Goal: Task Accomplishment & Management: Manage account settings

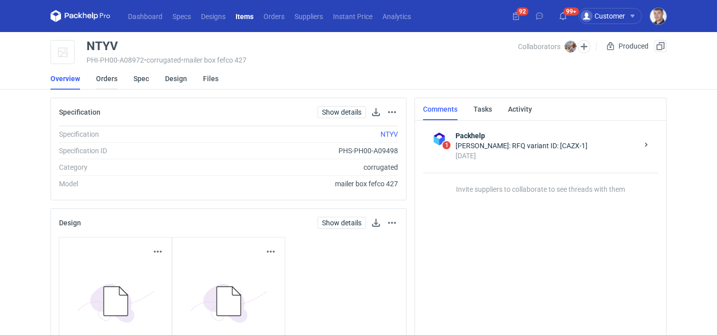
click at [101, 78] on link "Orders" at bounding box center [107, 79] width 22 height 22
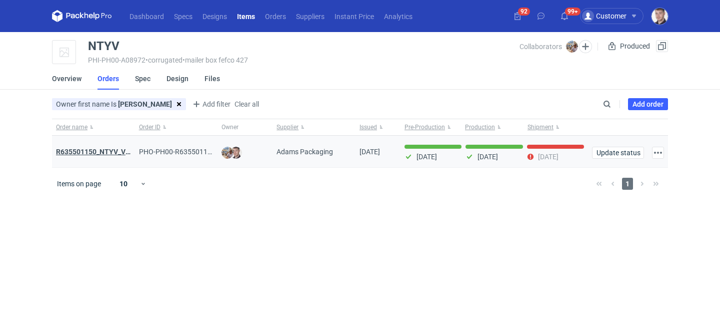
click at [106, 148] on strong "R635501150_NTYV_VNSV" at bounding box center [98, 152] width 84 height 8
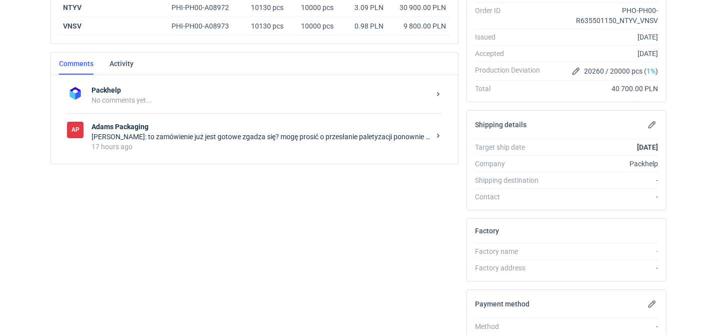
click at [237, 149] on div "17 hours ago" at bounding box center [261, 147] width 339 height 10
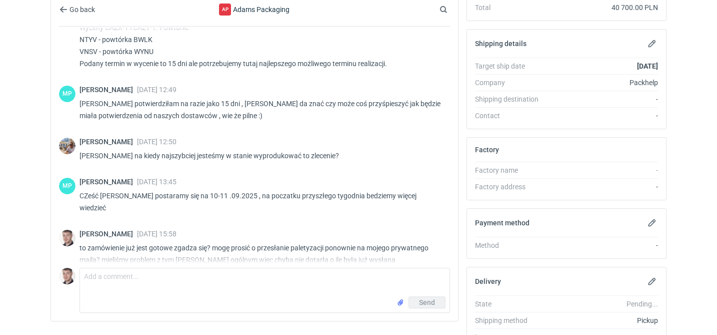
scroll to position [278, 0]
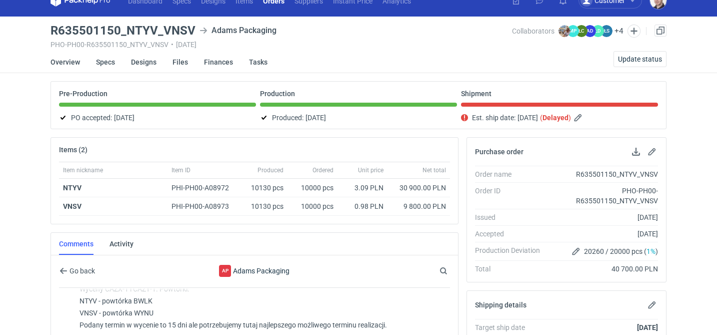
scroll to position [15, 0]
drag, startPoint x: 50, startPoint y: 33, endPoint x: 117, endPoint y: 28, distance: 67.2
click at [117, 28] on main "R635501150_NTYV_VNSV Adams Packaging PHO-PH00-R635501150_NTYV_VNSV • 26/08/2025…" at bounding box center [359, 334] width 624 height 635
copy h3 "R635501150"
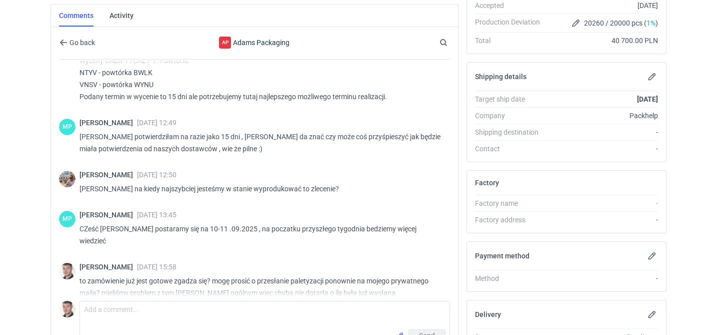
scroll to position [245, 0]
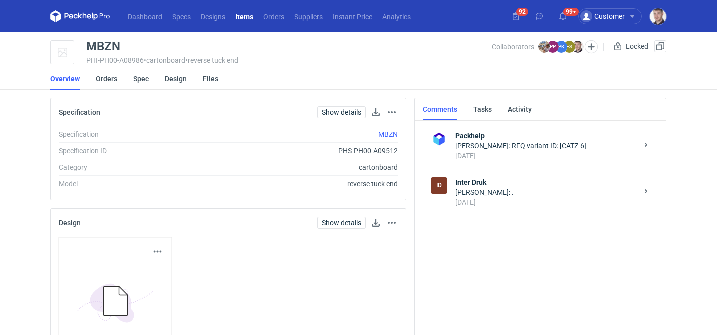
click at [100, 81] on link "Orders" at bounding box center [107, 79] width 22 height 22
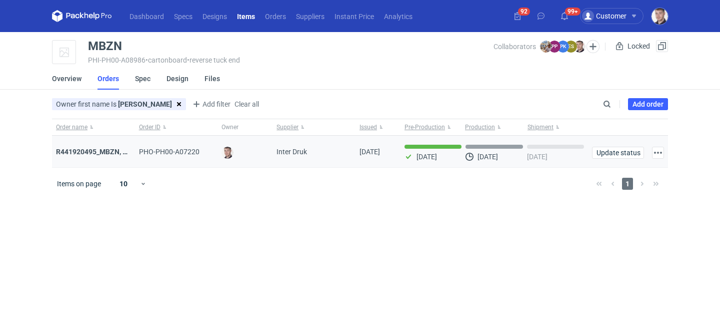
click at [107, 147] on div "R441920495_MBZN, CBUK, UNWP" at bounding box center [93, 152] width 75 height 10
click at [102, 153] on strong "R441920495_MBZN, CBUK, UNWP" at bounding box center [110, 152] width 108 height 8
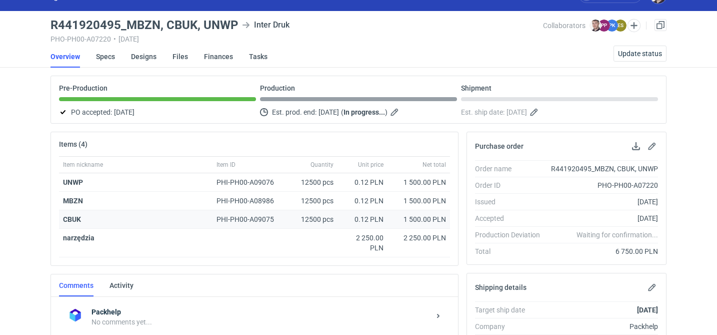
scroll to position [23, 0]
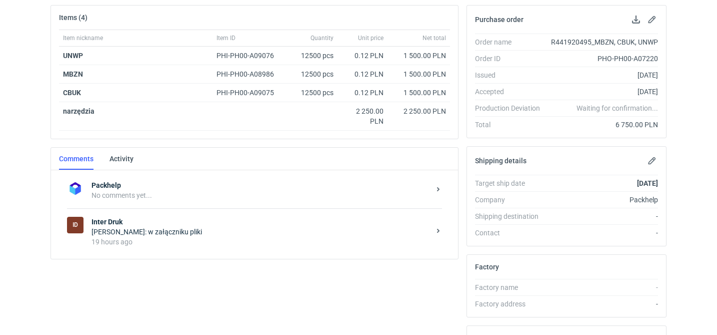
click at [222, 227] on div "[PERSON_NAME]: w załączniku pliki" at bounding box center [261, 232] width 339 height 10
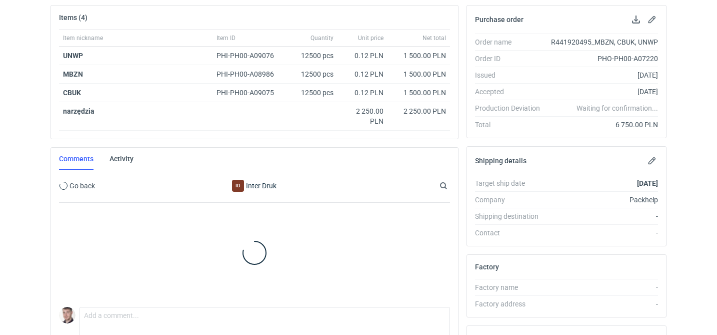
click at [222, 226] on div at bounding box center [254, 253] width 391 height 100
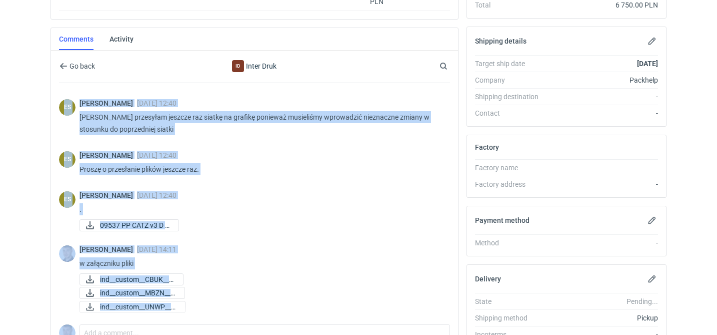
scroll to position [269, 0]
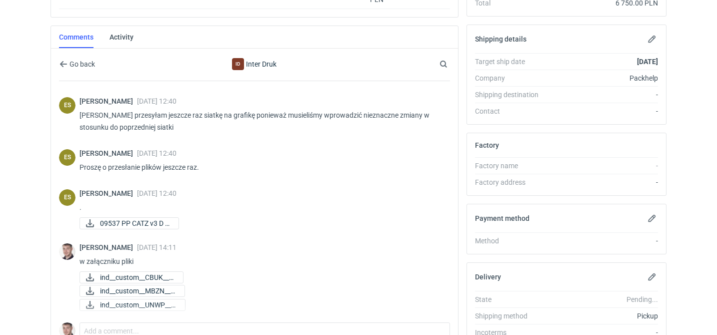
click at [254, 220] on div "09537 PP CATZ v3 D s..." at bounding box center [261, 223] width 363 height 12
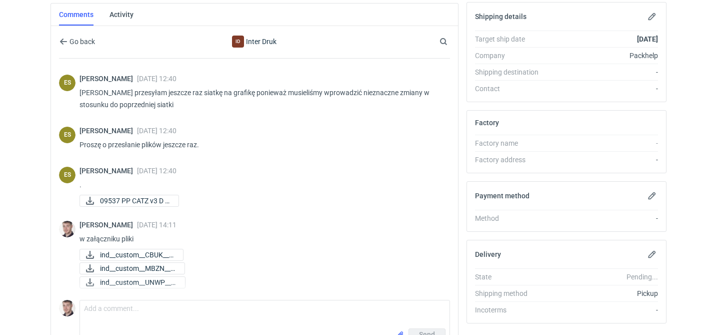
scroll to position [332, 0]
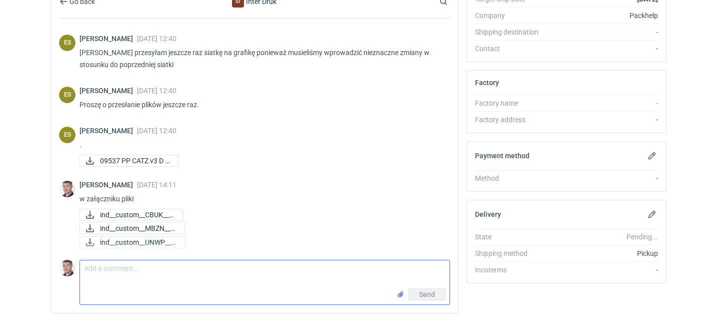
click at [121, 273] on textarea "Comment message" at bounding box center [265, 274] width 370 height 28
type textarea "a co z terminem Pani Elu? uda się coś urwać?"
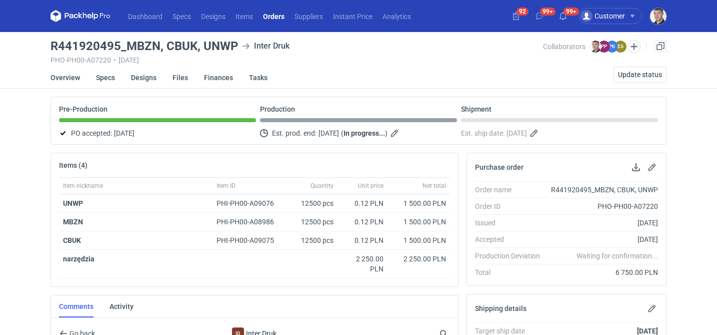
scroll to position [313, 0]
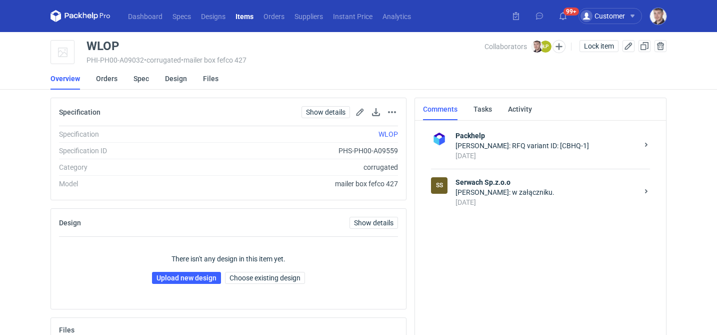
click at [489, 188] on div "Łukasz Postawa: w załączniku." at bounding box center [547, 192] width 183 height 10
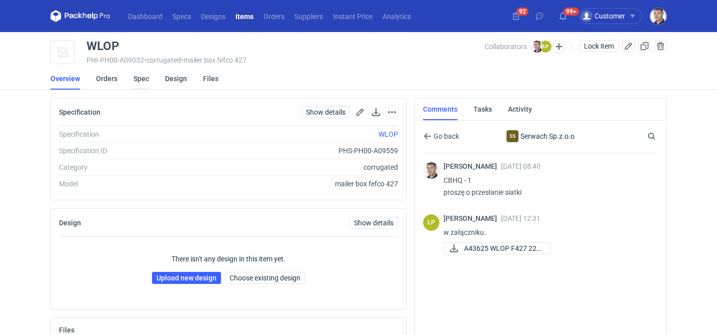
click at [146, 83] on link "Spec" at bounding box center [142, 79] width 16 height 22
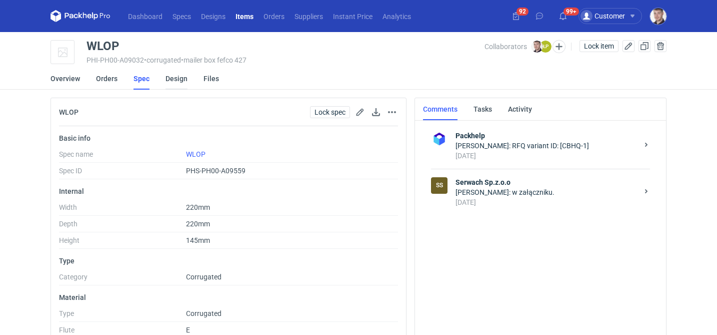
click at [175, 86] on link "Design" at bounding box center [177, 79] width 22 height 22
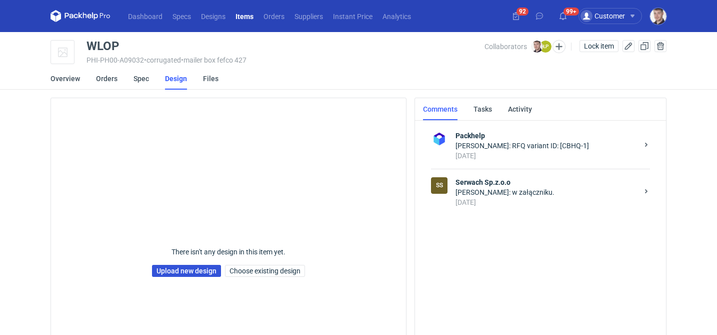
click at [196, 267] on link "Upload new design" at bounding box center [186, 271] width 69 height 12
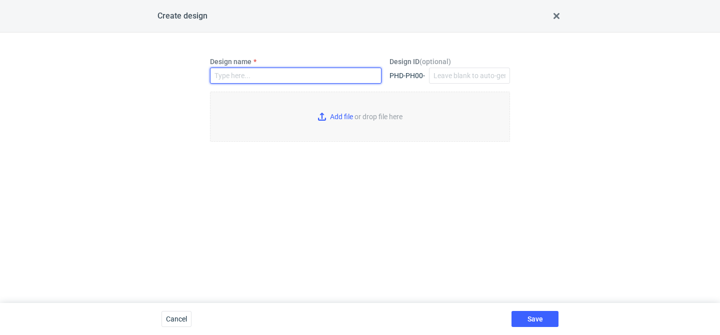
click at [273, 74] on input "Design name" at bounding box center [296, 76] width 172 height 16
type input "WLOP"
click at [329, 114] on input "Add file or drop file here" at bounding box center [360, 117] width 300 height 50
type input "C:\fakepath\adp__custom____WLOP__d0__oR334661616__outside.pdf"
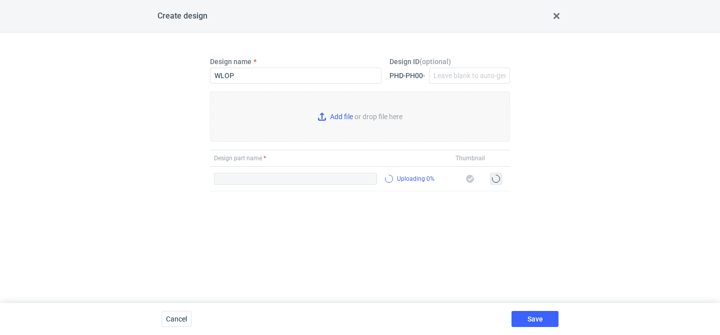
type input "adp__custom____WLOP__d0__oR334661616__outside.pdf"
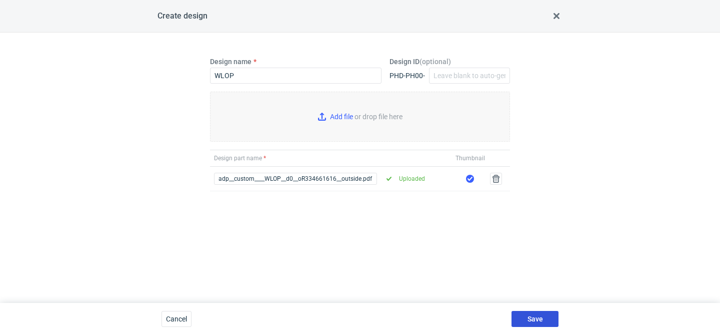
click at [533, 315] on span "Save" at bounding box center [536, 318] width 16 height 7
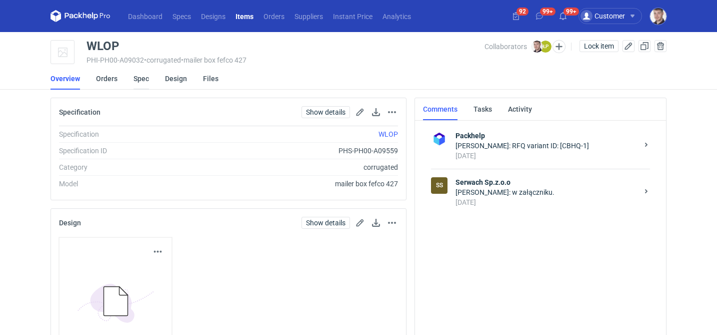
click at [135, 81] on link "Spec" at bounding box center [142, 79] width 16 height 22
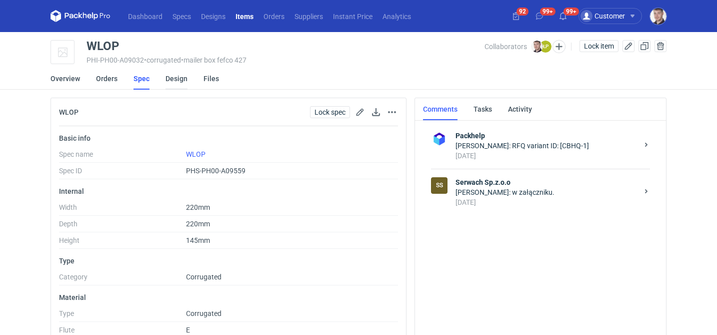
click at [175, 78] on link "Design" at bounding box center [177, 79] width 22 height 22
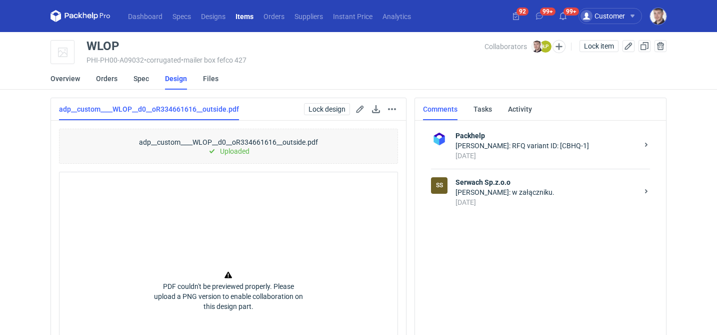
click at [538, 189] on div "Łukasz Postawa: w załączniku." at bounding box center [547, 192] width 183 height 10
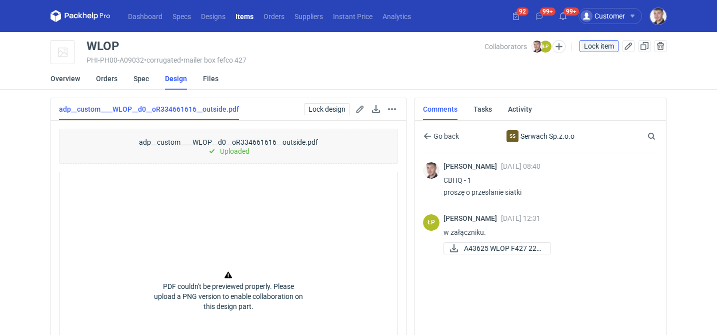
click at [597, 46] on span "Lock item" at bounding box center [599, 46] width 30 height 7
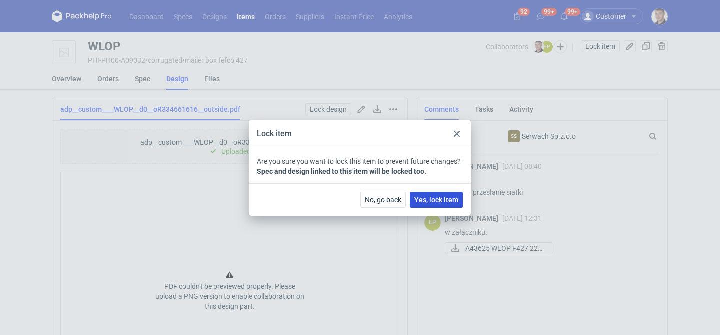
click at [447, 195] on button "Yes, lock item" at bounding box center [436, 200] width 53 height 16
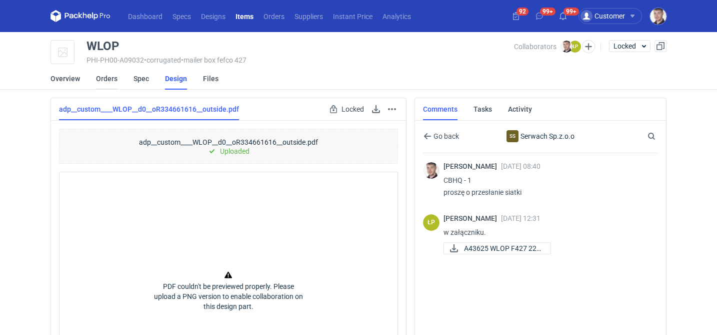
click at [103, 79] on link "Orders" at bounding box center [107, 79] width 22 height 22
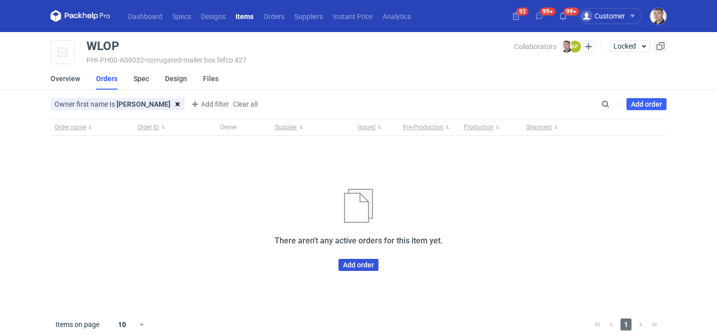
click at [370, 265] on link "Add order" at bounding box center [359, 265] width 40 height 12
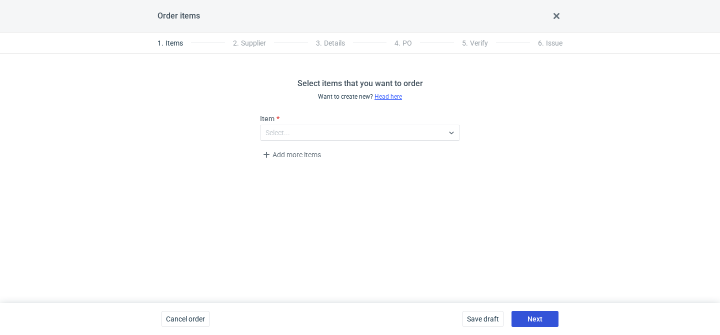
click at [526, 324] on button "Next" at bounding box center [535, 319] width 47 height 16
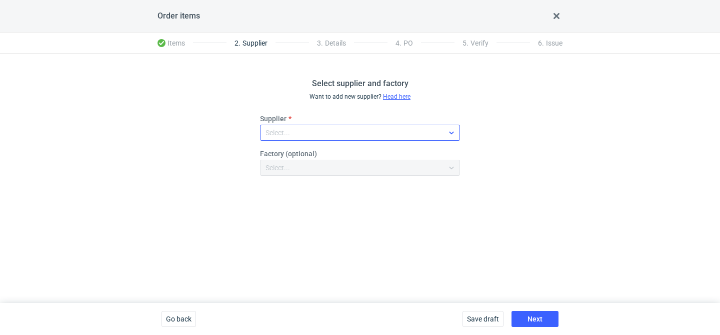
click at [296, 136] on div "Select..." at bounding box center [352, 133] width 183 height 14
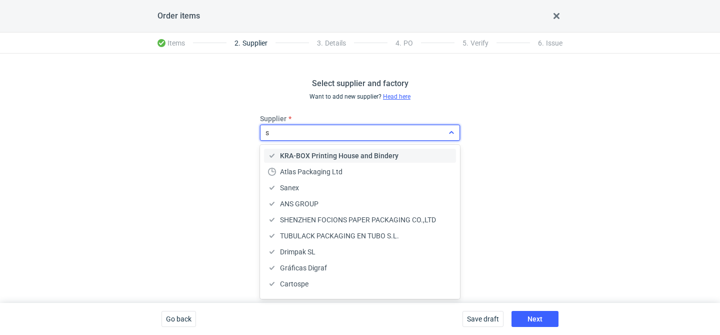
type input "se"
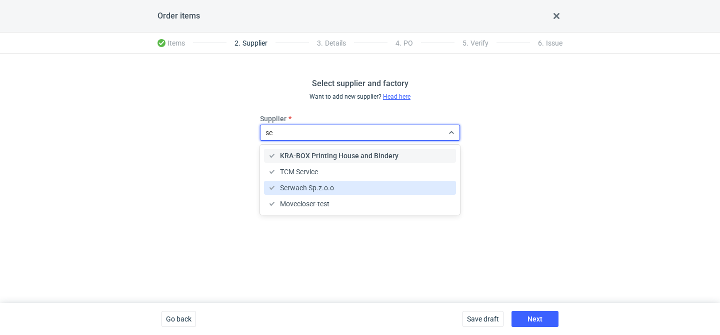
click at [310, 187] on span "Serwach Sp.z.o.o" at bounding box center [307, 188] width 54 height 10
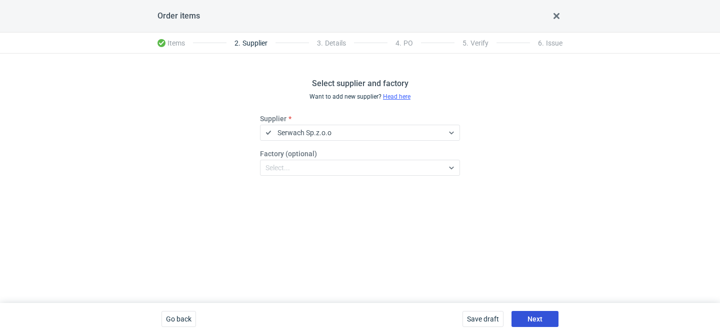
click at [541, 311] on button "Next" at bounding box center [535, 319] width 47 height 16
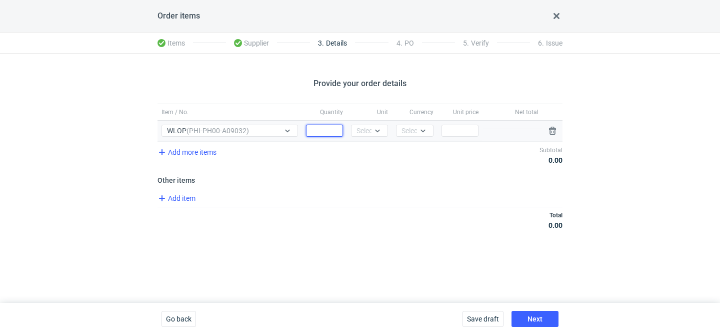
click at [325, 133] on input "Quantity" at bounding box center [324, 131] width 37 height 12
type input "3000"
click at [373, 127] on div at bounding box center [378, 131] width 12 height 8
click at [365, 150] on span "pcs" at bounding box center [364, 152] width 11 height 10
click at [413, 126] on div "Select..." at bounding box center [414, 131] width 25 height 10
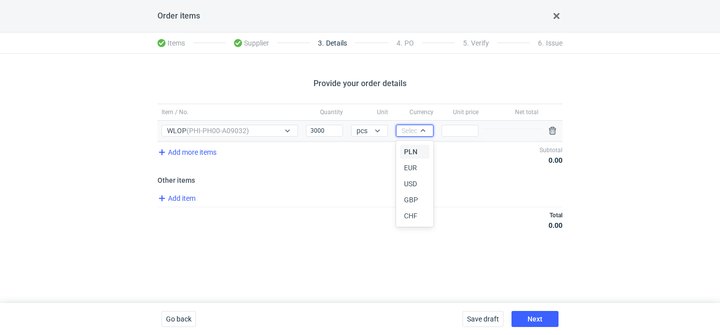
click at [413, 150] on span "PLN" at bounding box center [411, 152] width 14 height 10
click at [471, 131] on input "Price" at bounding box center [460, 131] width 37 height 12
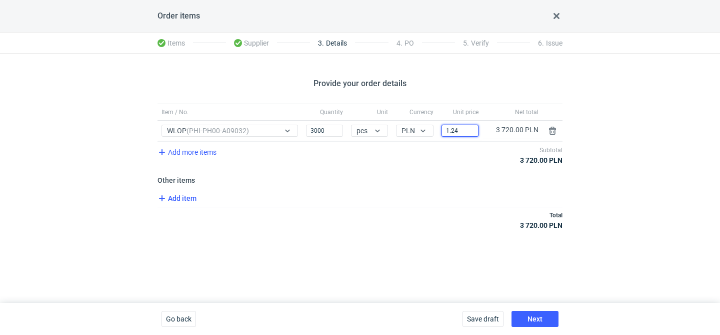
type input "1.24"
click at [194, 192] on span "Add item" at bounding box center [176, 198] width 41 height 12
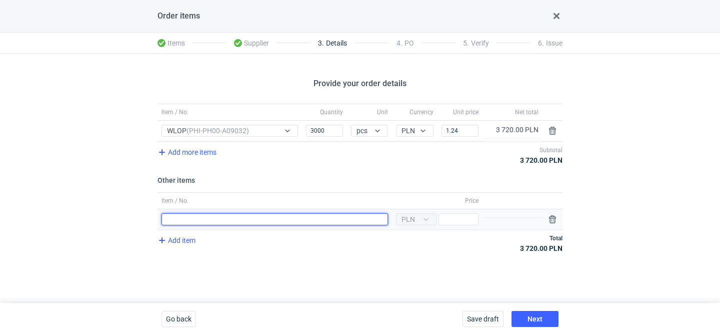
click at [208, 219] on input "Item / No." at bounding box center [275, 219] width 227 height 12
type input "narzędzia"
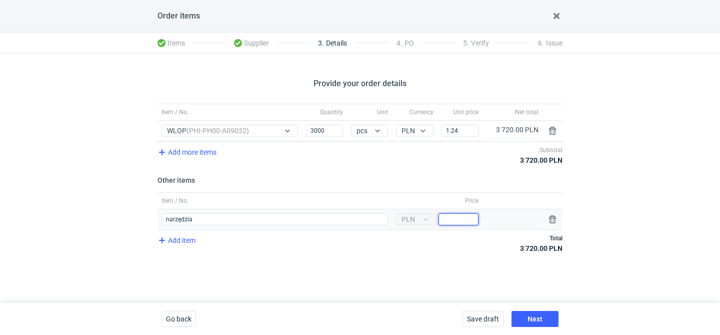
click at [469, 222] on input "Price" at bounding box center [459, 219] width 40 height 12
type input "2700"
click at [527, 313] on button "Next" at bounding box center [535, 319] width 47 height 16
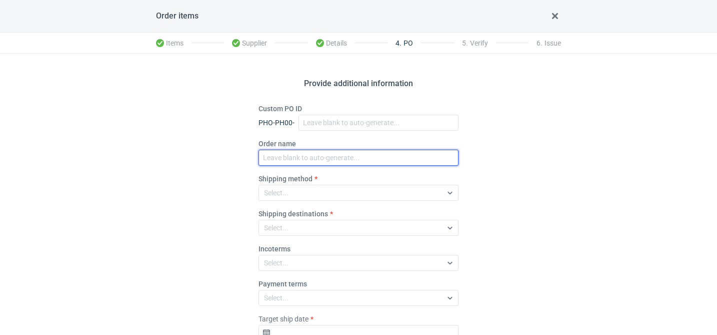
click at [305, 156] on input "Order name" at bounding box center [359, 158] width 200 height 16
paste input "R334661616"
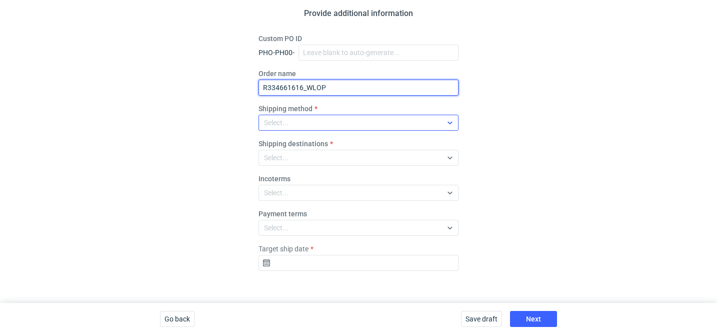
type input "R334661616_WLOP"
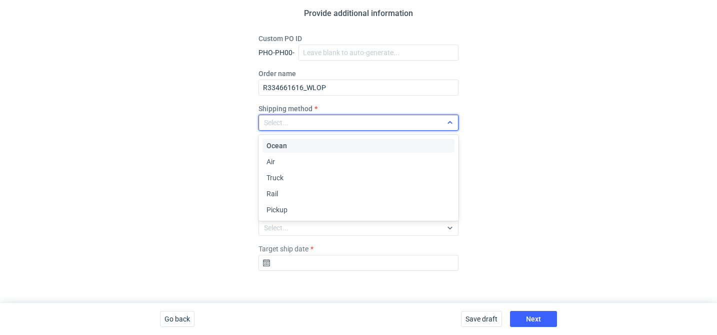
click at [318, 126] on div "Select..." at bounding box center [350, 123] width 183 height 14
click at [297, 209] on div "Pickup" at bounding box center [359, 210] width 184 height 10
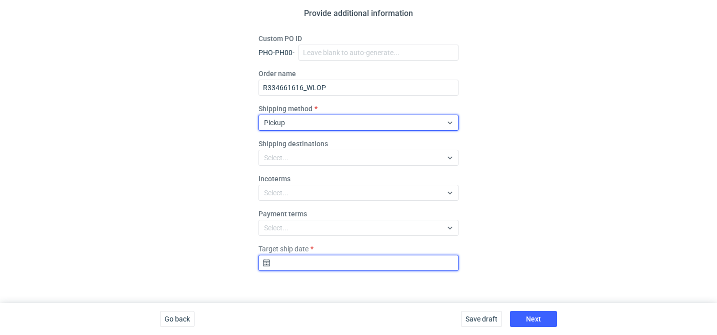
click at [324, 266] on input "Target ship date" at bounding box center [359, 263] width 200 height 16
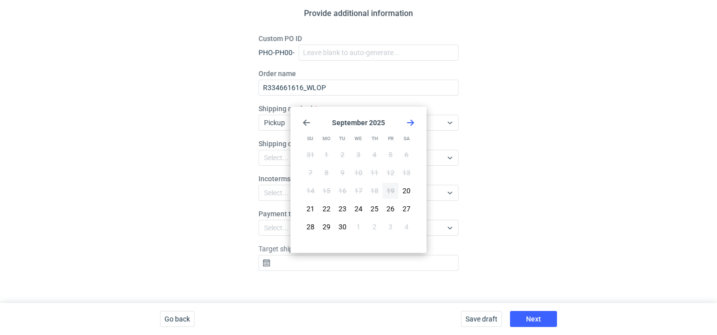
click at [413, 121] on icon "Go forward 1 month" at bounding box center [411, 123] width 8 height 8
click at [308, 122] on icon "Go back 1 month" at bounding box center [307, 123] width 8 height 8
click at [413, 124] on icon "Go forward 1 month" at bounding box center [411, 123] width 8 height 8
click at [342, 171] on span "7" at bounding box center [343, 173] width 4 height 10
type input "2025-10-07"
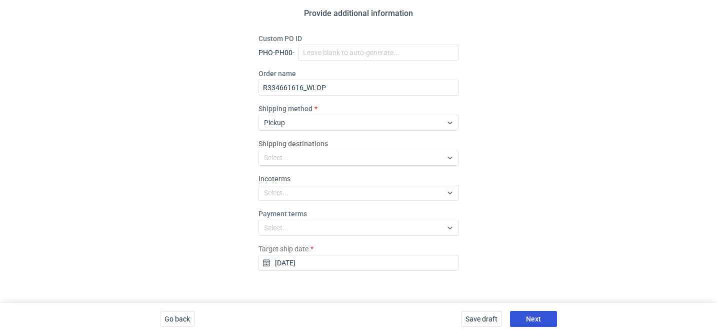
click at [536, 314] on button "Next" at bounding box center [533, 319] width 47 height 16
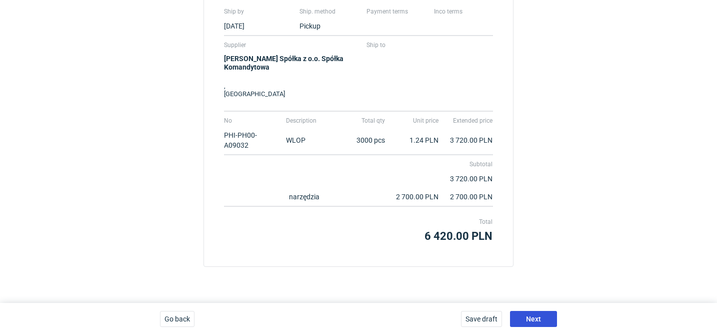
click at [536, 314] on button "Next" at bounding box center [533, 319] width 47 height 16
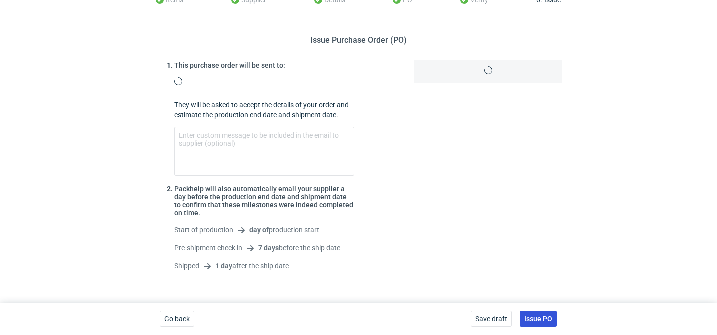
scroll to position [61, 0]
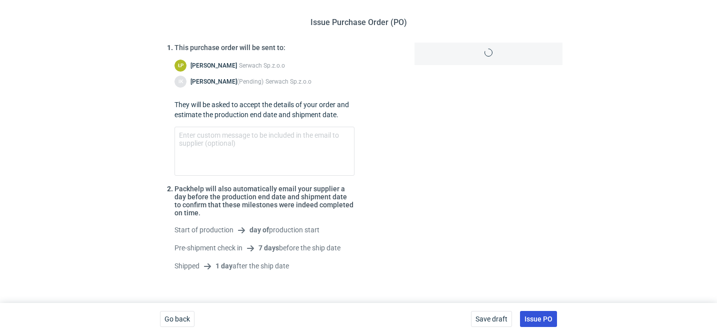
click at [536, 314] on button "Issue PO" at bounding box center [538, 319] width 37 height 16
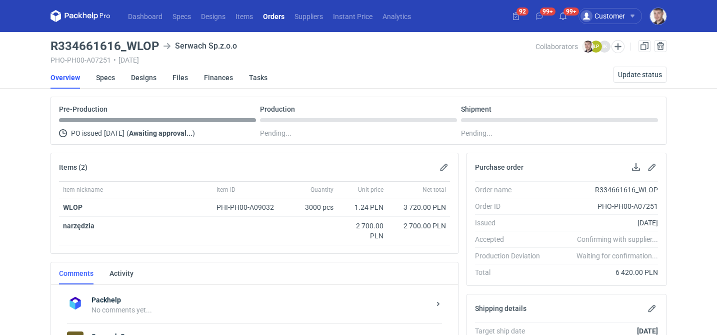
click at [271, 16] on link "Orders" at bounding box center [274, 16] width 32 height 12
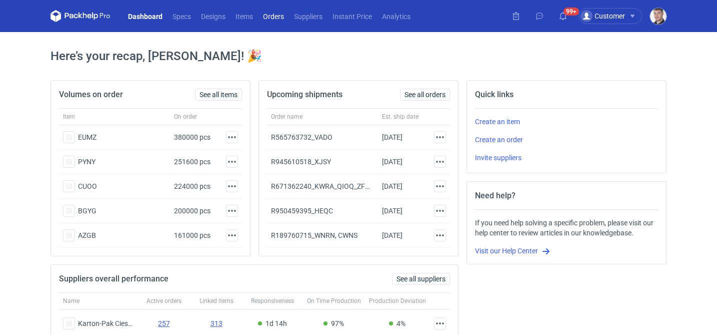
click at [267, 16] on link "Orders" at bounding box center [273, 16] width 31 height 12
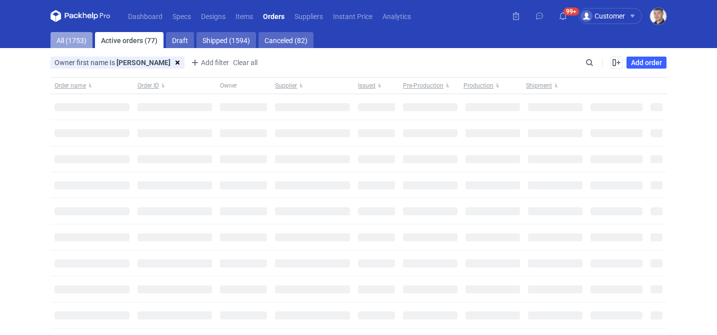
click at [72, 45] on link "All (1753)" at bounding box center [72, 40] width 42 height 16
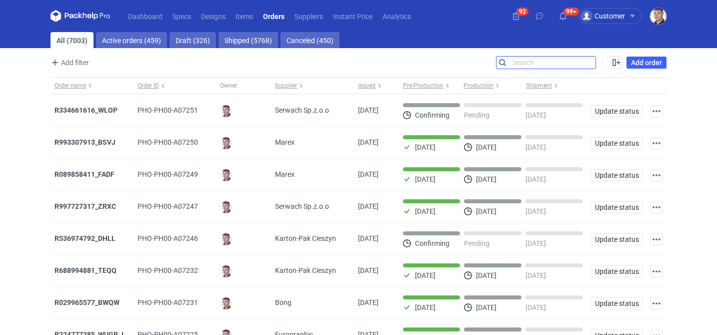
click at [585, 66] on input "Search" at bounding box center [546, 63] width 99 height 12
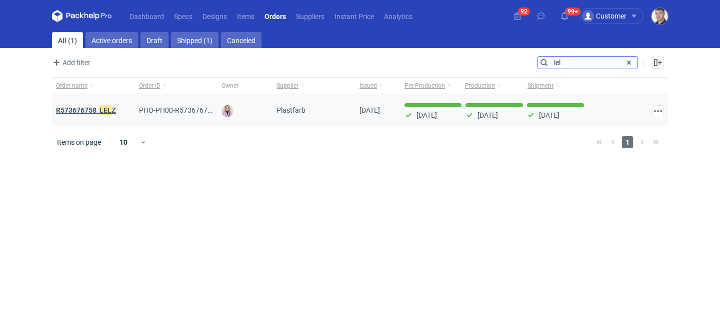
type input "lel"
click at [104, 110] on em "LEL" at bounding box center [106, 110] width 12 height 11
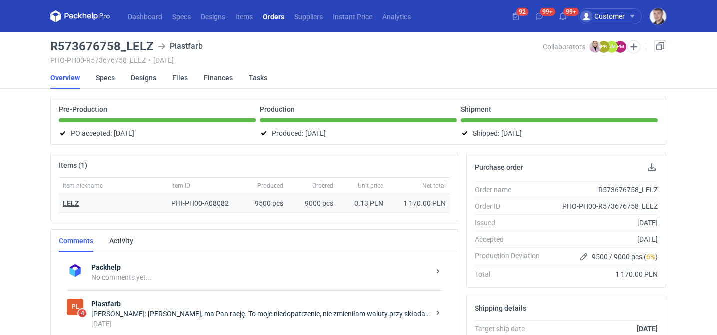
click at [71, 203] on strong "LELZ" at bounding box center [71, 203] width 17 height 8
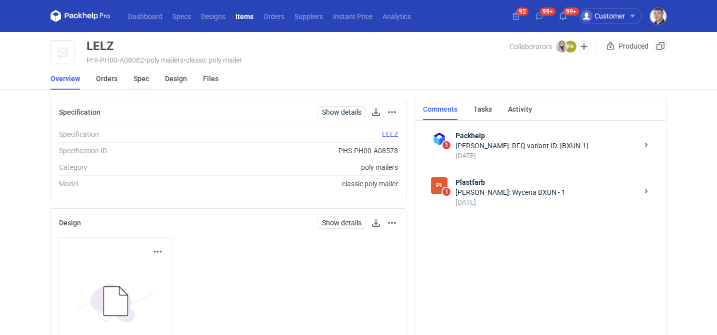
click at [137, 79] on link "Spec" at bounding box center [142, 79] width 16 height 22
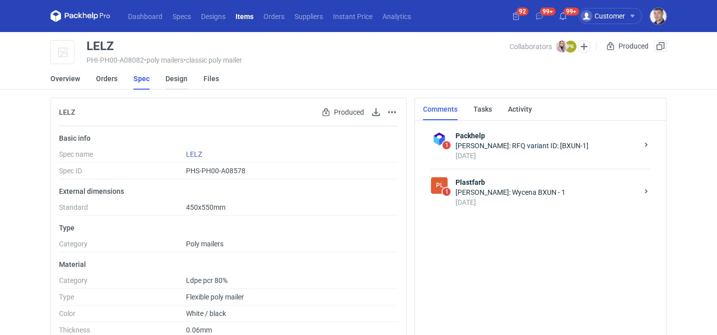
click at [169, 80] on link "Design" at bounding box center [177, 79] width 22 height 22
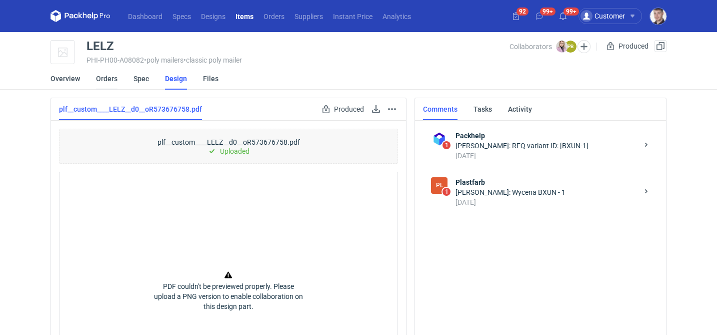
click at [112, 78] on link "Orders" at bounding box center [107, 79] width 22 height 22
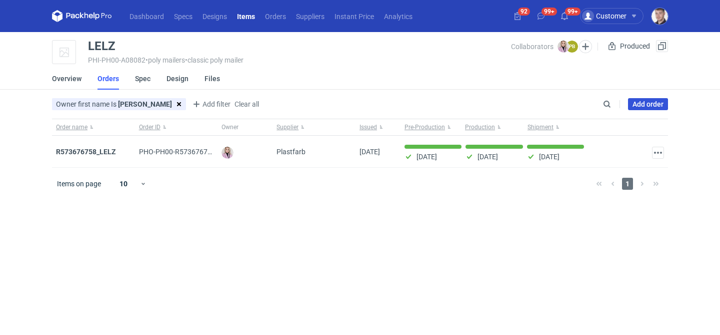
click at [638, 105] on link "Add order" at bounding box center [648, 104] width 40 height 12
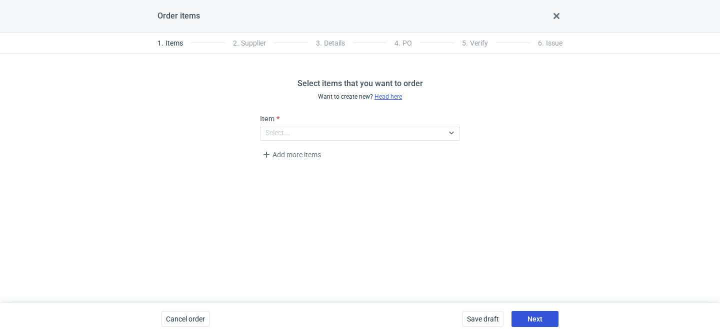
click at [524, 312] on button "Next" at bounding box center [535, 319] width 47 height 16
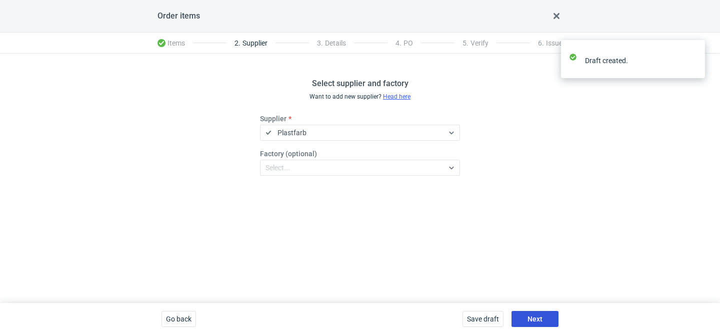
click at [555, 323] on button "Next" at bounding box center [535, 319] width 47 height 16
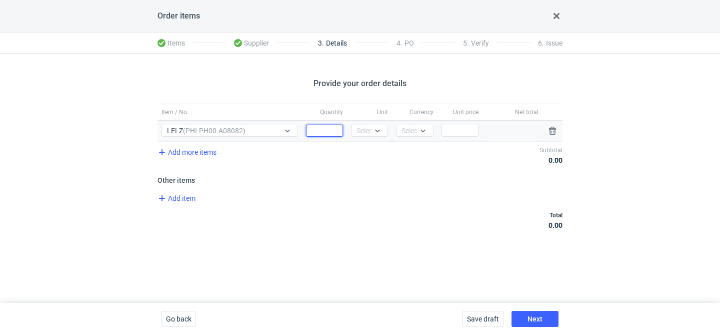
click at [333, 136] on input "Quantity" at bounding box center [324, 131] width 37 height 12
type input "12000"
click at [376, 127] on icon at bounding box center [378, 131] width 8 height 8
click at [368, 151] on span "pcs" at bounding box center [364, 152] width 11 height 10
click at [413, 130] on div "Select..." at bounding box center [414, 131] width 25 height 10
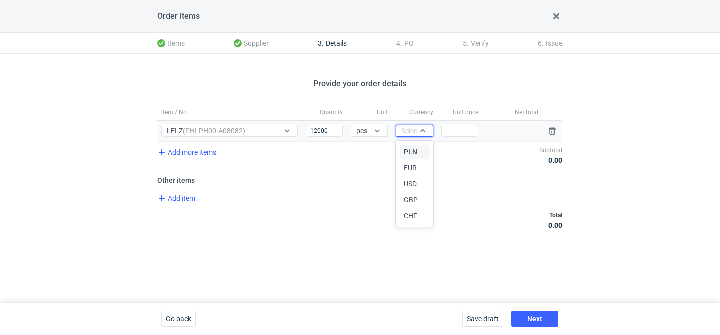
click at [410, 153] on span "PLN" at bounding box center [411, 152] width 14 height 10
click at [460, 128] on input "Price" at bounding box center [460, 131] width 37 height 12
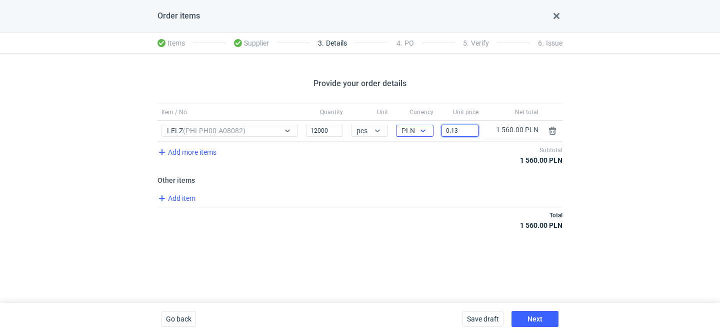
type input "0.13"
click at [415, 127] on div "PLN" at bounding box center [407, 131] width 20 height 10
click at [415, 166] on span "EUR" at bounding box center [410, 168] width 13 height 10
click at [167, 198] on icon "button" at bounding box center [162, 198] width 12 height 12
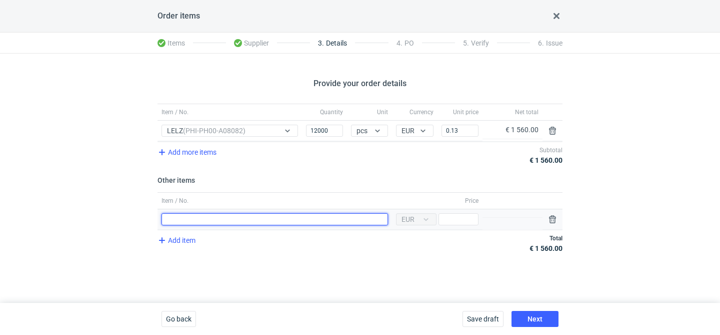
click at [203, 218] on input "Item / No." at bounding box center [275, 219] width 227 height 12
type input "wyrównanie"
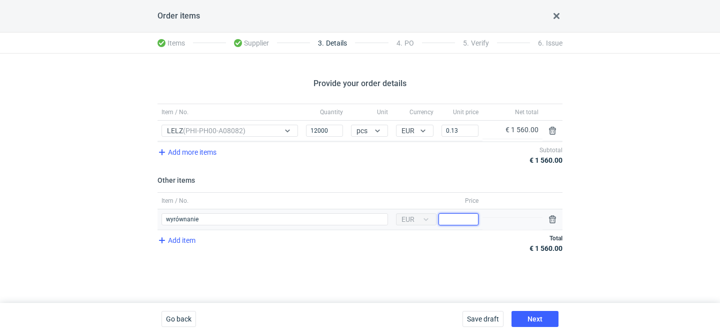
click at [468, 219] on input "Price" at bounding box center [459, 219] width 40 height 12
click at [424, 248] on div "Add item Total € 1 599.00" at bounding box center [360, 243] width 405 height 27
click at [461, 216] on input "39" at bounding box center [459, 219] width 40 height 12
type input "36"
click at [404, 265] on div "Provide your order details Item / No. Quantity Unit Currency Unit price Net tot…" at bounding box center [360, 178] width 720 height 249
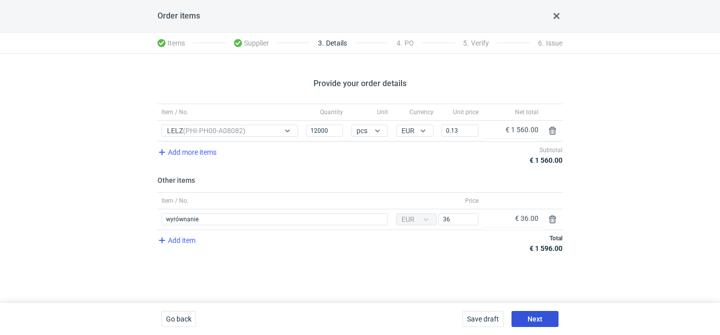
click at [543, 313] on button "Next" at bounding box center [535, 319] width 47 height 16
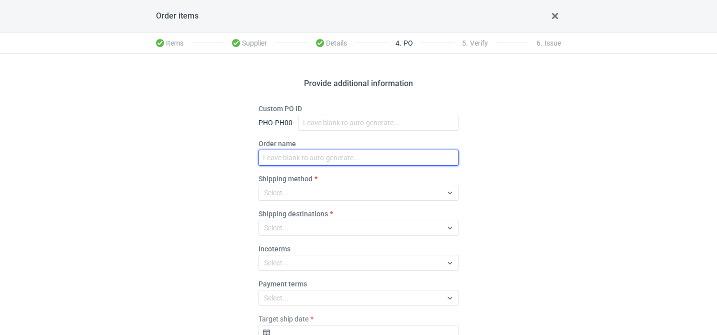
click at [292, 164] on input "Order name" at bounding box center [359, 158] width 200 height 16
paste input "R095039811"
type input "R095039811_OMCT"
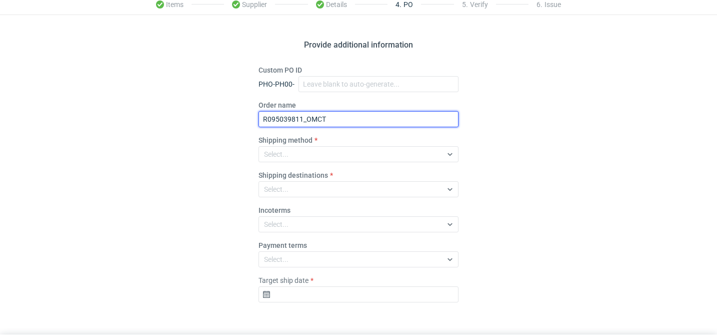
scroll to position [70, 0]
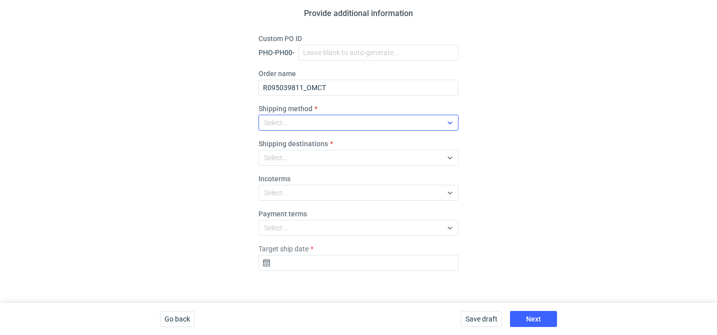
click at [310, 117] on div "Select..." at bounding box center [350, 123] width 183 height 14
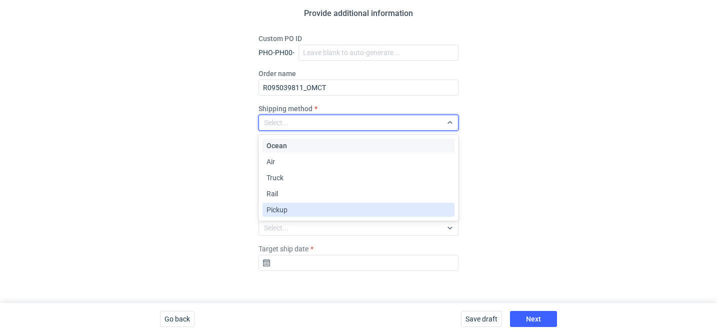
click at [284, 209] on span "Pickup" at bounding box center [277, 210] width 21 height 10
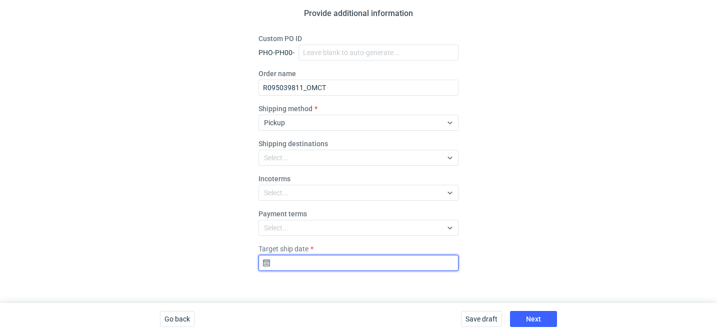
click at [356, 258] on input "Target ship date" at bounding box center [359, 263] width 200 height 16
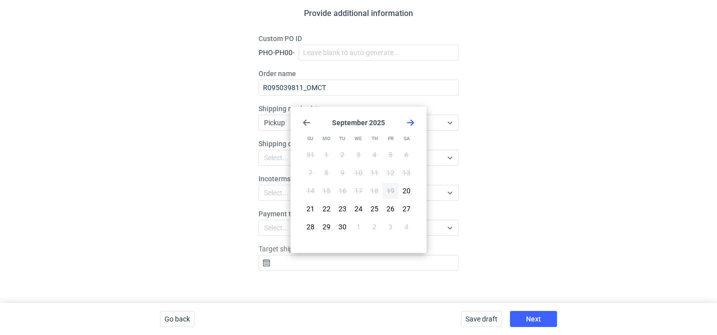
click at [415, 123] on div "September 2025 Su Mo Tu We Th Fr Sa 31 1 2 3 4 5 6 7 8 9 10 11 12 13 14 15 16 1…" at bounding box center [359, 180] width 128 height 138
click at [410, 123] on use "Go forward 1 month" at bounding box center [410, 123] width 7 height 6
click at [390, 209] on span "24" at bounding box center [391, 209] width 8 height 10
type input "2025-10-24"
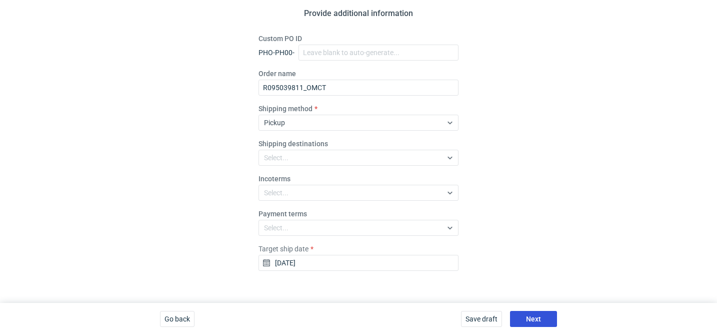
click at [526, 315] on span "Next" at bounding box center [533, 318] width 15 height 7
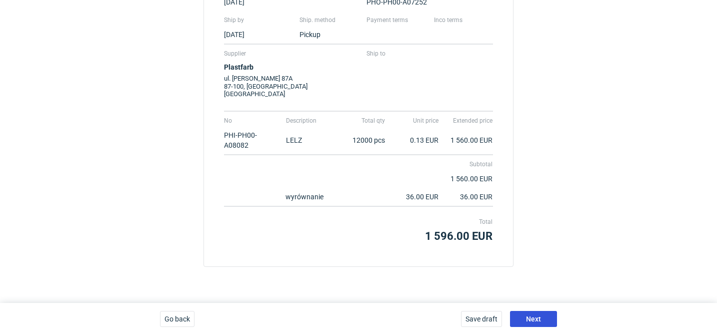
click at [526, 316] on span "Next" at bounding box center [533, 318] width 15 height 7
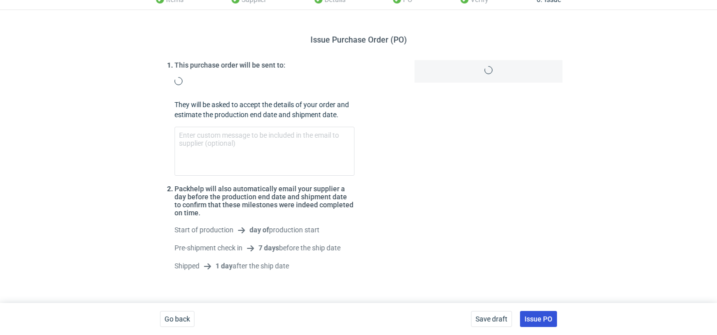
scroll to position [77, 0]
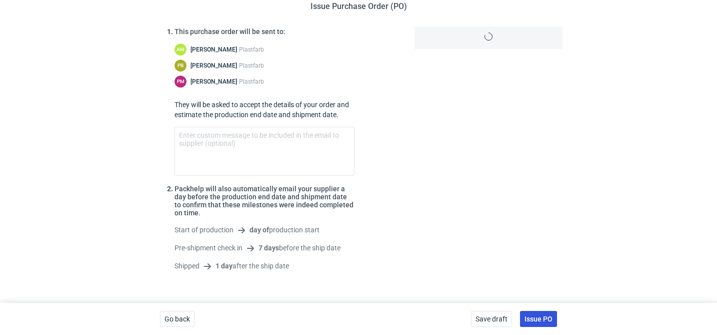
click at [543, 321] on span "Issue PO" at bounding box center [539, 318] width 28 height 7
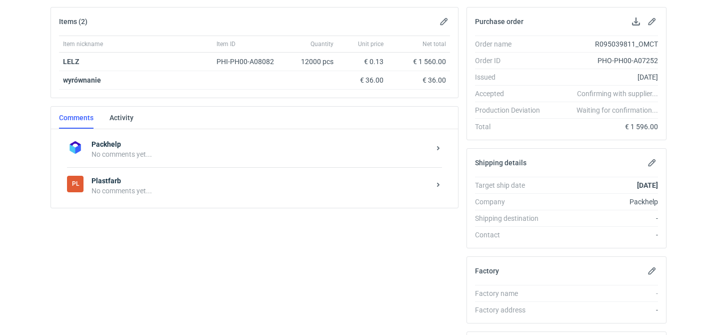
scroll to position [201, 0]
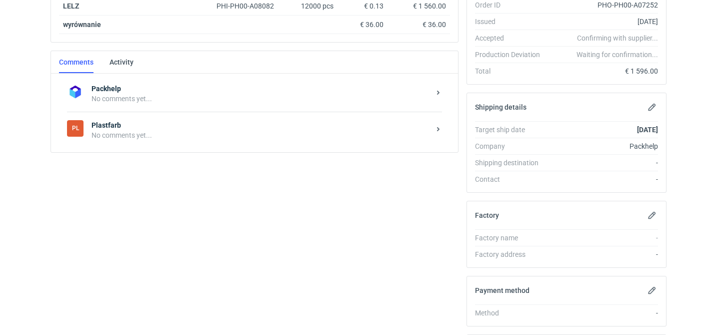
click at [204, 142] on div "Pl Plastfarb No comments yet..." at bounding box center [254, 130] width 375 height 37
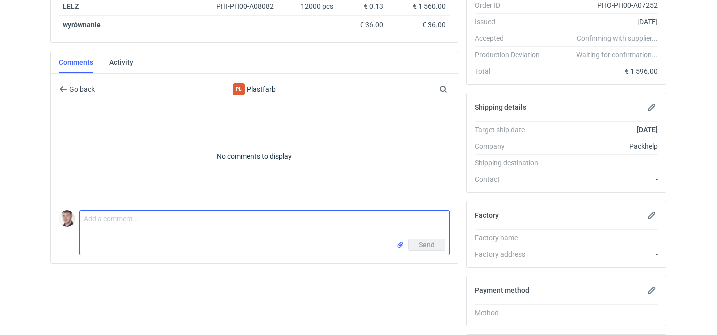
click at [169, 213] on textarea "Comment message" at bounding box center [265, 225] width 370 height 28
paste textarea "CBAR - 1"
paste textarea "R573676758_LELZ"
type textarea "wycena CBAR - 1 powtórka 1:1 R573676758_LELZ"
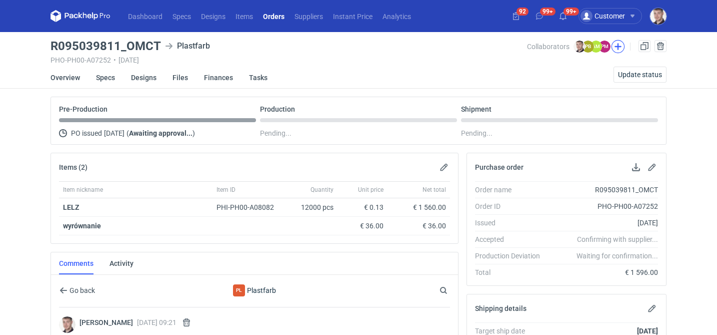
click at [617, 43] on button "button" at bounding box center [618, 46] width 13 height 13
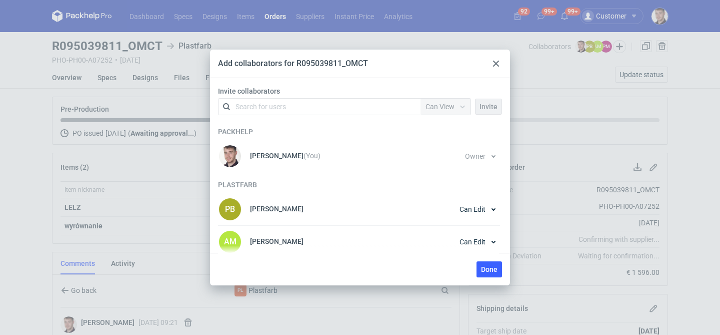
click at [296, 104] on div "Search for users" at bounding box center [318, 107] width 174 height 14
type input "palasek"
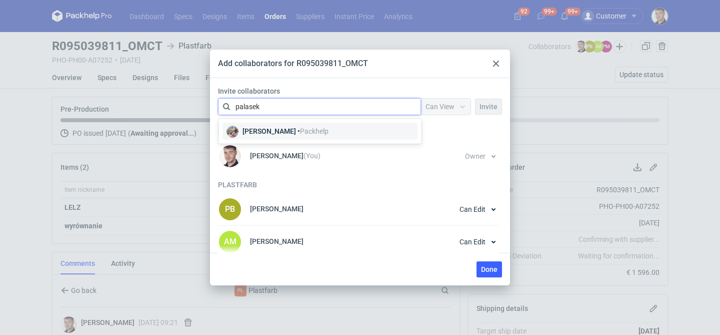
click at [262, 129] on div "Michał Palasek • Packhelp" at bounding box center [286, 131] width 86 height 10
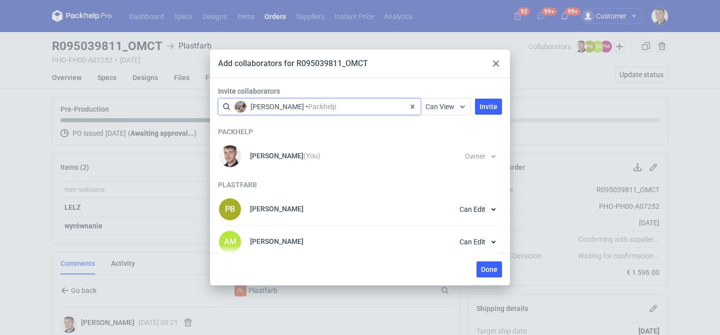
click at [446, 112] on div "Can View" at bounding box center [446, 107] width 50 height 16
click at [443, 162] on span "Owner" at bounding box center [440, 162] width 21 height 10
click at [488, 111] on button "Invite" at bounding box center [488, 107] width 27 height 16
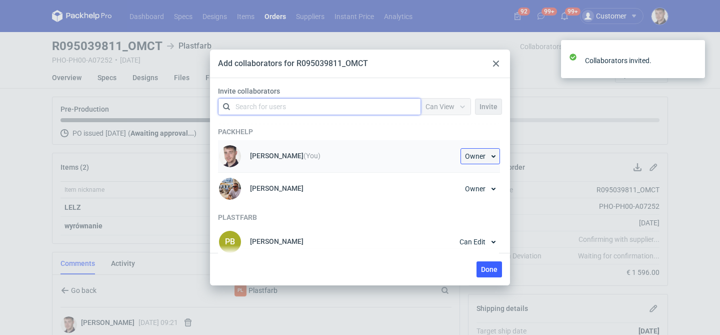
click at [466, 156] on span "Owner" at bounding box center [475, 156] width 21 height 7
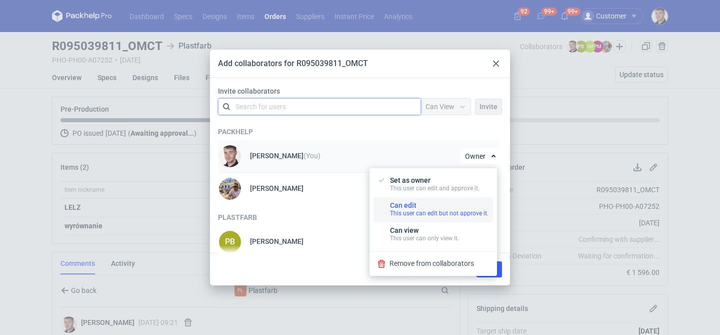
click at [421, 212] on div "This user can edit but not approve it." at bounding box center [439, 213] width 99 height 8
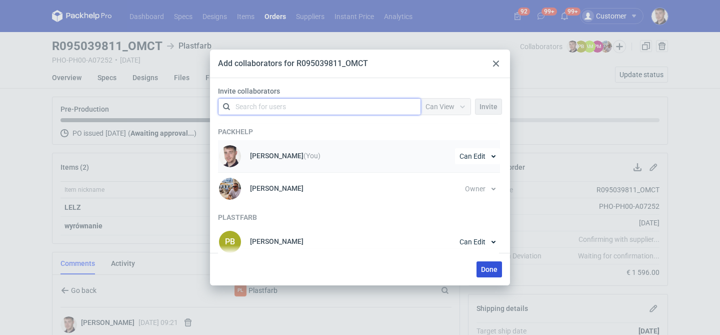
click at [490, 269] on span "Done" at bounding box center [489, 269] width 17 height 7
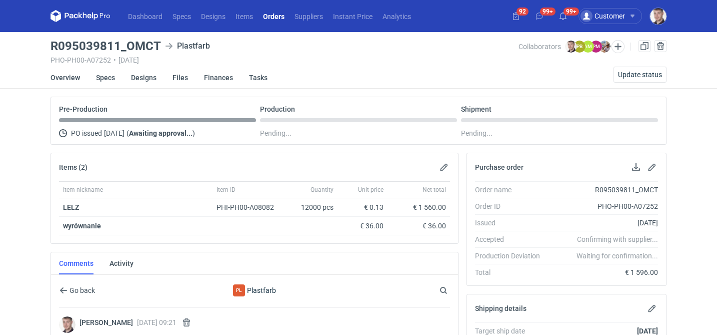
click at [278, 20] on link "Orders" at bounding box center [274, 16] width 32 height 12
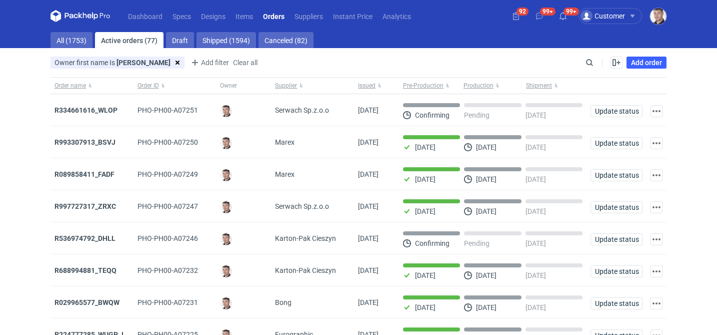
click at [176, 64] on icon at bounding box center [178, 63] width 4 height 4
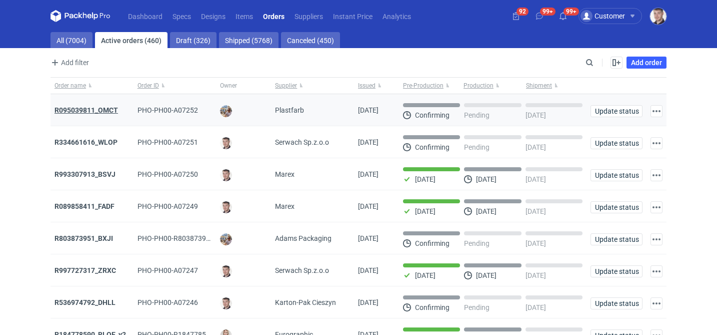
click at [77, 114] on strong "R095039811_OMCT" at bounding box center [87, 110] width 64 height 8
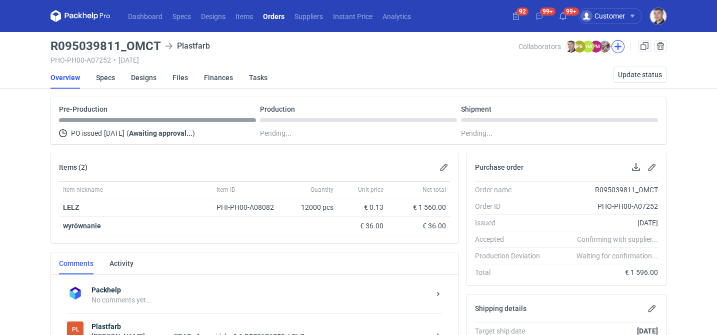
click at [620, 48] on button "button" at bounding box center [618, 46] width 13 height 13
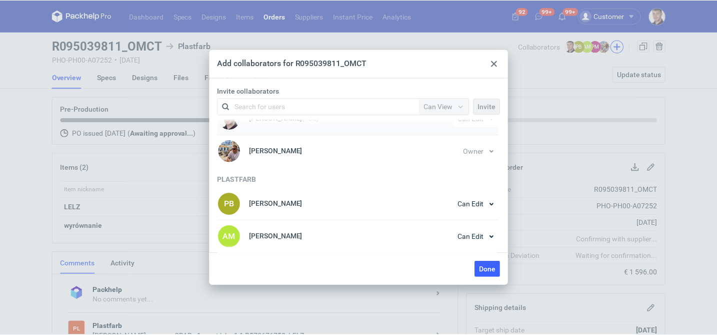
scroll to position [70, 0]
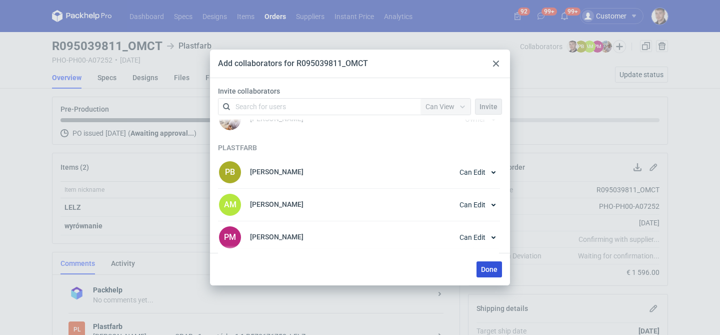
click at [486, 267] on span "Done" at bounding box center [489, 269] width 17 height 7
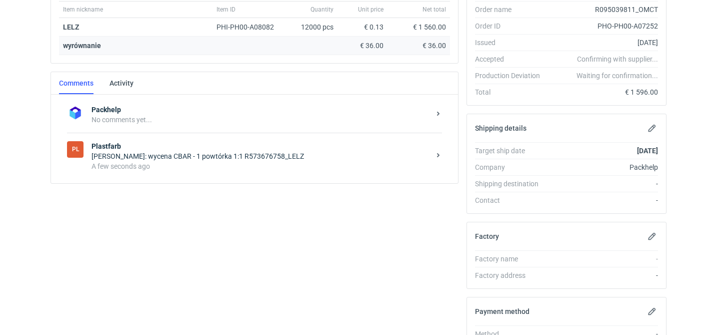
scroll to position [0, 0]
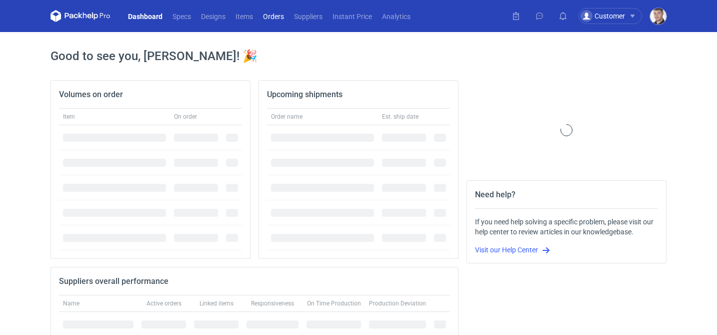
click at [277, 15] on link "Orders" at bounding box center [273, 16] width 31 height 12
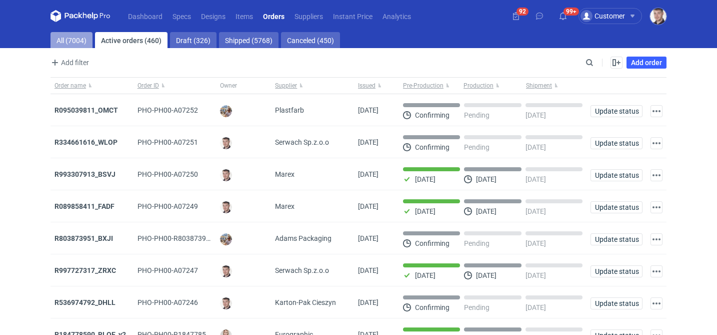
click at [74, 42] on link "All (7004)" at bounding box center [72, 40] width 42 height 16
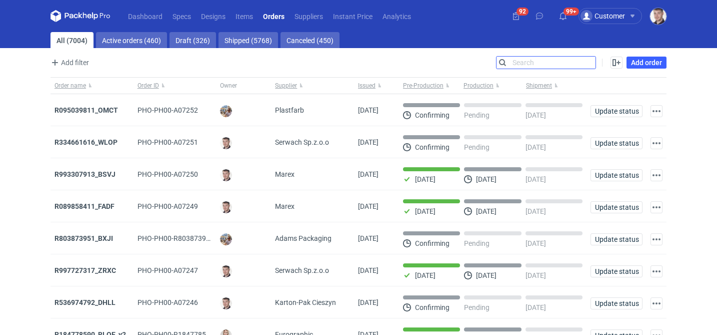
click at [586, 66] on input "Search" at bounding box center [546, 63] width 99 height 12
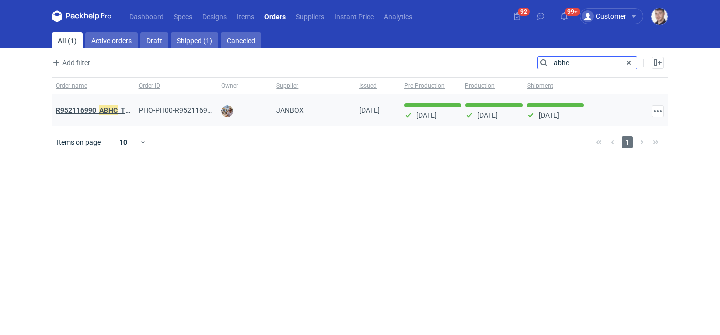
type input "abhc"
click at [116, 111] on em "ABHC" at bounding box center [109, 110] width 19 height 11
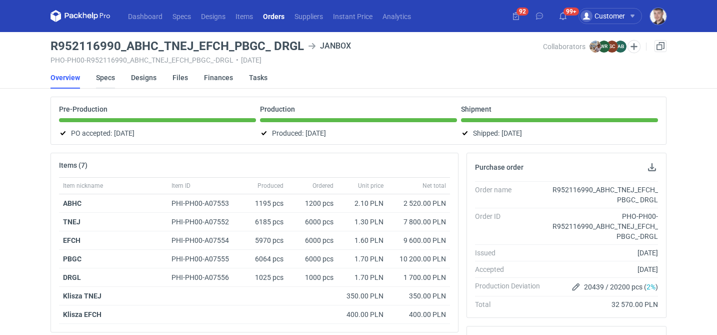
click at [106, 79] on link "Specs" at bounding box center [105, 78] width 19 height 22
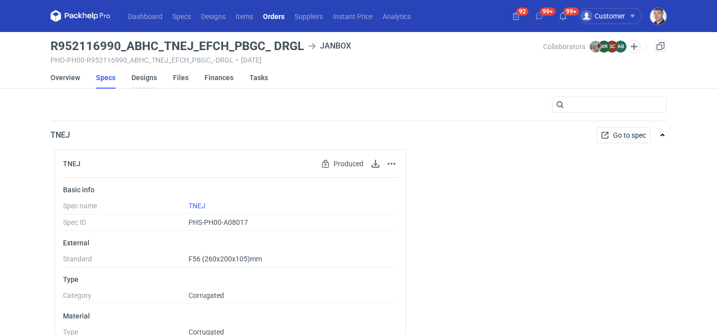
click at [147, 80] on link "Designs" at bounding box center [145, 78] width 26 height 22
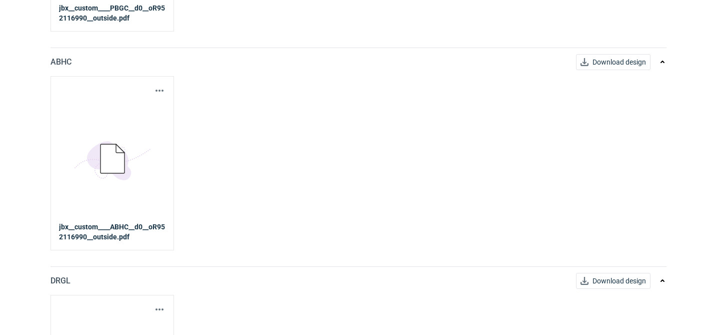
scroll to position [509, 0]
click at [161, 93] on button "button" at bounding box center [160, 92] width 12 height 12
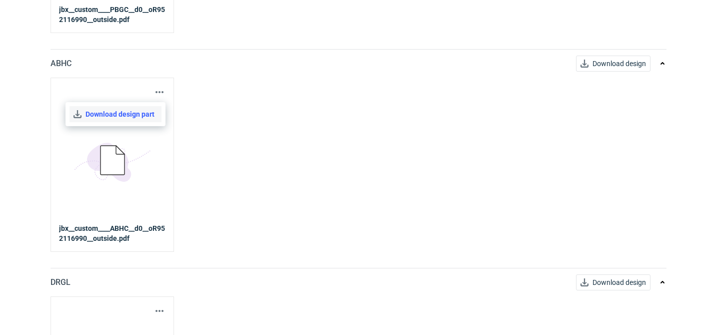
click at [137, 112] on link "Download design part" at bounding box center [116, 114] width 92 height 16
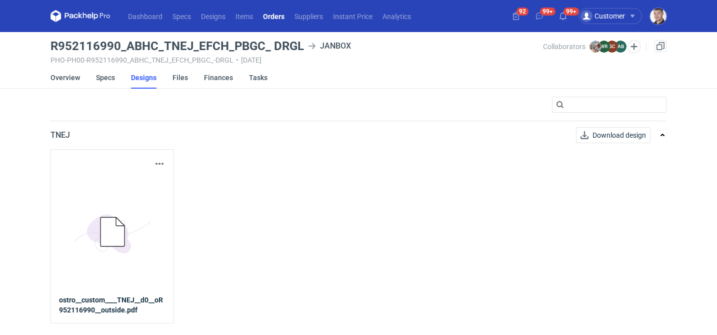
click at [278, 19] on link "Orders" at bounding box center [274, 16] width 32 height 12
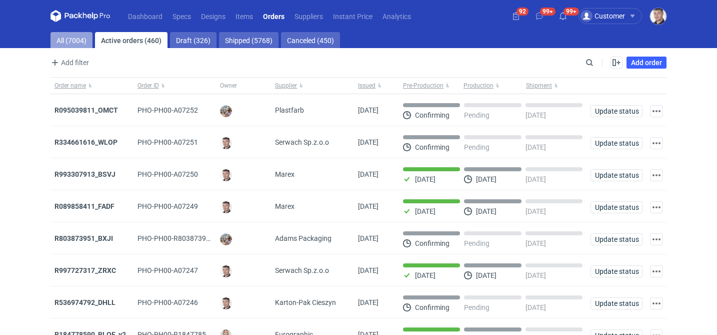
click at [78, 45] on link "All (7004)" at bounding box center [72, 40] width 42 height 16
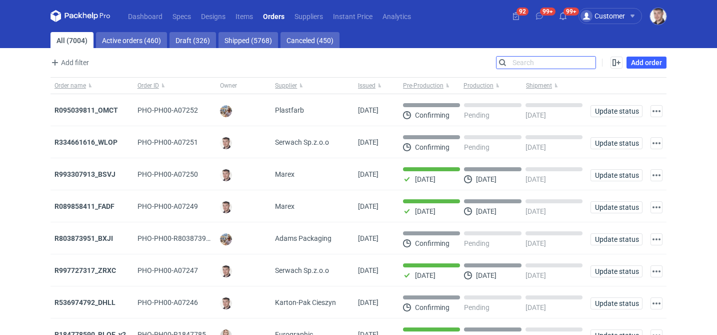
click at [592, 63] on input "Search" at bounding box center [546, 63] width 99 height 12
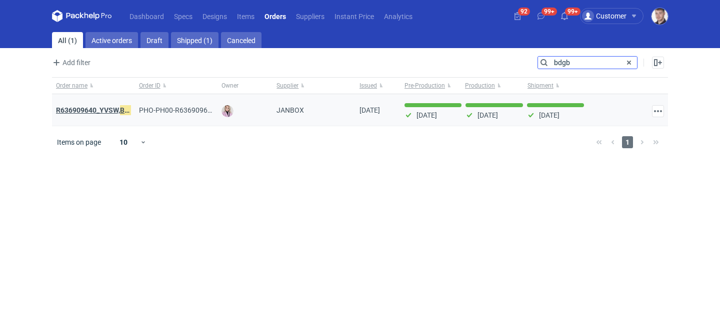
type input "bdgb"
click at [118, 108] on strong "R636909640_YVSW, BDGB" at bounding box center [97, 110] width 83 height 11
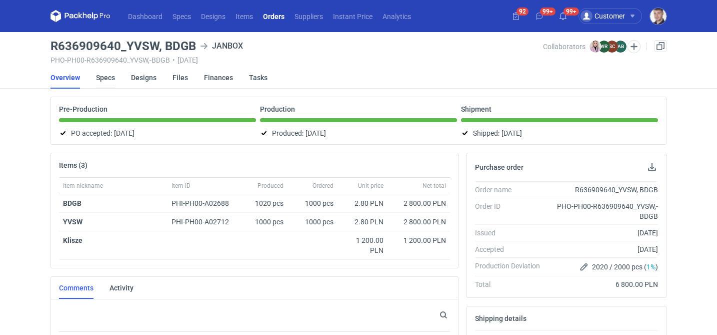
click at [108, 79] on link "Specs" at bounding box center [105, 78] width 19 height 22
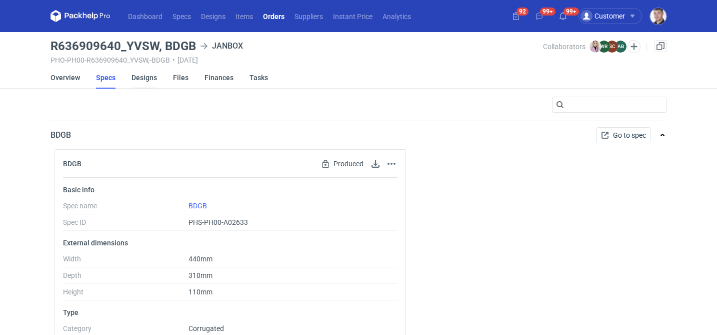
click at [147, 83] on link "Designs" at bounding box center [145, 78] width 26 height 22
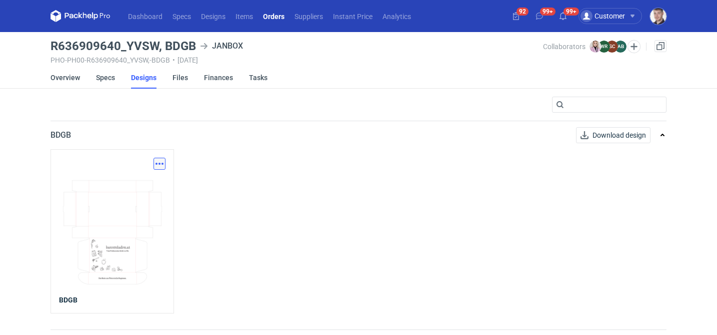
click at [164, 161] on button "button" at bounding box center [160, 164] width 12 height 12
click at [146, 187] on link "Download design part" at bounding box center [116, 186] width 92 height 16
click at [58, 79] on link "Overview" at bounding box center [66, 78] width 30 height 22
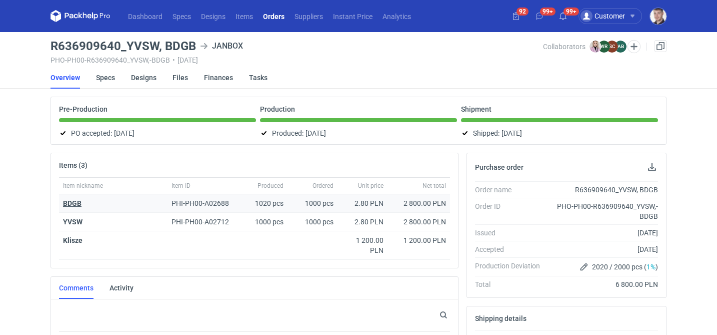
click at [75, 200] on strong "BDGB" at bounding box center [72, 203] width 19 height 8
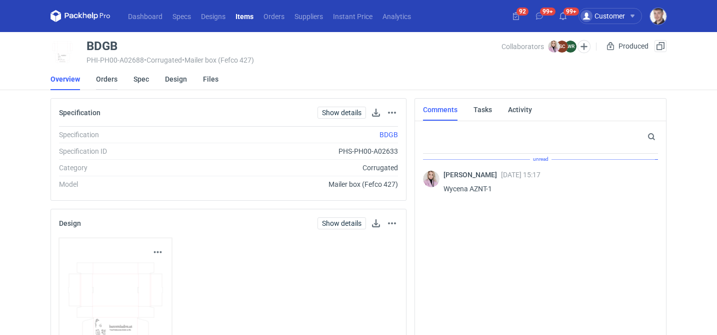
click at [110, 78] on link "Orders" at bounding box center [107, 79] width 22 height 22
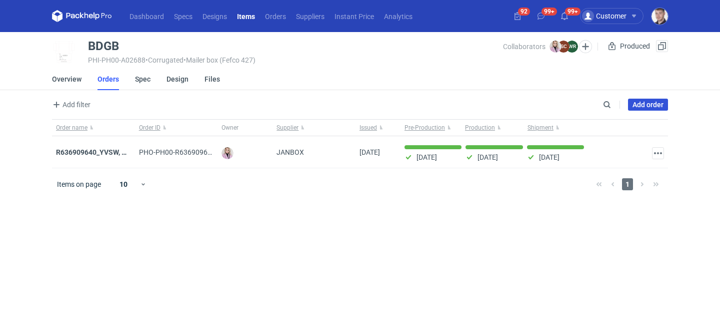
click at [645, 107] on link "Add order" at bounding box center [648, 105] width 40 height 12
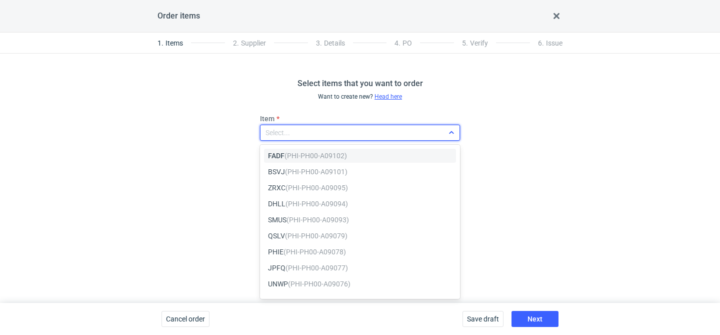
click at [284, 127] on div "Select..." at bounding box center [352, 133] width 183 height 14
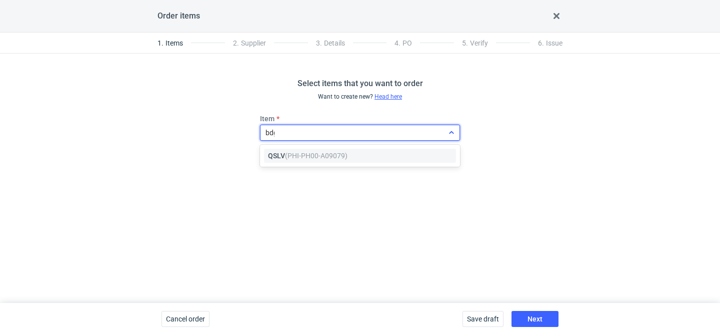
type input "bdgb"
click at [296, 158] on span "BDGB (PHI-PH00-A02688)" at bounding box center [334, 156] width 81 height 10
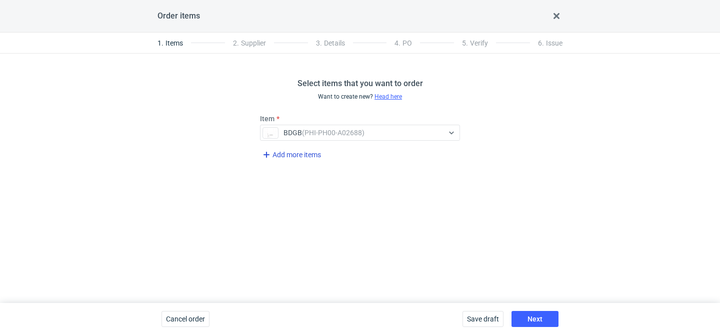
click at [296, 158] on span "Add more items" at bounding box center [291, 155] width 61 height 12
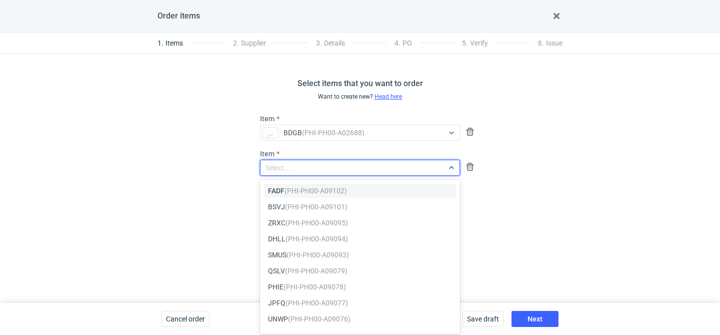
click at [302, 165] on div "Select..." at bounding box center [352, 168] width 183 height 14
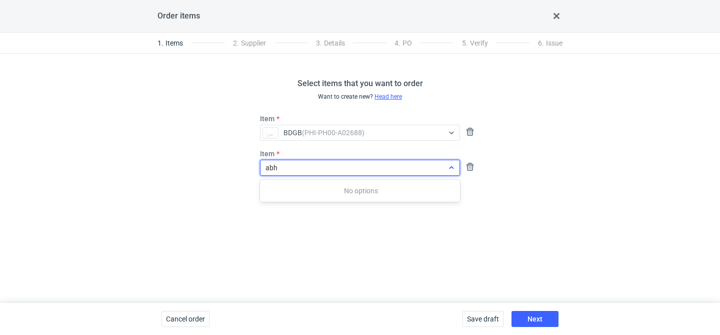
type input "abhc"
click at [334, 185] on div "ABHC (PHI-PH00-A07553)" at bounding box center [360, 191] width 192 height 14
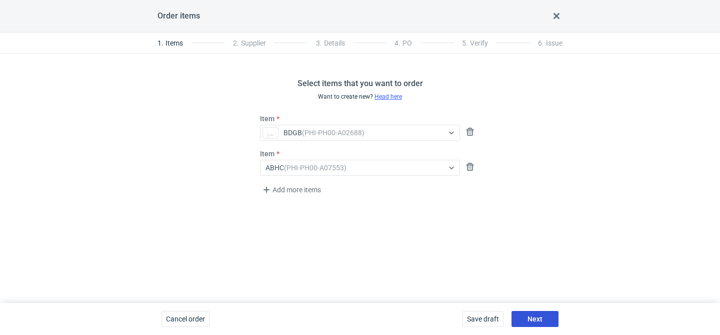
click at [557, 315] on button "Next" at bounding box center [535, 319] width 47 height 16
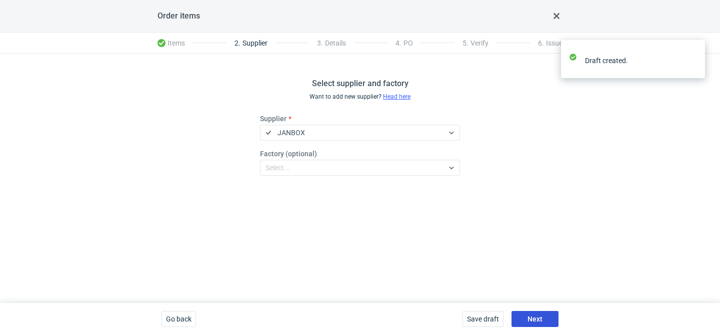
click at [534, 315] on span "Next" at bounding box center [535, 318] width 15 height 7
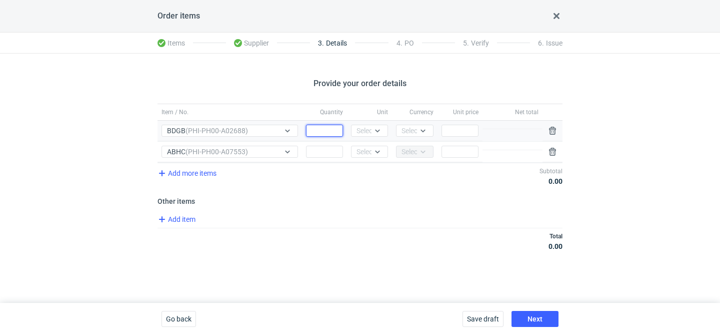
click at [324, 136] on input "Quantity" at bounding box center [324, 131] width 37 height 12
type input "800"
click at [332, 157] on input "Quantity" at bounding box center [324, 152] width 37 height 12
type input "200"
click at [370, 131] on div "Select..." at bounding box center [369, 131] width 25 height 10
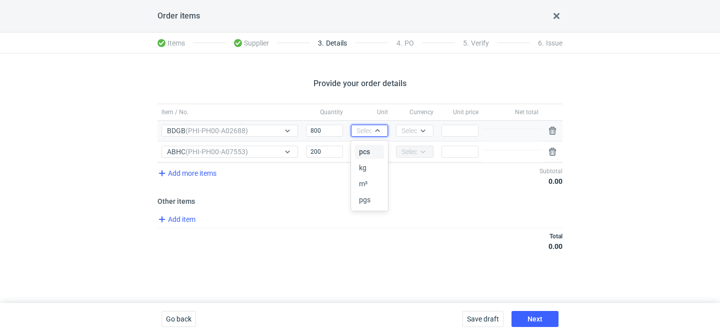
click at [366, 149] on span "pcs" at bounding box center [364, 152] width 11 height 10
click at [366, 158] on div "Unit Select..." at bounding box center [369, 152] width 45 height 21
click at [367, 153] on div "Select..." at bounding box center [369, 152] width 25 height 10
click at [364, 166] on div "pcs" at bounding box center [369, 173] width 29 height 14
click at [406, 128] on div "Select..." at bounding box center [414, 131] width 25 height 10
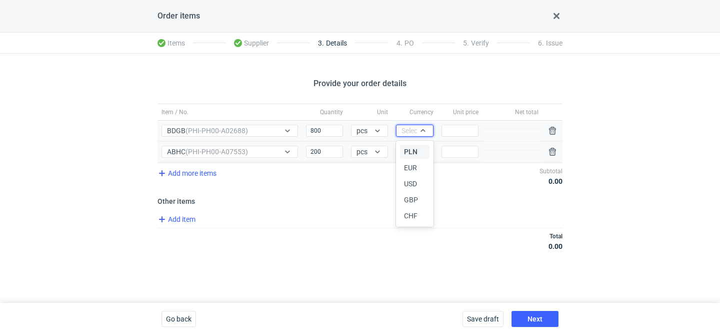
click at [406, 147] on span "PLN" at bounding box center [411, 152] width 14 height 10
click at [464, 130] on input "Price" at bounding box center [460, 131] width 37 height 12
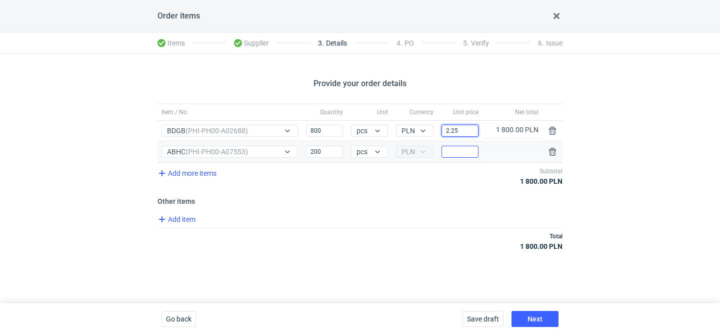
type input "2.25"
click at [459, 152] on input "Price" at bounding box center [460, 152] width 37 height 12
click at [464, 131] on input "2.25" at bounding box center [460, 131] width 37 height 12
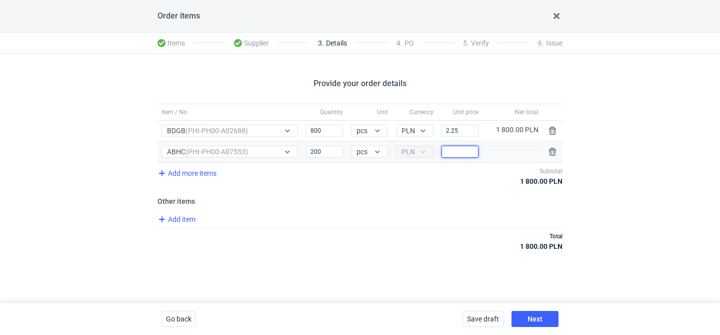
click at [457, 151] on input "Price" at bounding box center [460, 152] width 37 height 12
paste input "2.25"
type input "2.25"
click at [449, 184] on div "Add more items Subtotal 2 250.00 PLN" at bounding box center [360, 176] width 405 height 27
click at [545, 319] on button "Next" at bounding box center [535, 319] width 47 height 16
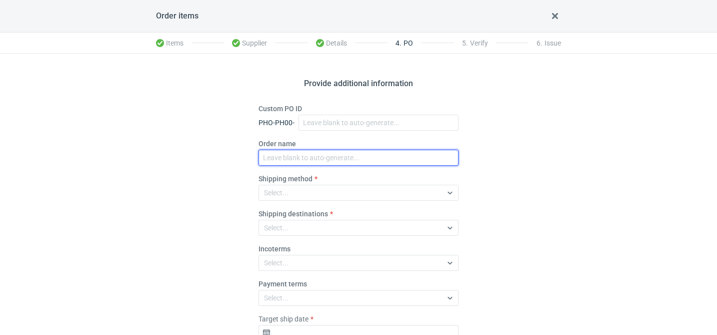
click at [270, 159] on input "Order name" at bounding box center [359, 158] width 200 height 16
paste input "R843100697"
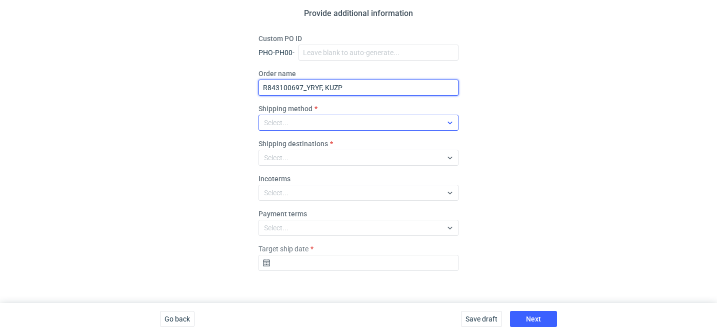
type input "R843100697_YRYF, KUZP"
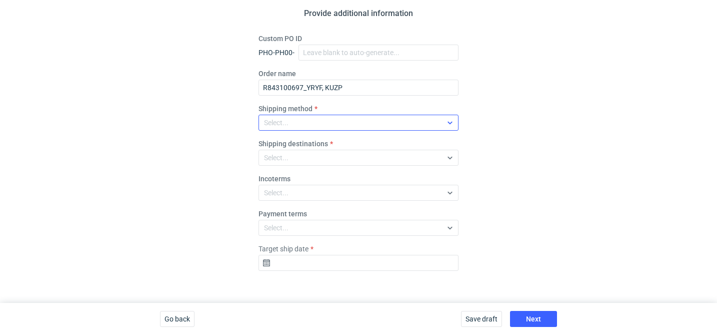
click at [343, 119] on div "Select..." at bounding box center [350, 123] width 183 height 14
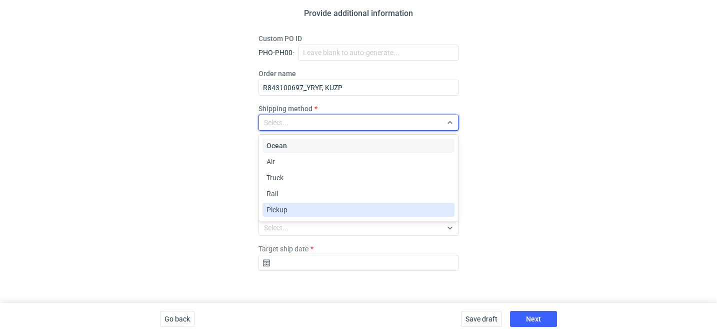
click at [300, 206] on div "Pickup" at bounding box center [359, 210] width 184 height 10
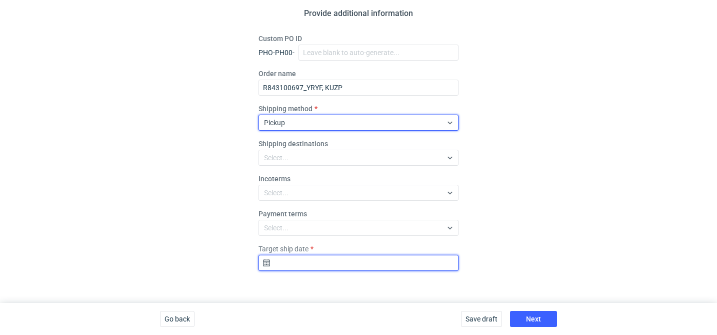
click at [358, 266] on input "Target ship date" at bounding box center [359, 263] width 200 height 16
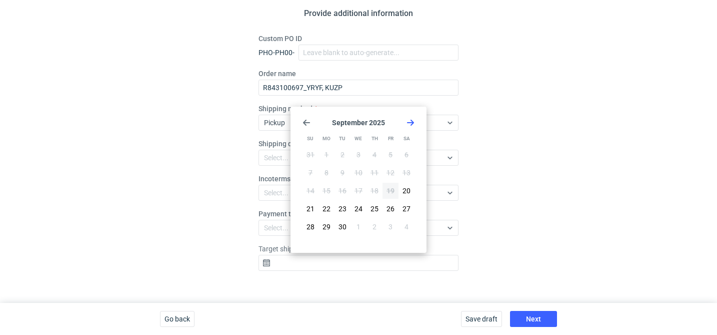
click at [413, 121] on icon "Go forward 1 month" at bounding box center [411, 123] width 8 height 8
click at [390, 172] on span "10" at bounding box center [391, 173] width 8 height 10
type input "2025-10-10"
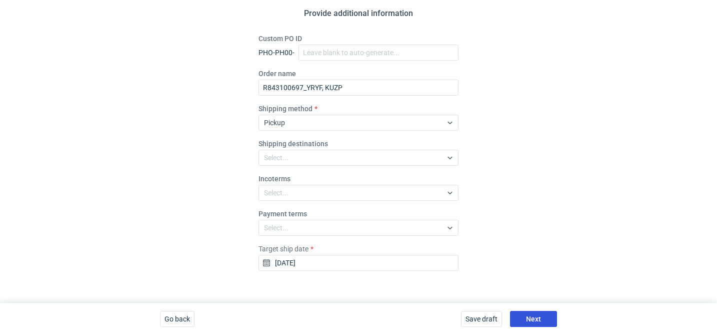
click at [546, 321] on button "Next" at bounding box center [533, 319] width 47 height 16
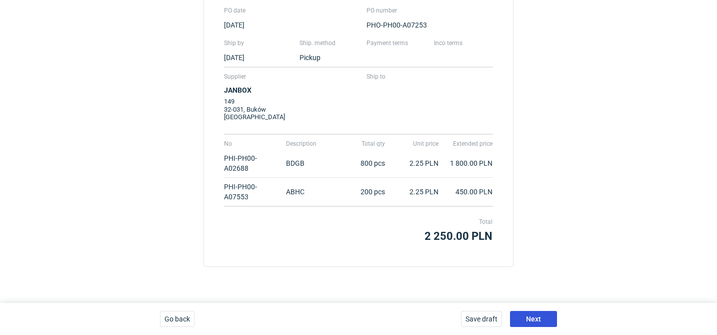
click at [546, 322] on button "Next" at bounding box center [533, 319] width 47 height 16
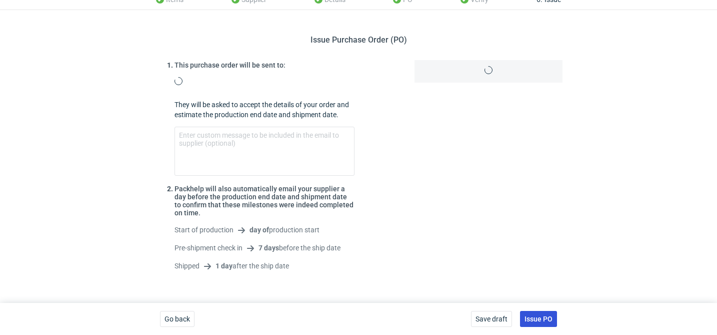
scroll to position [77, 0]
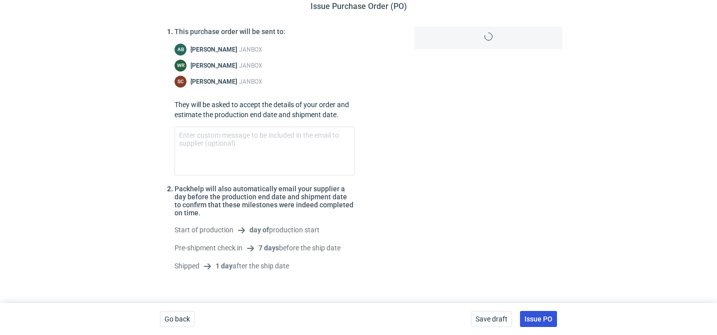
click at [546, 321] on span "Issue PO" at bounding box center [539, 318] width 28 height 7
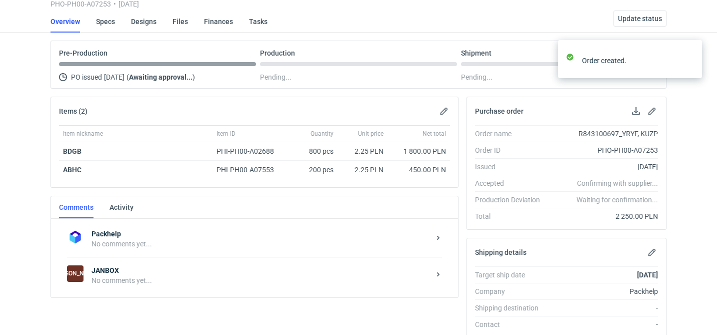
scroll to position [68, 0]
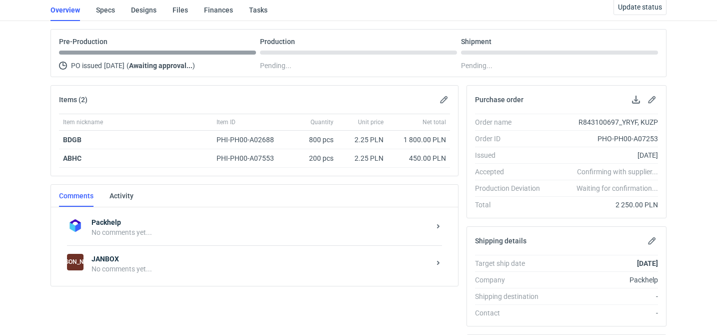
click at [227, 260] on strong "JANBOX" at bounding box center [261, 259] width 339 height 10
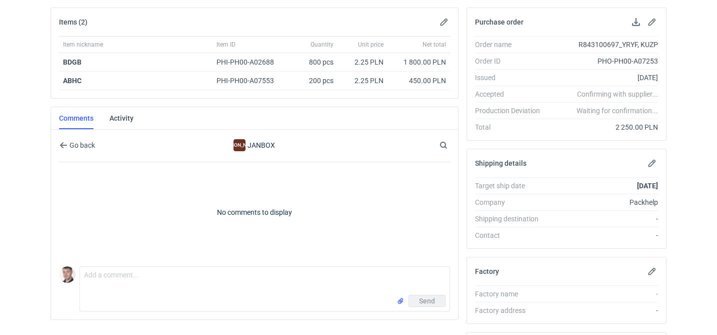
scroll to position [157, 0]
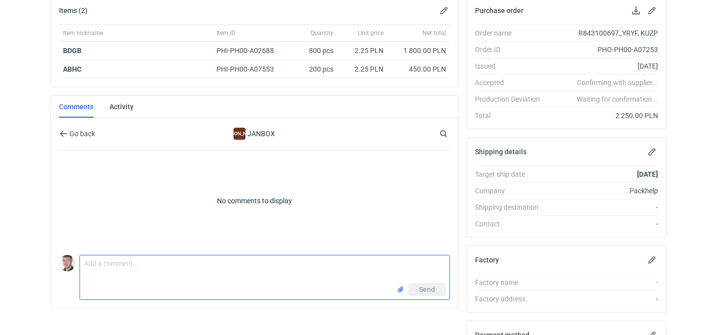
click at [168, 257] on textarea "Comment message" at bounding box center [265, 269] width 370 height 28
paste textarea "CBJP - 1"
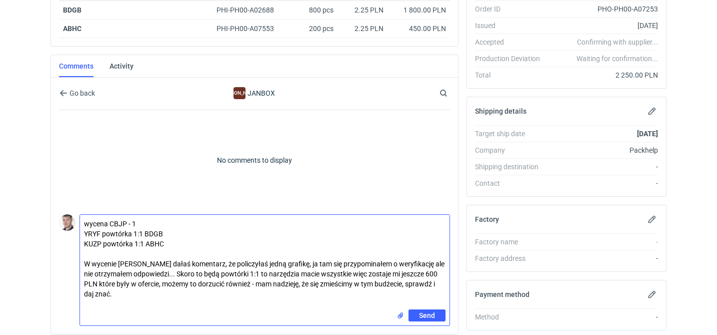
scroll to position [0, 0]
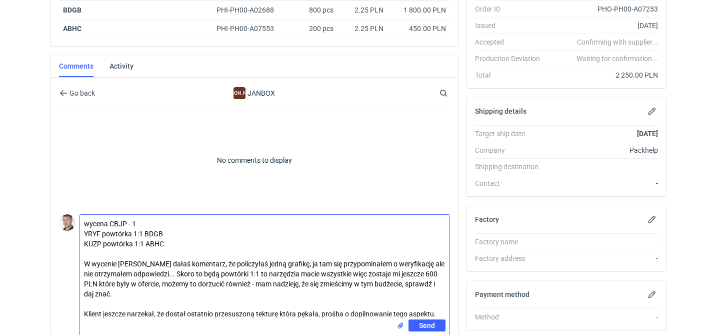
type textarea "wycena CBJP - 1 YRYF powtórka 1:1 BDGB KUZP powtórka 1:1 ABHC W wycenie Sylwia …"
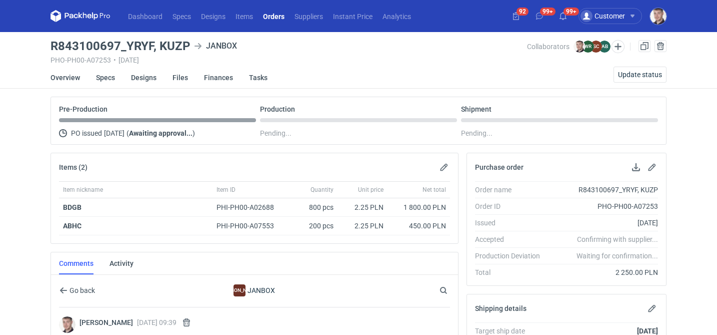
click at [273, 17] on link "Orders" at bounding box center [274, 16] width 32 height 12
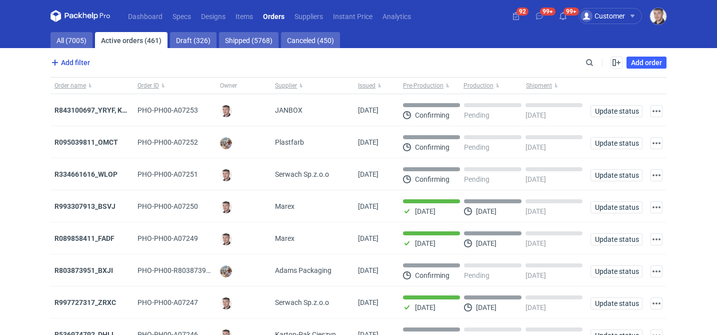
click at [78, 62] on span "Add filter" at bounding box center [69, 63] width 41 height 12
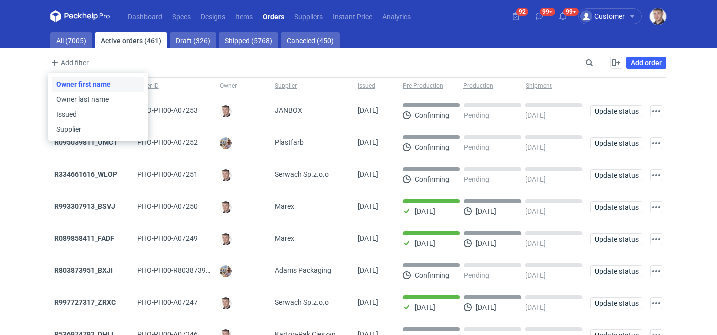
click at [121, 81] on button "Owner first name" at bounding box center [99, 84] width 92 height 15
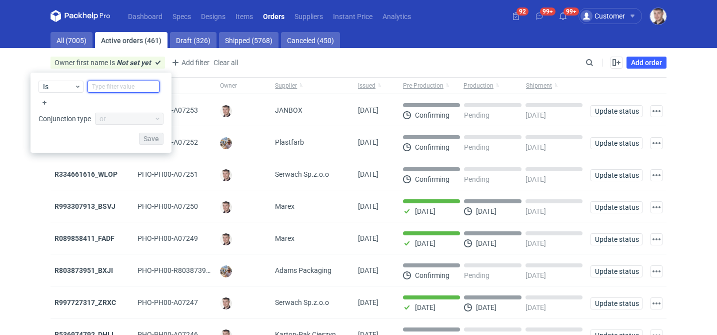
click at [147, 84] on input "text" at bounding box center [124, 87] width 72 height 12
type input "[PERSON_NAME]"
click at [157, 135] on span "Save" at bounding box center [152, 138] width 16 height 7
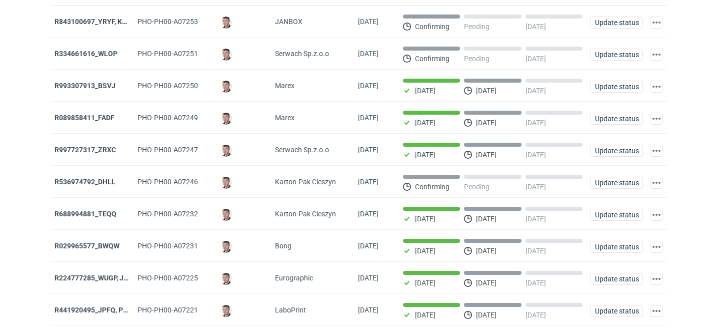
scroll to position [114, 0]
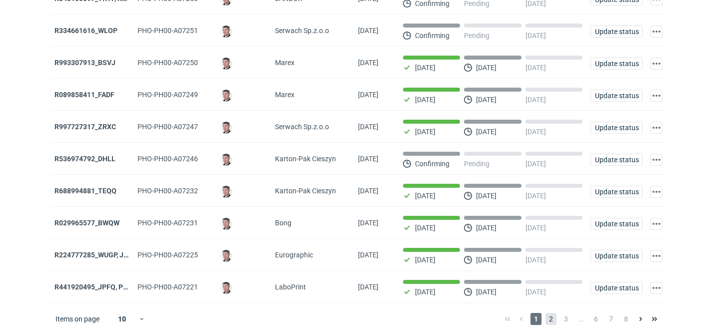
click at [550, 316] on span "2" at bounding box center [551, 319] width 11 height 12
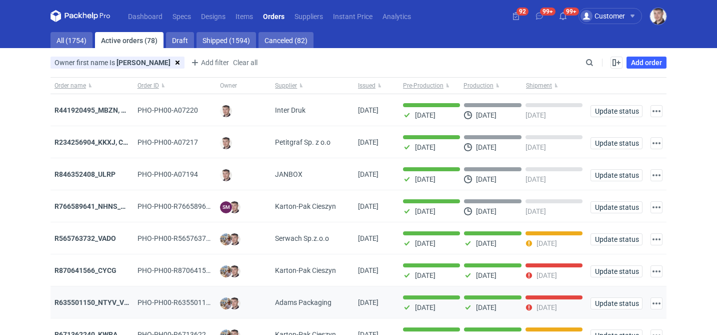
scroll to position [114, 0]
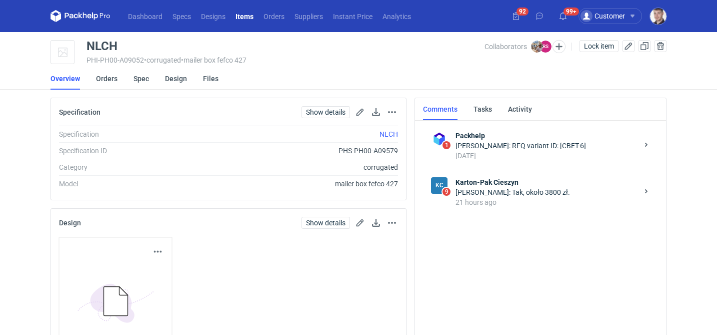
click at [535, 198] on div "21 hours ago" at bounding box center [547, 202] width 183 height 10
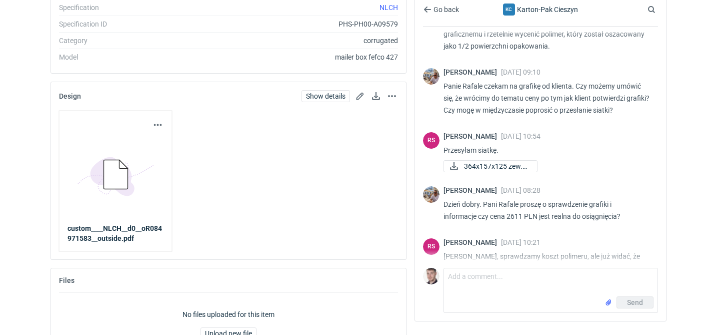
scroll to position [234, 0]
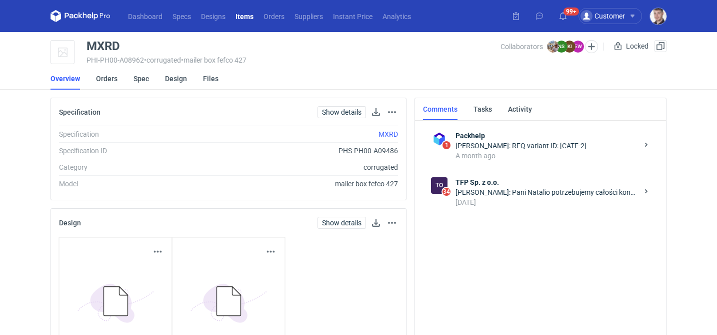
scroll to position [31, 0]
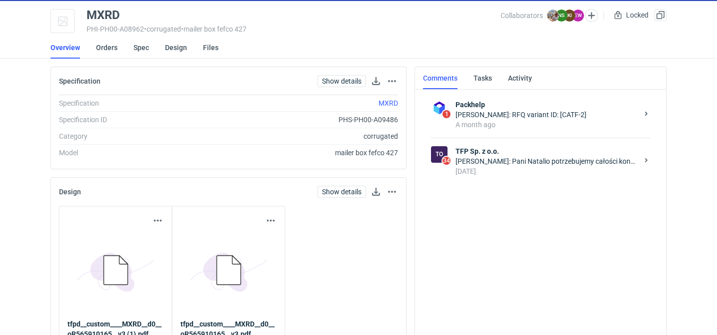
click at [525, 165] on div "[PERSON_NAME]: Pani Natalio potrzebujemy całości konstrukcji 1:1" at bounding box center [547, 161] width 183 height 10
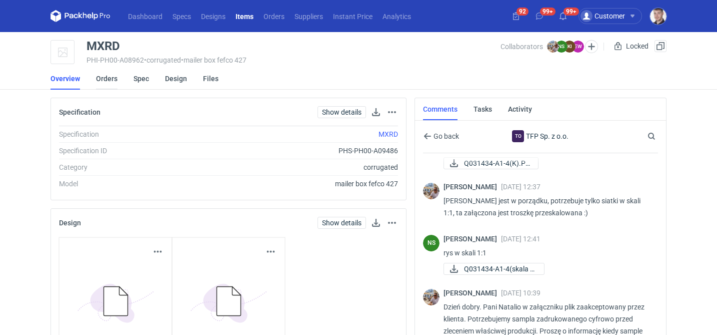
click at [114, 86] on link "Orders" at bounding box center [107, 79] width 22 height 22
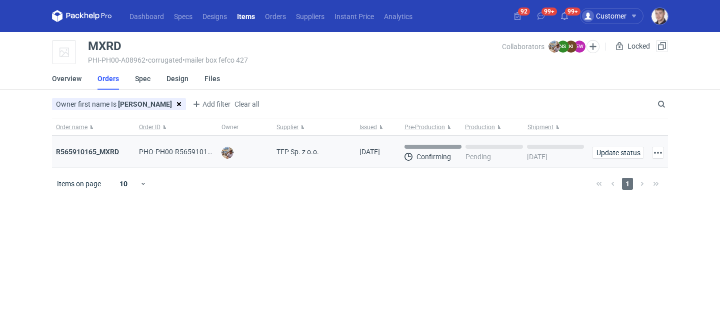
click at [105, 152] on strong "R565910165_MXRD" at bounding box center [87, 152] width 63 height 8
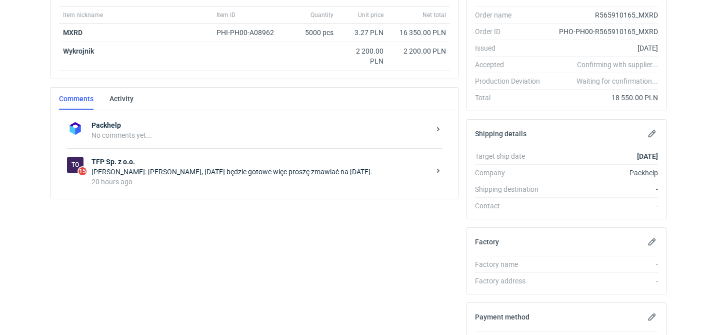
click at [191, 169] on div "[PERSON_NAME]: [PERSON_NAME], [DATE] będzie gotowe więc proszę zmawiać na [DATE…" at bounding box center [261, 172] width 339 height 10
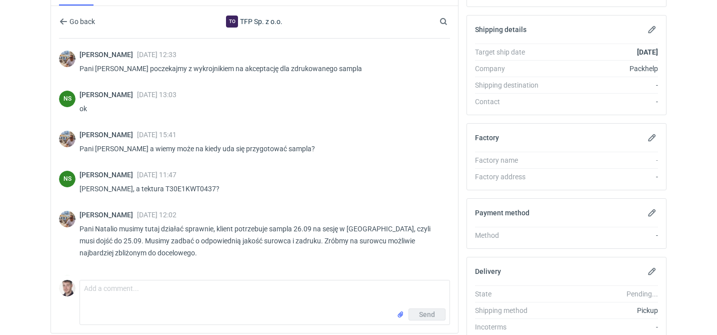
scroll to position [474, 0]
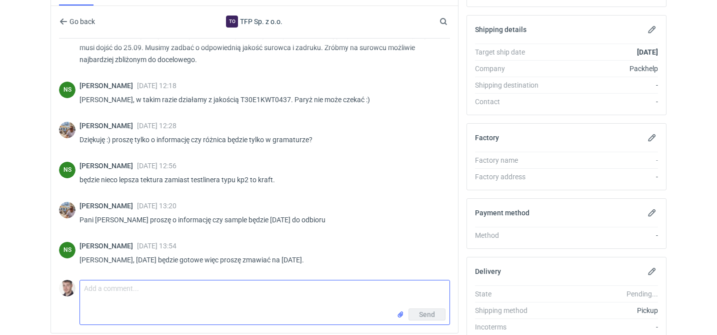
click at [172, 293] on textarea "Comment message" at bounding box center [265, 294] width 370 height 28
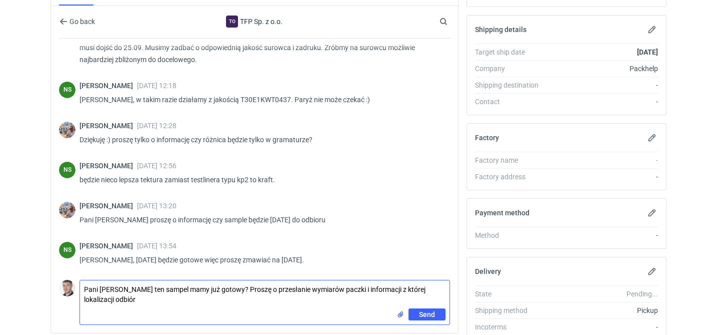
type textarea "Pani [PERSON_NAME] ten sampel mamy już gotowy? Proszę o przesłanie wymiarów pac…"
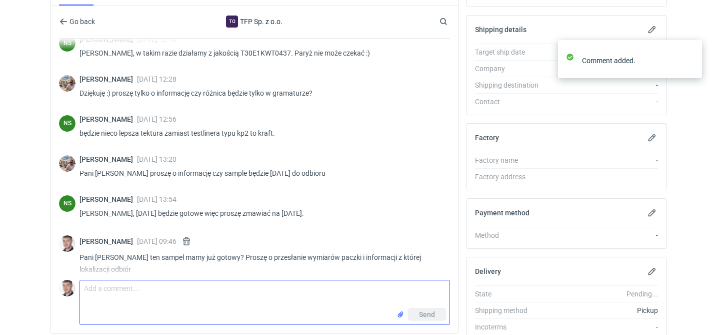
scroll to position [530, 0]
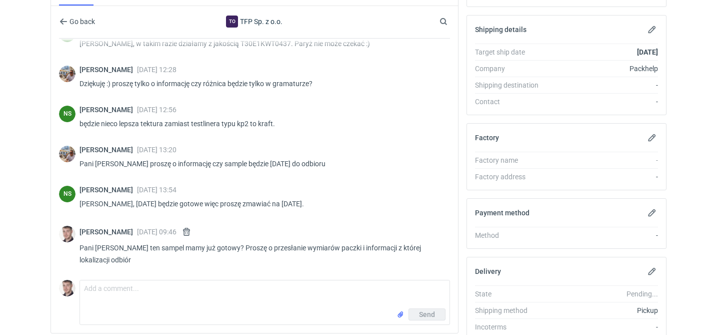
click at [124, 252] on p "Pani [PERSON_NAME] ten sampel mamy już gotowy? Proszę o przesłanie wymiarów pac…" at bounding box center [261, 254] width 363 height 24
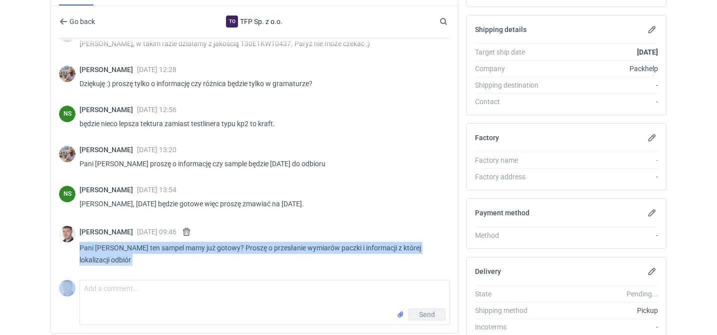
click at [124, 252] on p "Pani [PERSON_NAME] ten sampel mamy już gotowy? Proszę o przesłanie wymiarów pac…" at bounding box center [261, 254] width 363 height 24
copy p "Pani [PERSON_NAME] ten sampel mamy już gotowy? Proszę o przesłanie wymiarów pac…"
click at [193, 226] on button "button" at bounding box center [187, 232] width 12 height 12
click at [193, 229] on button "button" at bounding box center [187, 232] width 12 height 12
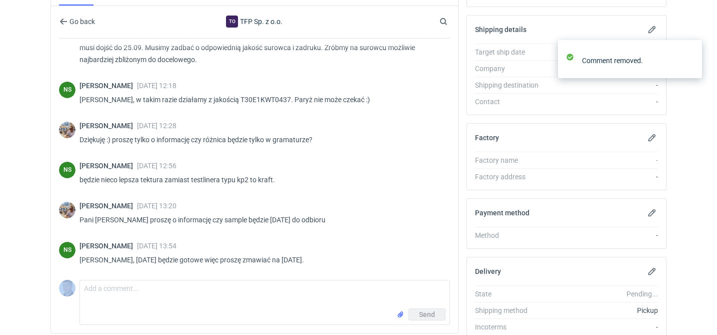
scroll to position [474, 0]
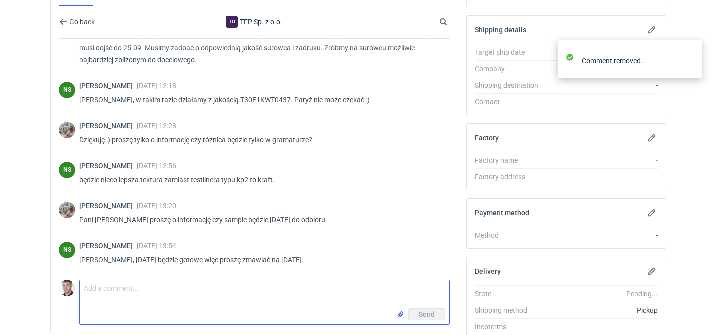
click at [137, 298] on textarea "Comment message" at bounding box center [265, 294] width 370 height 28
paste textarea "Pani [PERSON_NAME] ten sampel mamy już gotowy? Proszę o przesłanie wymiarów pac…"
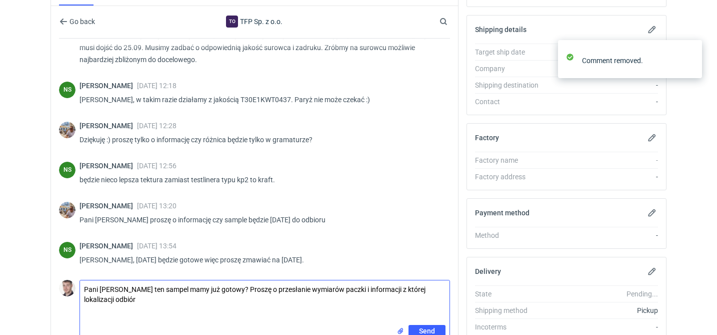
click at [120, 288] on textarea "Pani [PERSON_NAME] ten sampel mamy już gotowy? Proszę o przesłanie wymiarów pac…" at bounding box center [265, 302] width 370 height 45
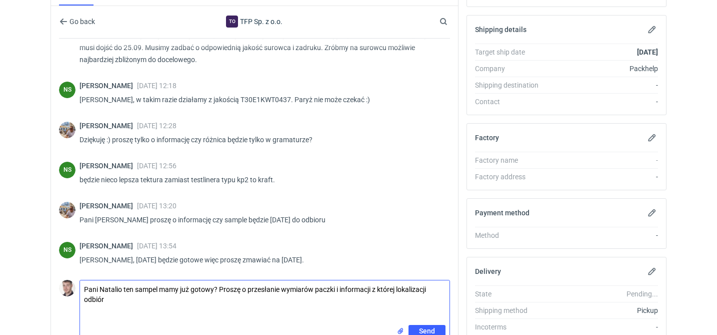
type textarea "Pani Natalio ten sampel mamy już gotowy? Proszę o przesłanie wymiarów paczki i …"
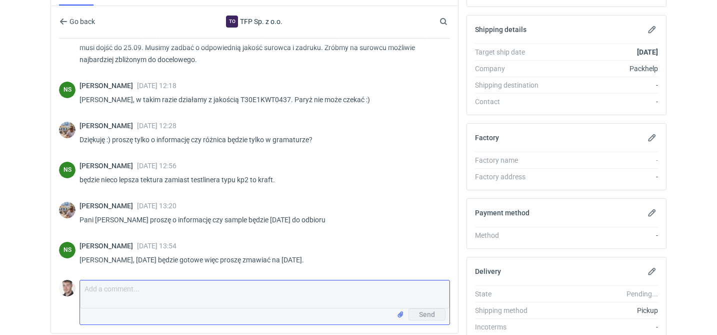
scroll to position [530, 0]
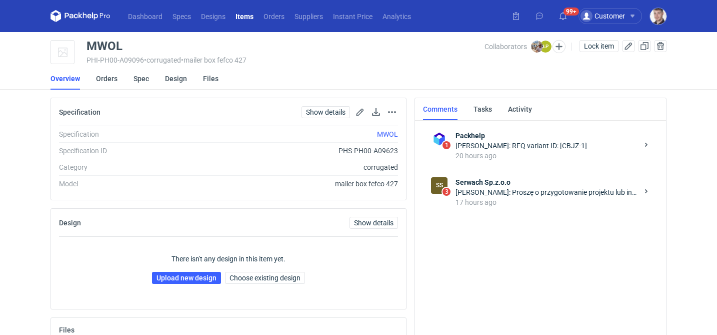
click at [511, 199] on div "17 hours ago" at bounding box center [547, 202] width 183 height 10
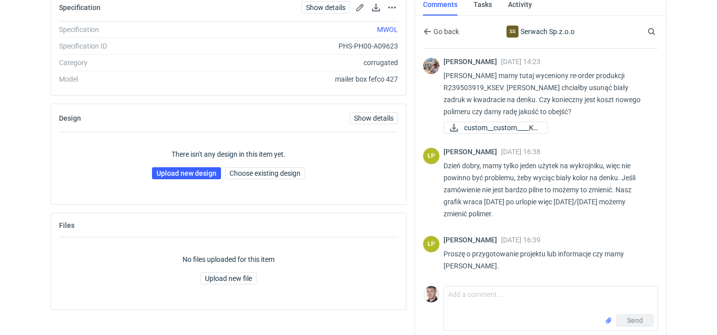
scroll to position [109, 0]
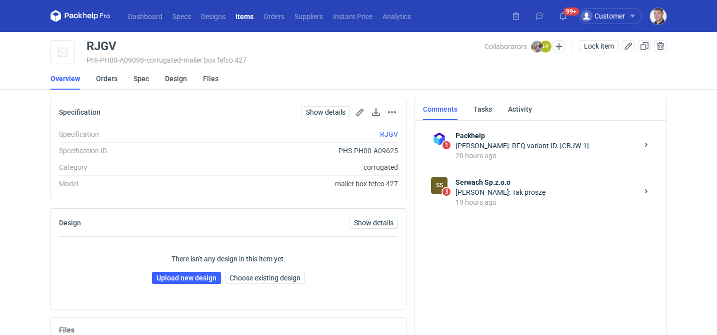
click at [507, 188] on div "Michał Palasek: Tak proszę" at bounding box center [547, 192] width 183 height 10
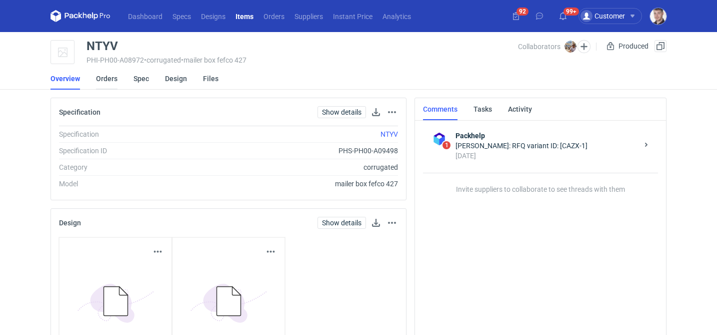
click at [113, 71] on link "Orders" at bounding box center [107, 79] width 22 height 22
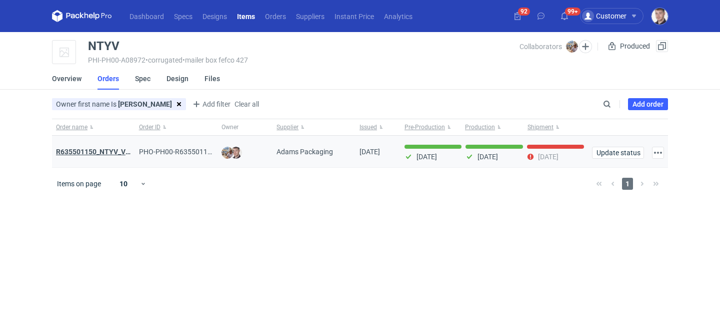
click at [92, 148] on strong "R635501150_NTYV_VNSV" at bounding box center [98, 152] width 84 height 8
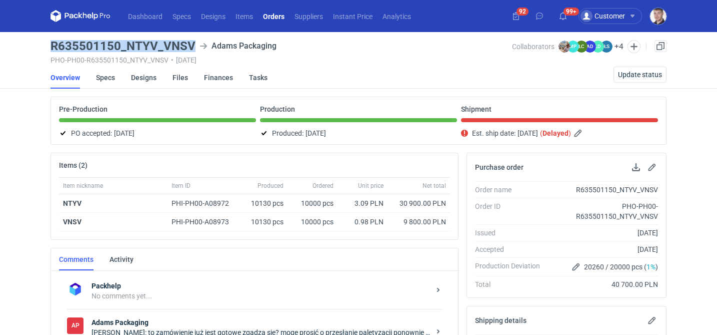
drag, startPoint x: 53, startPoint y: 46, endPoint x: 191, endPoint y: 41, distance: 137.7
click at [191, 41] on h3 "R635501150_NTYV_VNSV" at bounding box center [123, 46] width 145 height 12
drag, startPoint x: 51, startPoint y: 46, endPoint x: 192, endPoint y: 41, distance: 141.2
click at [192, 41] on h3 "R635501150_NTYV_VNSV" at bounding box center [123, 46] width 145 height 12
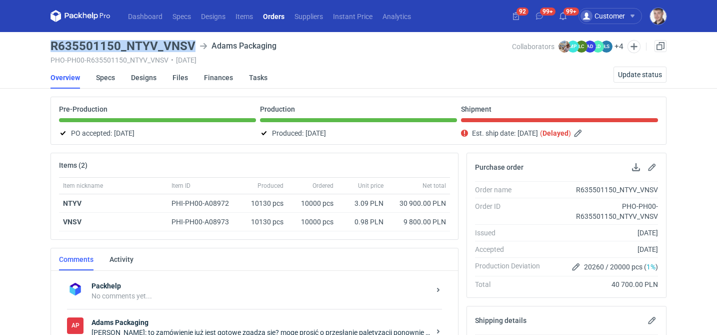
copy h3 "R635501150_NTYV_VNSV"
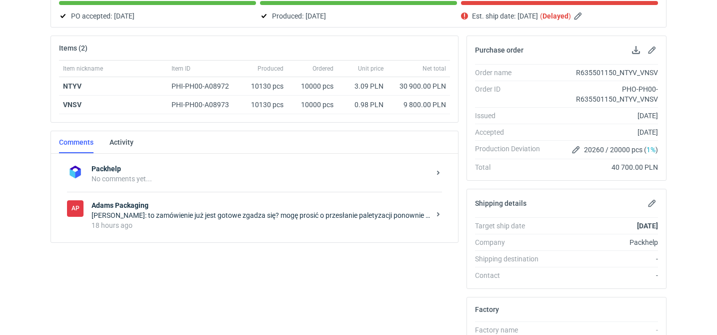
scroll to position [119, 0]
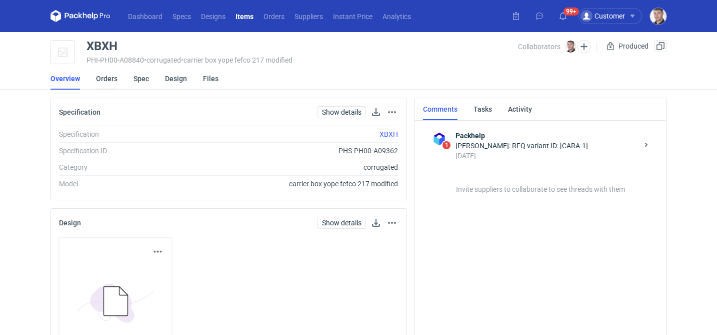
click at [114, 79] on link "Orders" at bounding box center [107, 79] width 22 height 22
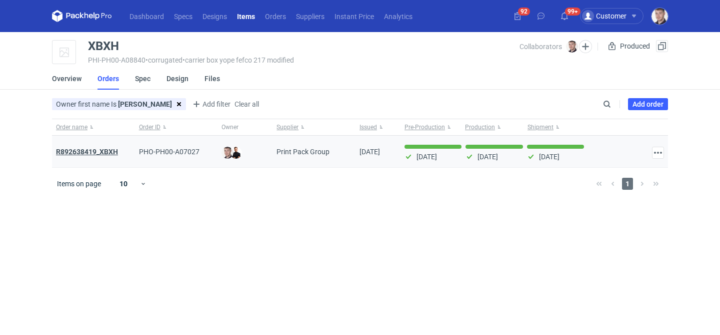
click at [109, 149] on strong "R892638419_XBXH" at bounding box center [87, 152] width 62 height 8
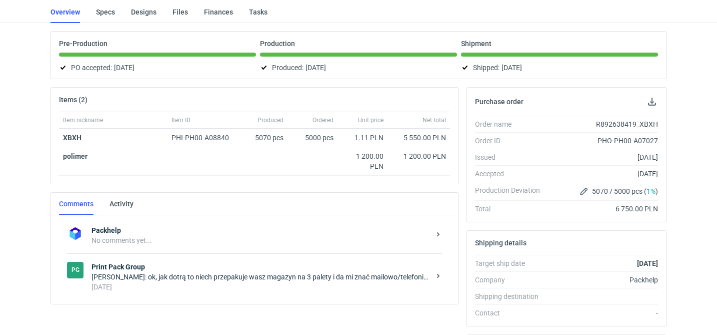
scroll to position [98, 0]
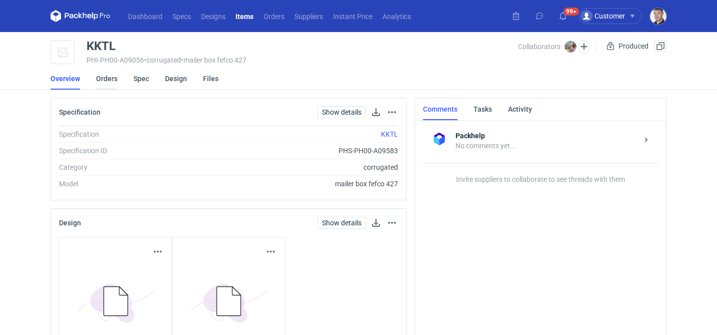
click at [111, 81] on link "Orders" at bounding box center [107, 79] width 22 height 22
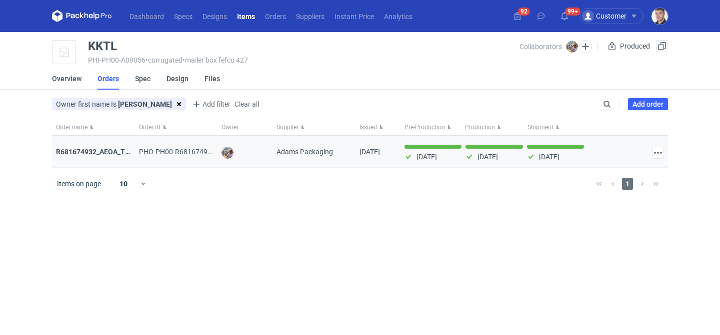
click at [90, 150] on strong "R681674932_AEOA_TIXI_KKTL" at bounding box center [105, 152] width 98 height 8
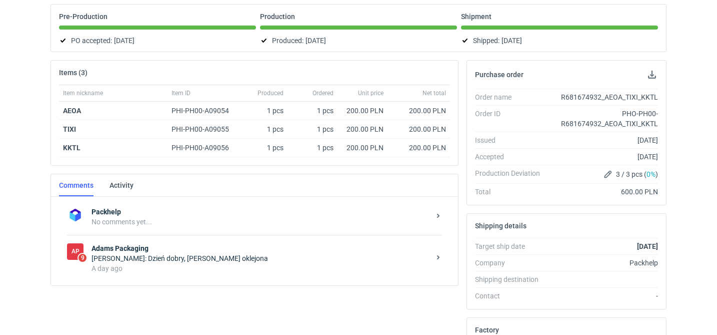
click at [225, 256] on div "[PERSON_NAME]: Dzień dobry, [PERSON_NAME] oklejona" at bounding box center [261, 258] width 339 height 10
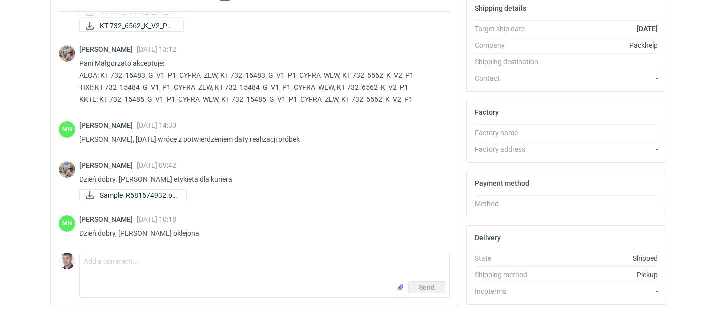
scroll to position [319, 0]
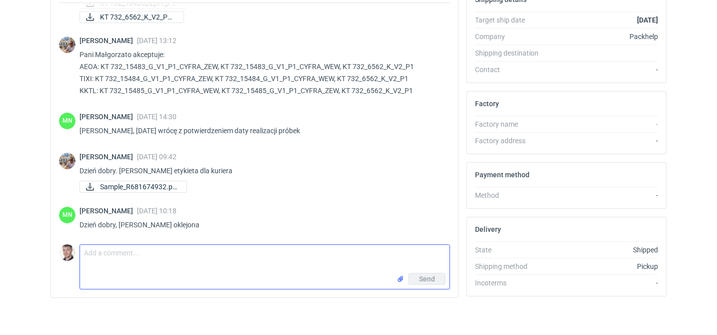
click at [128, 263] on textarea "Comment message" at bounding box center [265, 259] width 370 height 28
type textarea "Pani Małgosiu czy ta paczka została odebrana?"
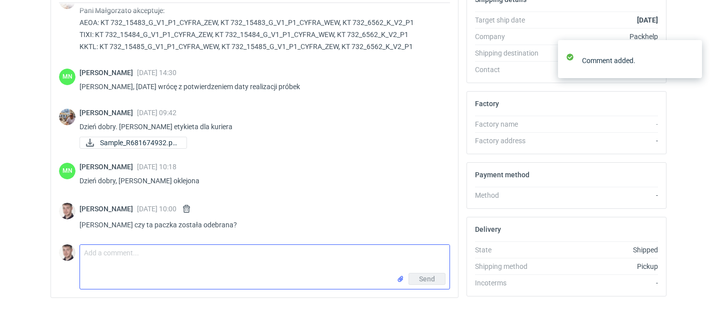
scroll to position [444, 0]
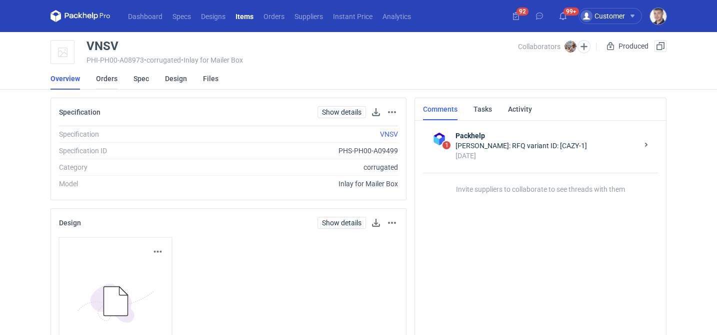
click at [110, 84] on link "Orders" at bounding box center [107, 79] width 22 height 22
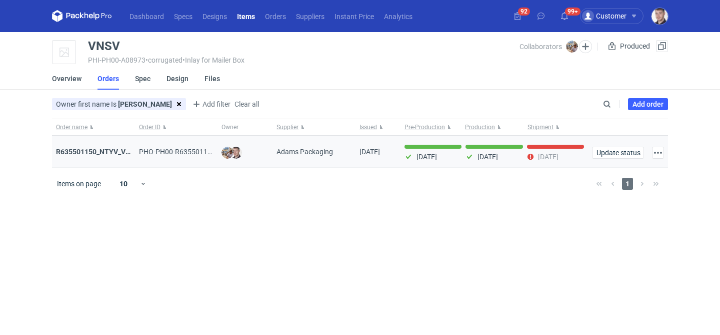
click at [113, 147] on div "R635501150_NTYV_VNSV" at bounding box center [93, 152] width 75 height 10
click at [108, 153] on strong "R635501150_NTYV_VNSV" at bounding box center [98, 152] width 84 height 8
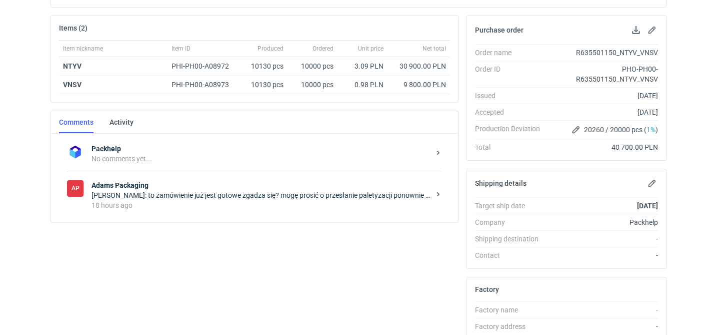
click at [207, 195] on div "Maciej Sikora: to zamówienie już jest gotowe zgadza się? mogę prosić o przesłan…" at bounding box center [261, 195] width 339 height 10
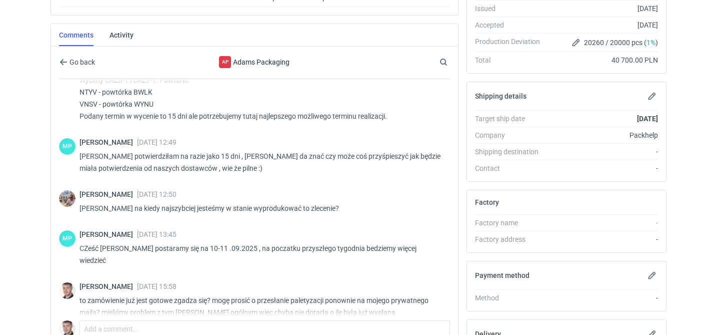
scroll to position [233, 0]
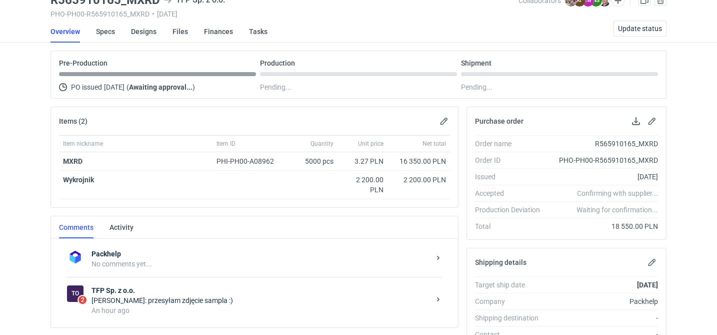
scroll to position [212, 0]
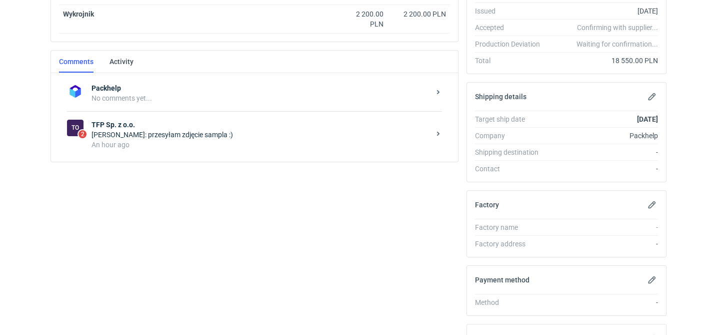
click at [267, 143] on div "An hour ago" at bounding box center [261, 145] width 339 height 10
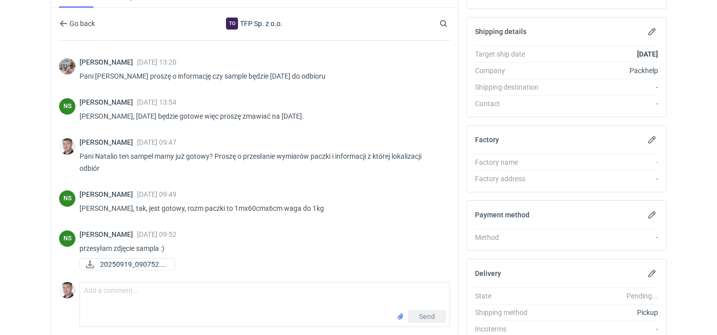
scroll to position [276, 0]
click at [146, 284] on textarea "Comment message" at bounding box center [265, 297] width 370 height 28
drag, startPoint x: 175, startPoint y: 293, endPoint x: 95, endPoint y: 290, distance: 80.1
click at [95, 290] on textarea "z której" at bounding box center [265, 297] width 370 height 28
click at [107, 290] on textarea "z której" at bounding box center [265, 297] width 370 height 28
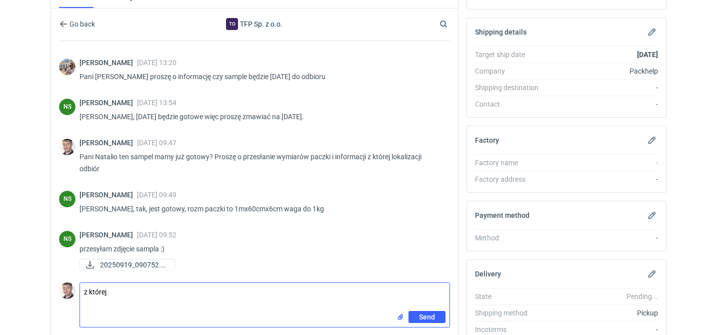
click at [107, 290] on textarea "z której" at bounding box center [265, 297] width 370 height 28
type textarea "z której lokalizacji odbiór - Kórnik czy Babimost?"
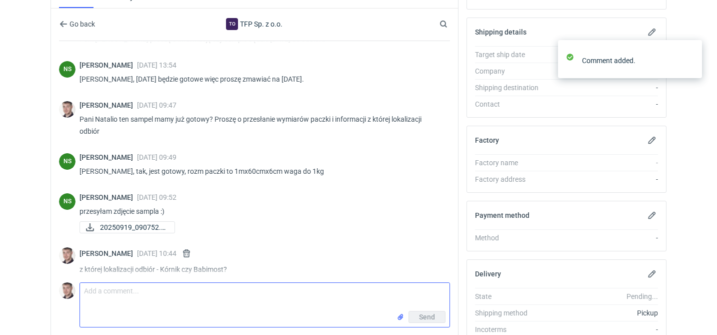
scroll to position [655, 0]
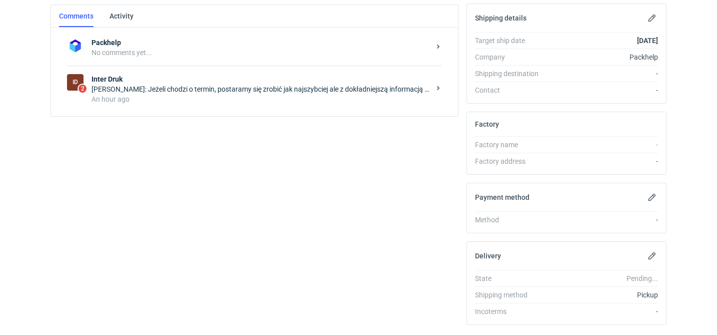
scroll to position [315, 0]
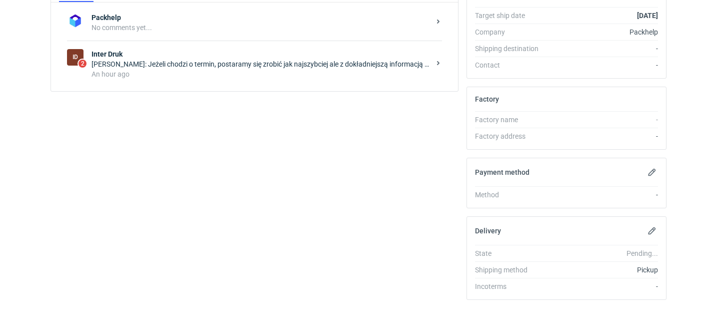
click at [271, 74] on div "An hour ago" at bounding box center [261, 74] width 339 height 10
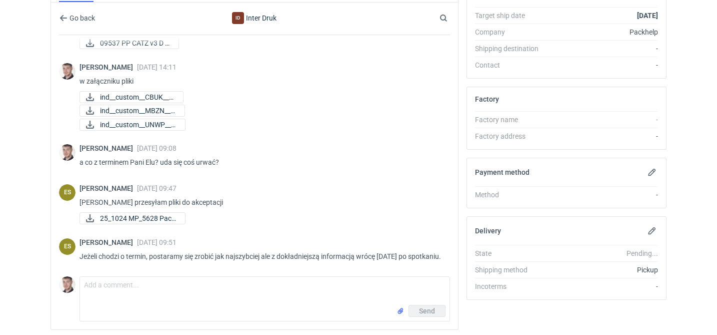
scroll to position [419, 0]
click at [148, 213] on span "25_1024 MP_5628 Pack..." at bounding box center [138, 218] width 77 height 11
click at [187, 275] on div "Comment message Send" at bounding box center [254, 296] width 391 height 49
click at [178, 285] on textarea "Comment message" at bounding box center [265, 291] width 370 height 28
type textarea "akceptuje przesłany plik"
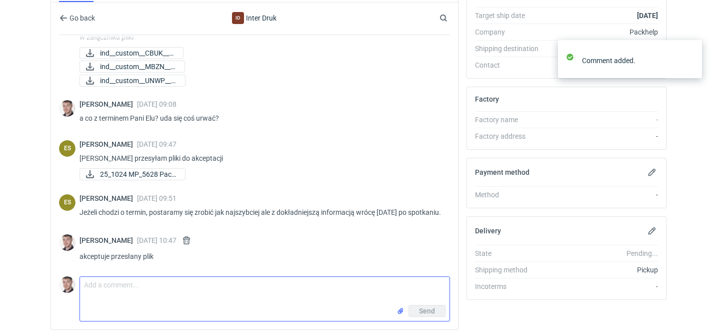
scroll to position [0, 0]
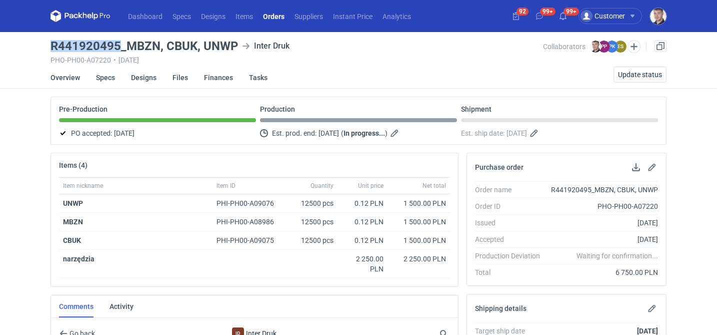
drag, startPoint x: 51, startPoint y: 44, endPoint x: 119, endPoint y: 46, distance: 68.6
click at [119, 46] on h3 "R441920495_MBZN, CBUK, UNWP" at bounding box center [145, 46] width 188 height 12
copy h3 "R441920495"
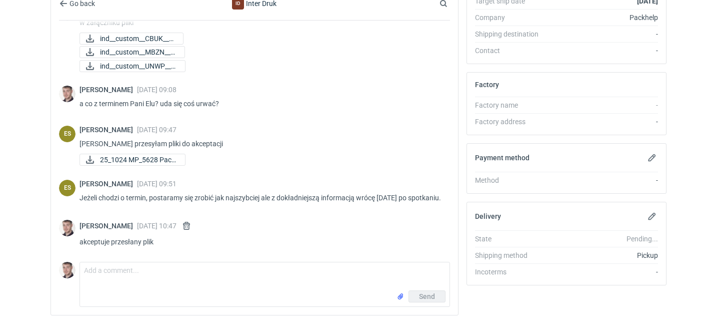
scroll to position [350, 0]
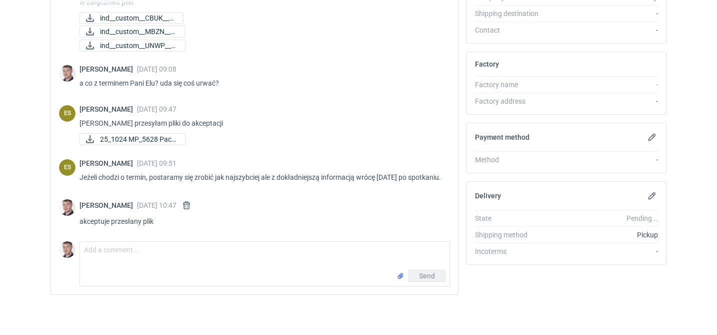
drag, startPoint x: 117, startPoint y: 174, endPoint x: 78, endPoint y: 166, distance: 39.8
click at [77, 166] on div "ES Elżbieta Sybilska 19 Sep 2025 09:51 Jeżeli chodzi o termin, postaramy się zr…" at bounding box center [254, 173] width 391 height 40
click at [98, 171] on p "Jeżeli chodzi o termin, postaramy się zrobić jak najszybciej ale z dokładniejsz…" at bounding box center [261, 177] width 363 height 12
drag, startPoint x: 114, startPoint y: 177, endPoint x: 80, endPoint y: 169, distance: 35.0
click at [80, 171] on p "Jeżeli chodzi o termin, postaramy się zrobić jak najszybciej ale z dokładniejsz…" at bounding box center [261, 177] width 363 height 12
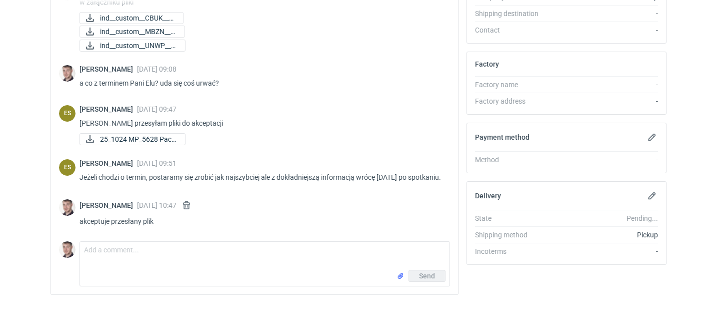
copy p "Jeżeli chodzi o termin, postaramy się zrobić jak najszybciej ale z dokładniejsz…"
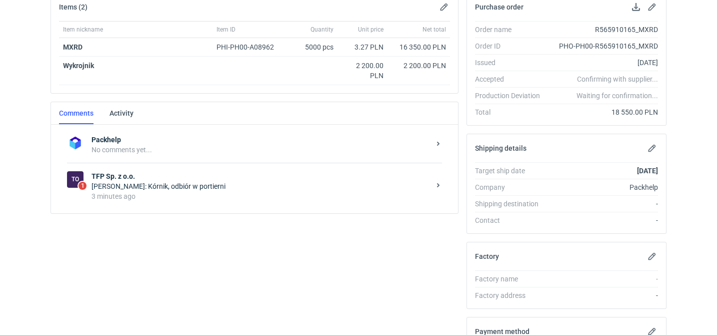
click at [209, 195] on div "3 minutes ago" at bounding box center [261, 196] width 339 height 10
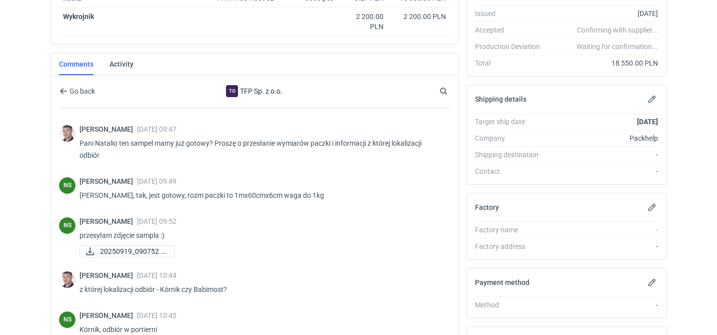
scroll to position [691, 0]
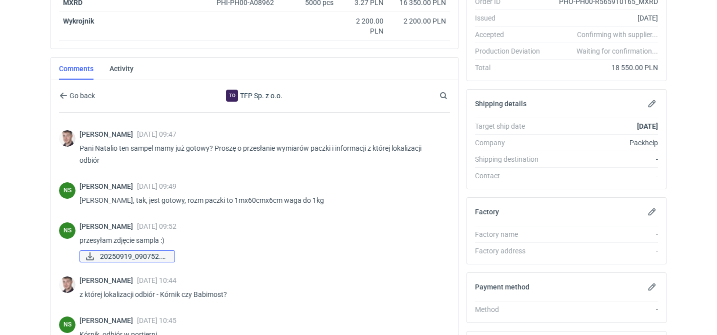
click at [132, 255] on span "20250919_090752.jpg" at bounding box center [133, 256] width 67 height 11
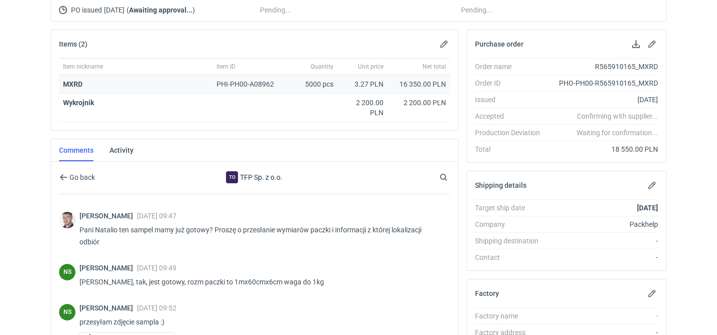
scroll to position [0, 0]
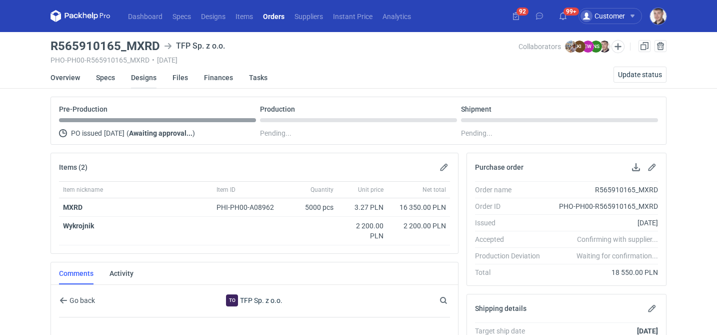
click at [135, 76] on link "Designs" at bounding box center [144, 78] width 26 height 22
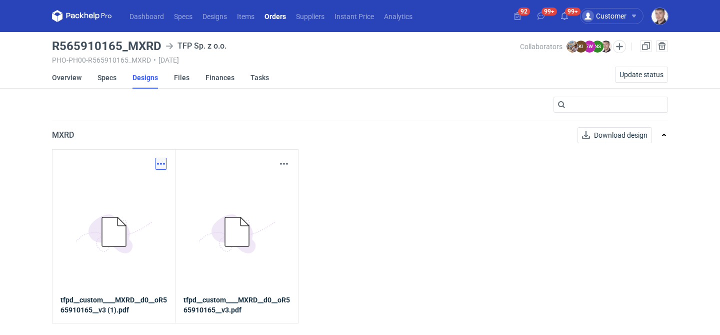
click at [162, 160] on button "button" at bounding box center [161, 164] width 12 height 12
click at [144, 187] on link "Download design part" at bounding box center [117, 186] width 92 height 16
click at [78, 76] on link "Overview" at bounding box center [67, 78] width 30 height 22
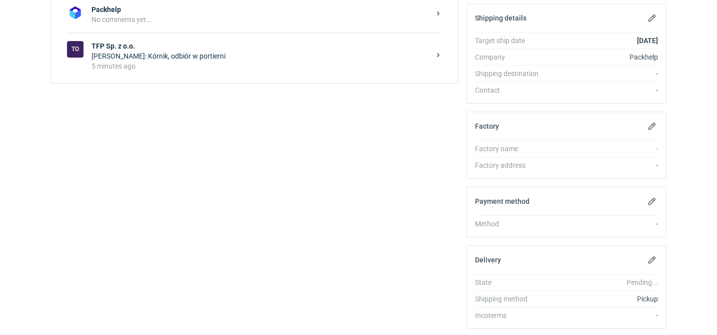
scroll to position [324, 0]
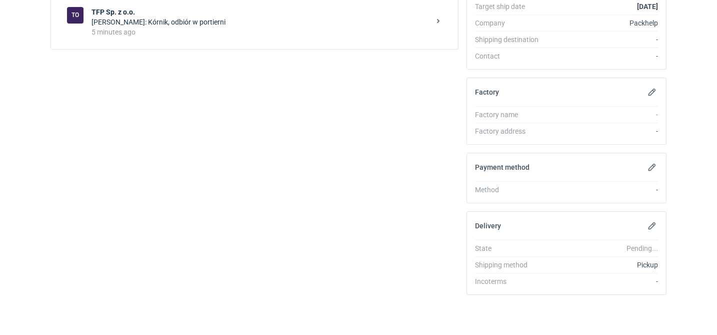
click at [278, 31] on div "5 minutes ago" at bounding box center [261, 32] width 339 height 10
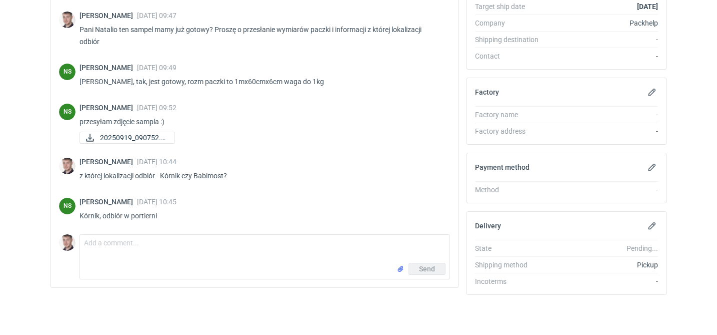
scroll to position [691, 0]
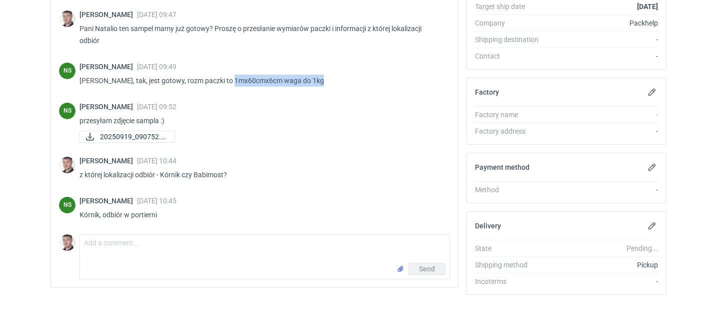
drag, startPoint x: 227, startPoint y: 78, endPoint x: 327, endPoint y: 81, distance: 100.1
click at [327, 81] on p "Panie Macieju, tak, jest gotowy, rozm paczki to 1mx60cmx6cm waga do 1kg" at bounding box center [261, 81] width 363 height 12
copy p "1mx60cmx6cm waga do 1kg"
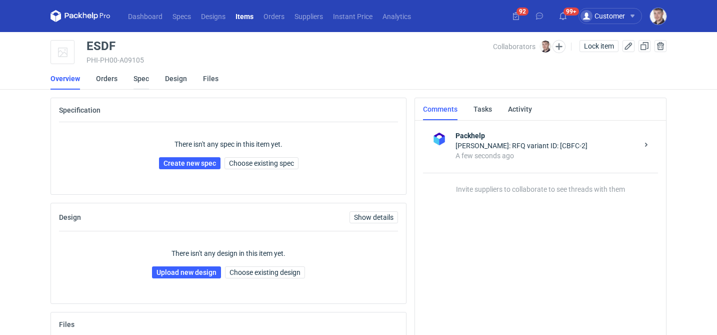
click at [141, 81] on link "Spec" at bounding box center [142, 79] width 16 height 22
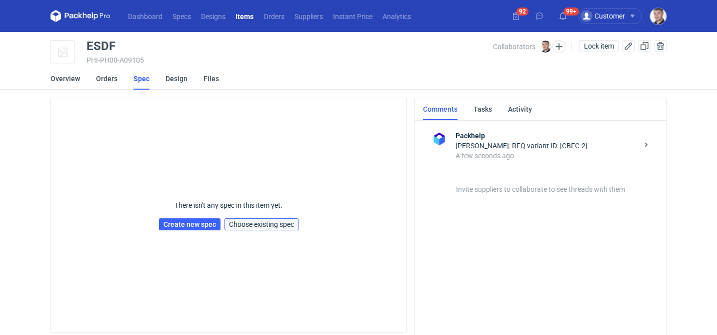
click at [289, 223] on span "Choose existing spec" at bounding box center [261, 224] width 65 height 7
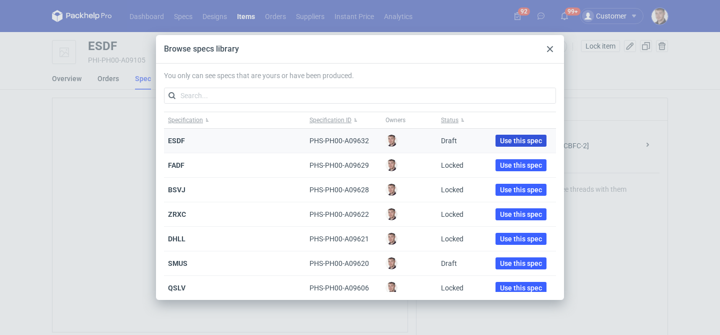
click at [500, 137] on span "Use this spec" at bounding box center [521, 140] width 42 height 7
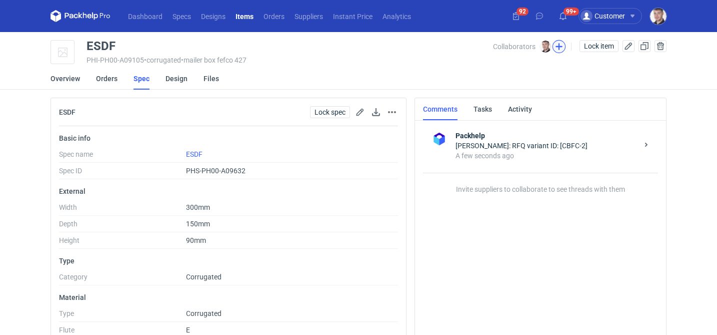
click at [556, 49] on button "button" at bounding box center [559, 46] width 13 height 13
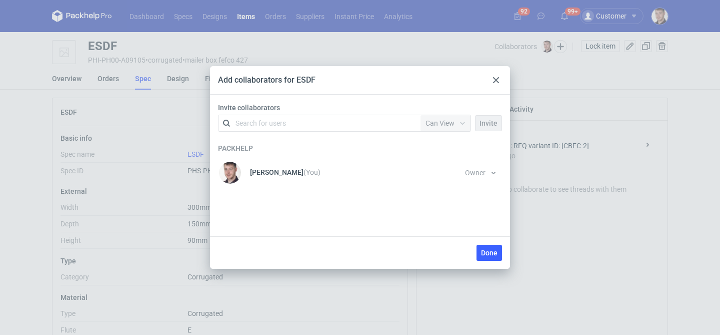
click at [303, 121] on div "Search for users" at bounding box center [318, 123] width 174 height 14
type input "karton"
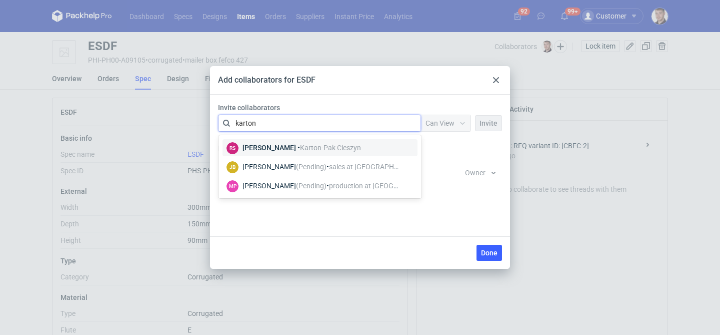
click at [300, 148] on span "Karton-Pak Cieszyn" at bounding box center [330, 148] width 61 height 8
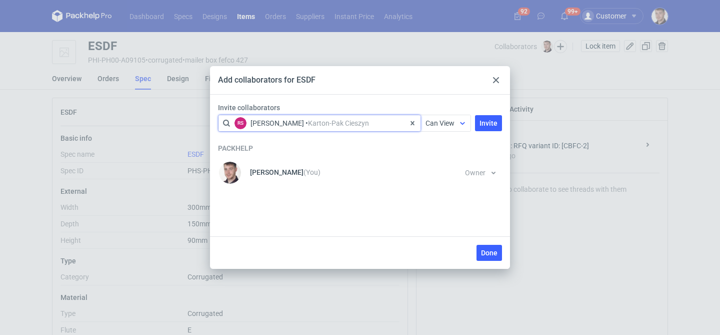
click at [430, 129] on div "Can View" at bounding box center [446, 123] width 50 height 16
click at [437, 156] on div "Can Edit" at bounding box center [447, 162] width 42 height 14
click at [485, 122] on span "Invite" at bounding box center [489, 123] width 18 height 7
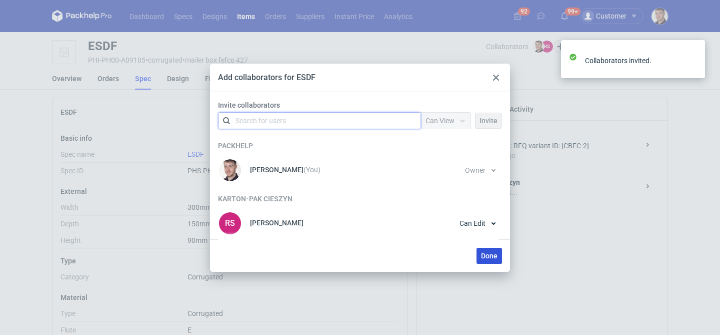
click at [487, 256] on span "Done" at bounding box center [489, 255] width 17 height 7
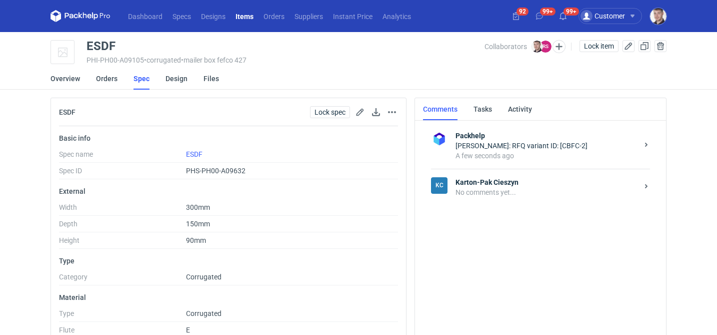
click at [471, 200] on div "KC Karton-Pak Cieszyn No comments yet..." at bounding box center [540, 187] width 219 height 37
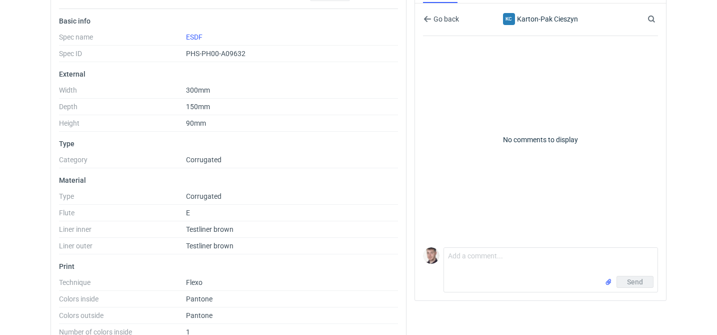
scroll to position [179, 0]
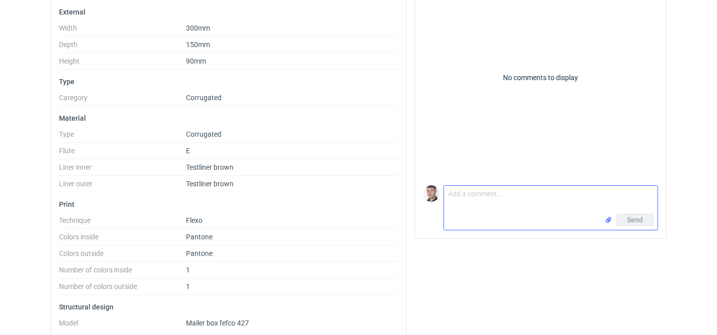
click at [470, 213] on textarea "Comment message" at bounding box center [551, 200] width 214 height 28
paste textarea "CBFC - 4"
type textarea "CBFC - 4 proszę o siatkę"
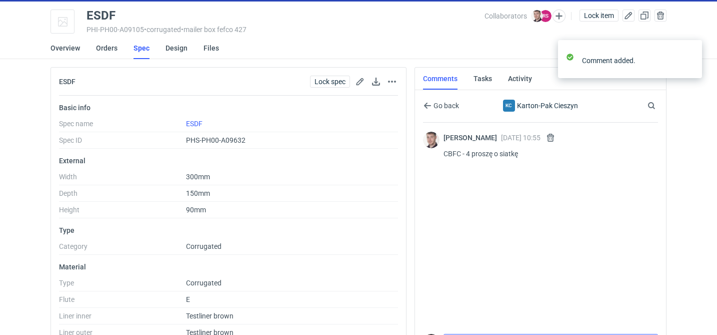
scroll to position [0, 0]
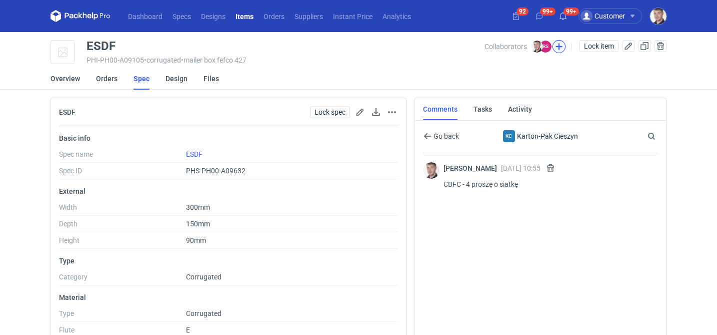
click at [563, 44] on button "button" at bounding box center [559, 46] width 13 height 13
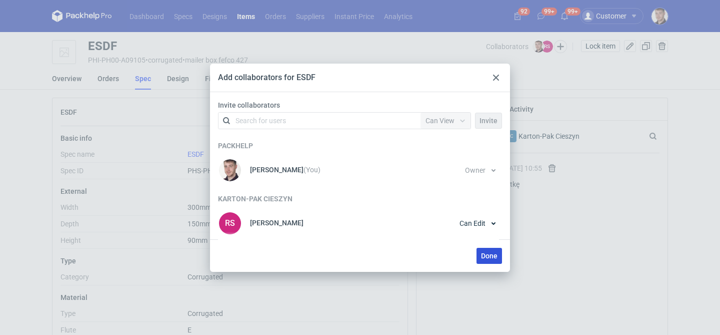
click at [484, 255] on span "Done" at bounding box center [489, 255] width 17 height 7
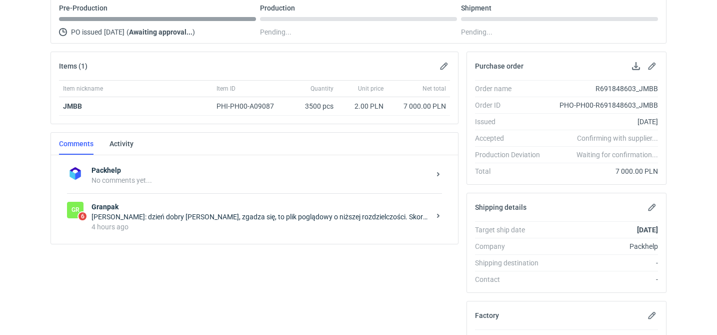
click at [227, 223] on div "4 hours ago" at bounding box center [261, 227] width 339 height 10
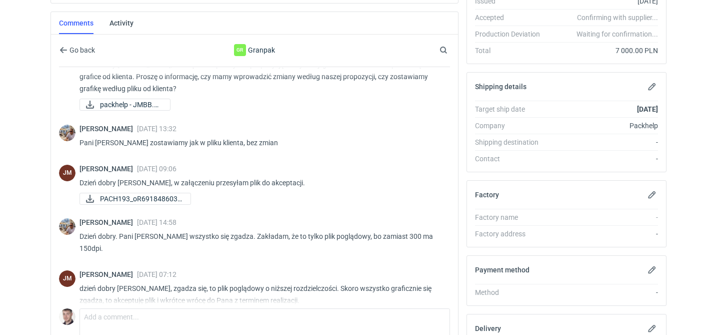
scroll to position [235, 0]
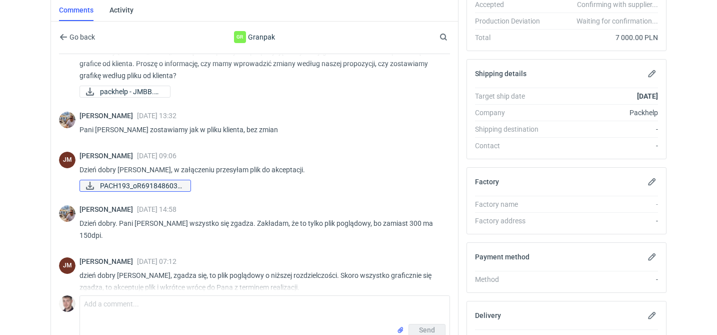
click at [153, 188] on span "PACH193_oR691848603_..." at bounding box center [141, 185] width 83 height 11
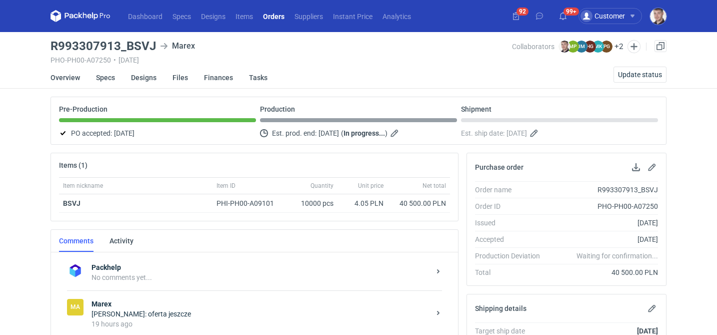
scroll to position [21, 0]
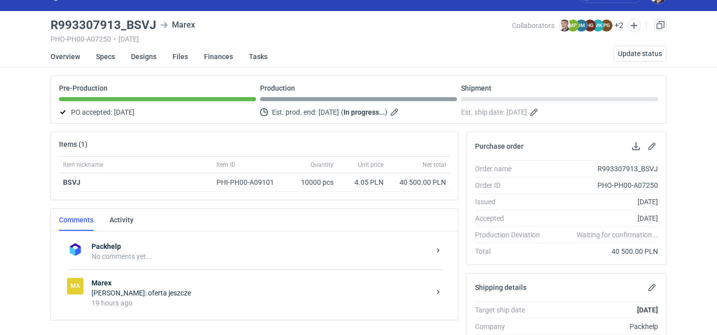
click at [147, 287] on strong "Marex" at bounding box center [261, 283] width 339 height 10
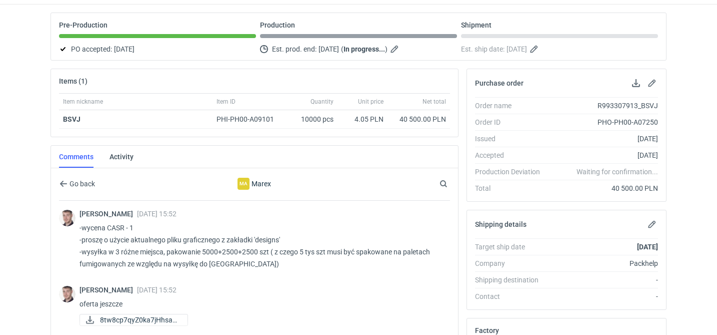
scroll to position [83, 0]
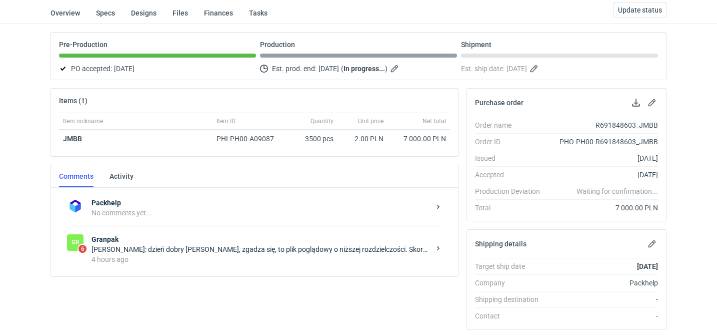
click at [242, 261] on div "4 hours ago" at bounding box center [261, 259] width 339 height 10
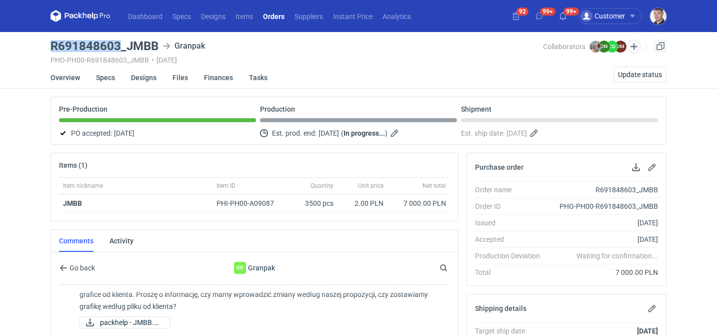
drag, startPoint x: 46, startPoint y: 46, endPoint x: 117, endPoint y: 44, distance: 71.1
copy h3 "R691848603"
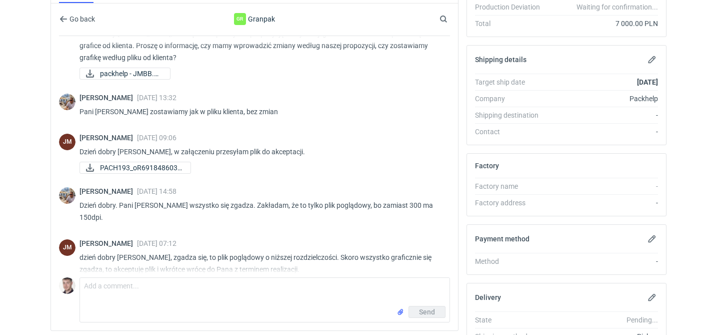
scroll to position [250, 0]
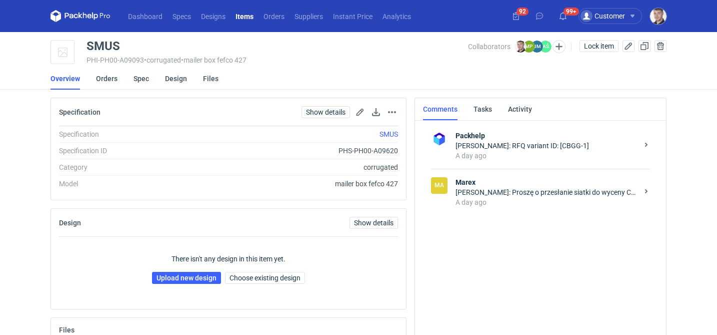
click at [541, 194] on div "Maciej Sikora: Proszę o przesłanie siatki do wyceny CBGG - 1, do opakowania mus…" at bounding box center [547, 192] width 183 height 10
click at [502, 199] on div "19 hours ago" at bounding box center [547, 202] width 183 height 10
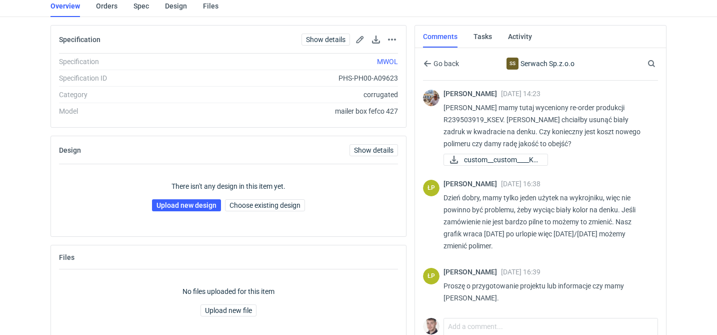
scroll to position [73, 0]
click at [485, 161] on span "custom__custom____KS..." at bounding box center [502, 159] width 76 height 11
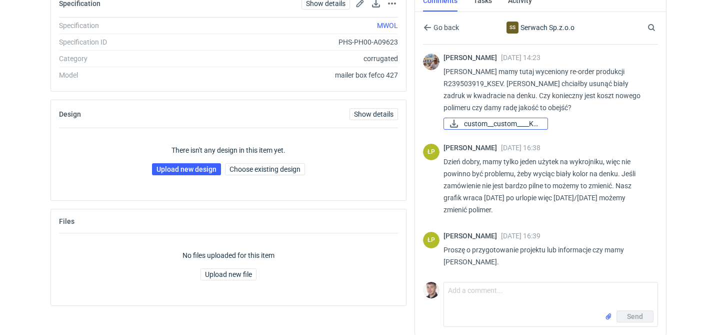
scroll to position [109, 0]
click at [492, 298] on textarea "Comment message" at bounding box center [551, 296] width 214 height 28
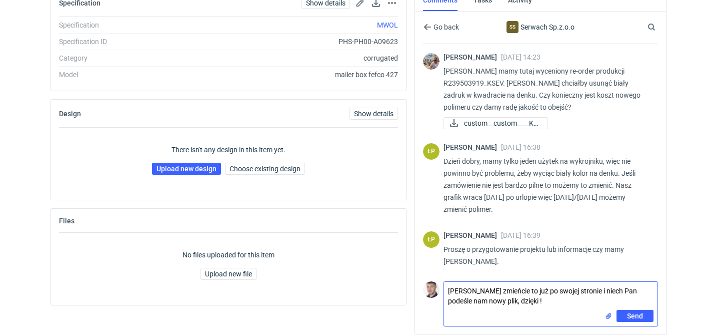
type textarea "[PERSON_NAME] zmieńcie to już po swojej stronie i niech Pan podeśle nam nowy pl…"
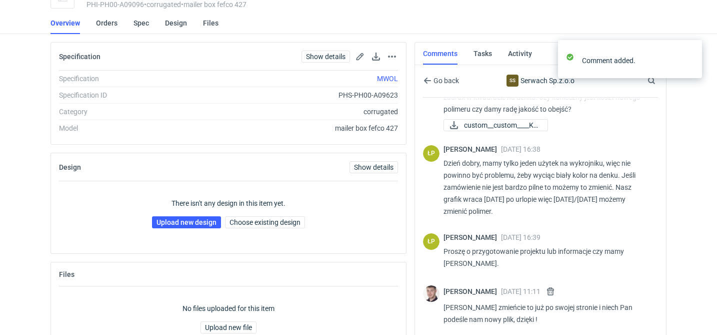
scroll to position [52, 0]
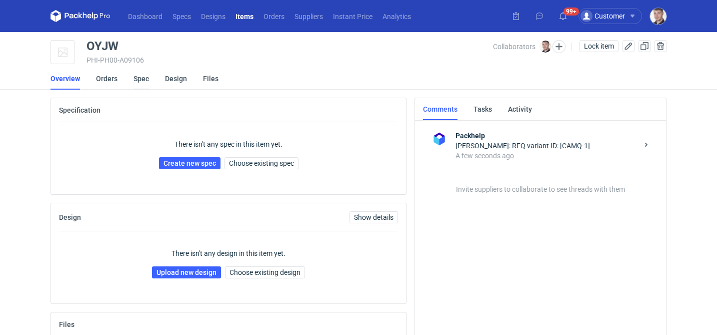
click at [140, 82] on link "Spec" at bounding box center [142, 79] width 16 height 22
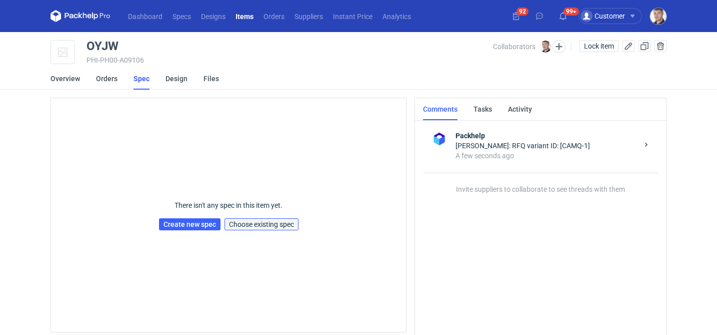
click at [262, 224] on span "Choose existing spec" at bounding box center [261, 224] width 65 height 7
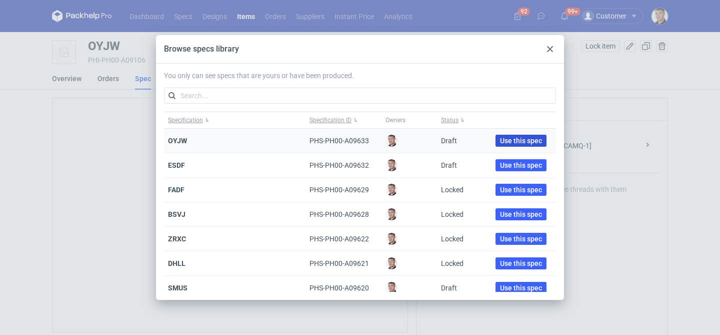
click at [504, 137] on span "Use this spec" at bounding box center [521, 140] width 42 height 7
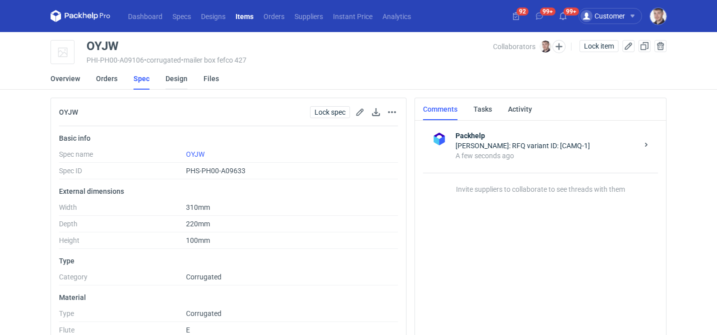
click at [182, 81] on link "Design" at bounding box center [177, 79] width 22 height 22
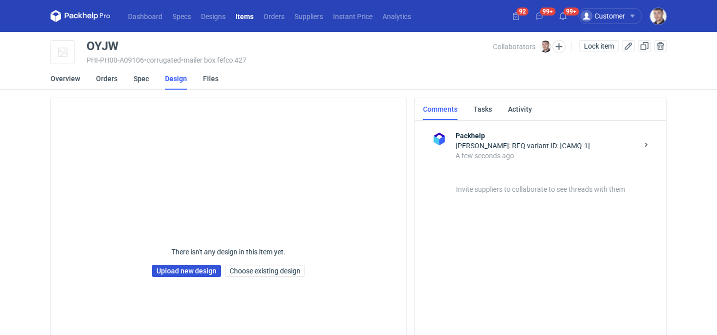
click at [185, 273] on link "Upload new design" at bounding box center [186, 271] width 69 height 12
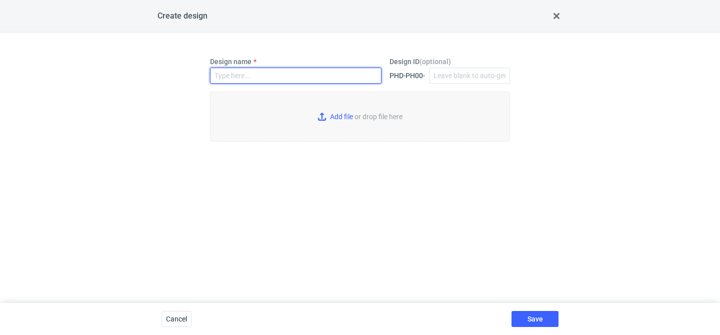
click at [259, 79] on input "Design name" at bounding box center [296, 76] width 172 height 16
type input "OYJW"
click at [359, 118] on input "Add file or drop file here" at bounding box center [360, 117] width 300 height 50
type input "C:\fakepath\adp__custom____OYJW__d0__o R566547746__inside.pdf"
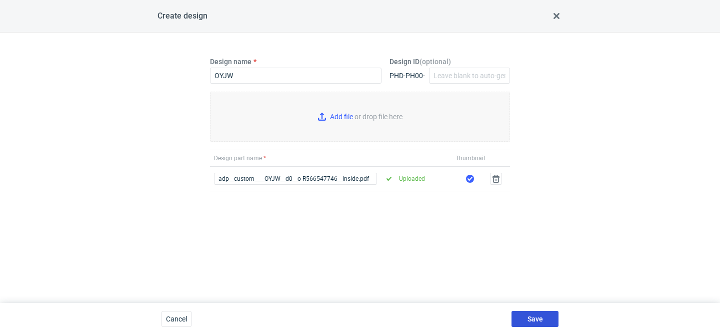
click at [533, 318] on span "Save" at bounding box center [536, 318] width 16 height 7
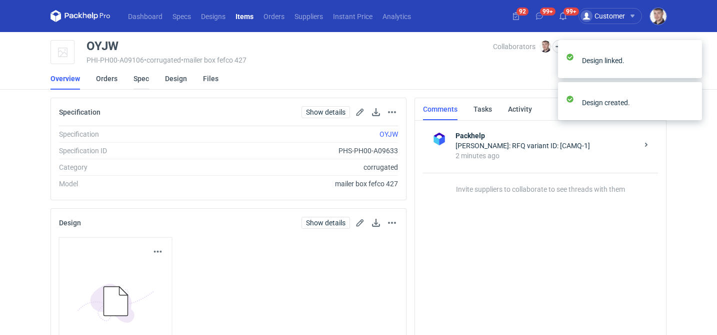
click at [141, 75] on link "Spec" at bounding box center [142, 79] width 16 height 22
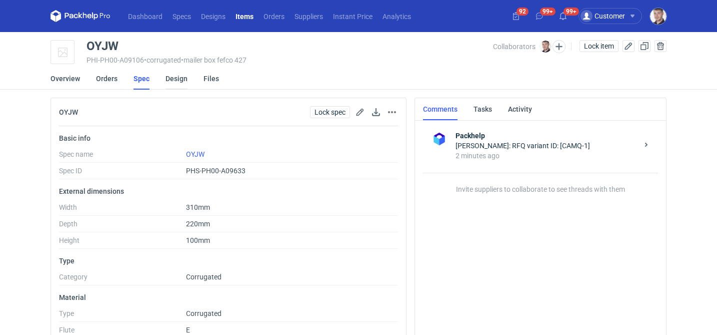
click at [181, 84] on link "Design" at bounding box center [177, 79] width 22 height 22
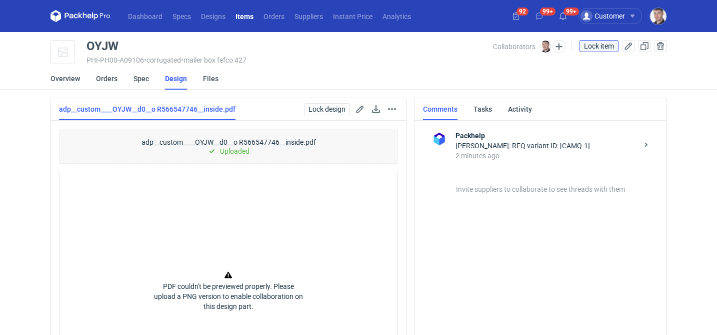
click at [600, 46] on span "Lock item" at bounding box center [599, 46] width 30 height 7
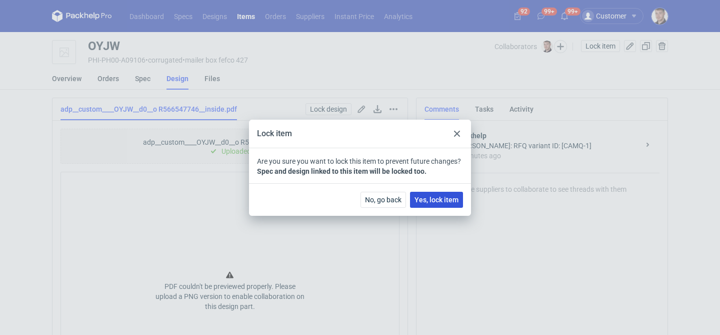
click at [421, 201] on span "Yes, lock item" at bounding box center [437, 199] width 44 height 7
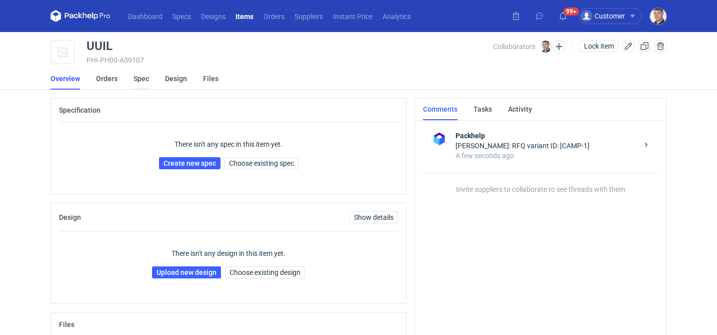
click at [135, 83] on link "Spec" at bounding box center [142, 79] width 16 height 22
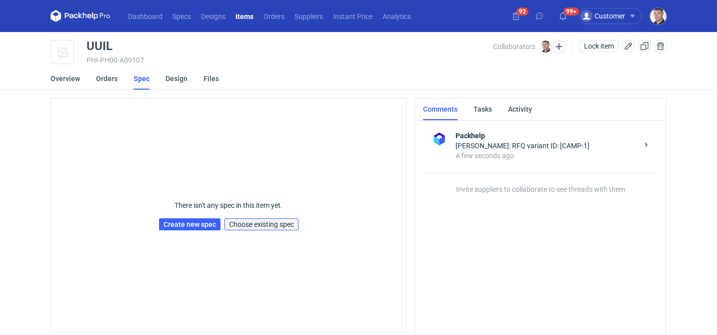
click at [256, 225] on span "Choose existing spec" at bounding box center [261, 224] width 65 height 7
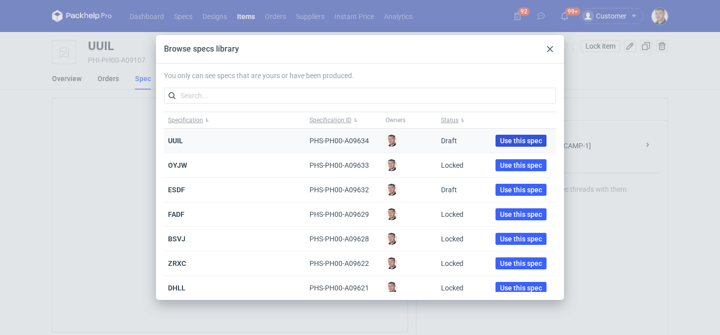
click at [506, 142] on span "Use this spec" at bounding box center [521, 140] width 42 height 7
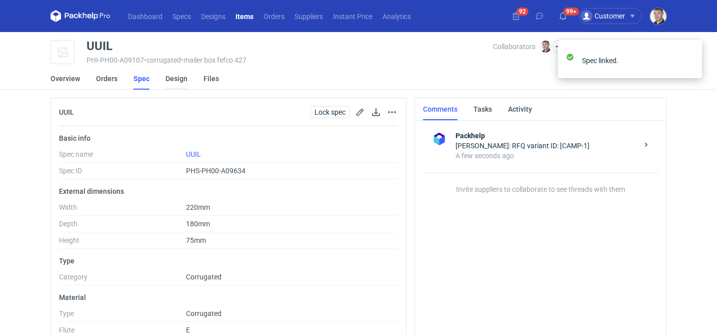
click at [173, 83] on link "Design" at bounding box center [177, 79] width 22 height 22
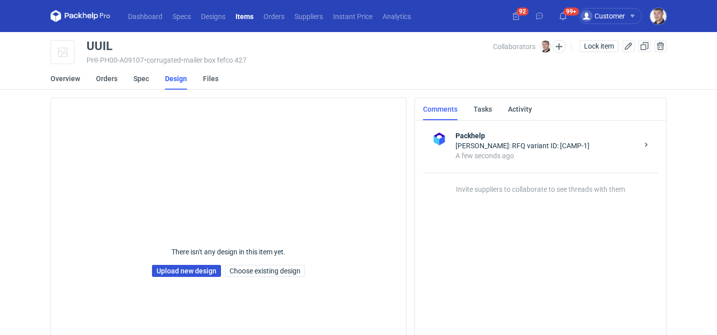
click at [169, 269] on link "Upload new design" at bounding box center [186, 271] width 69 height 12
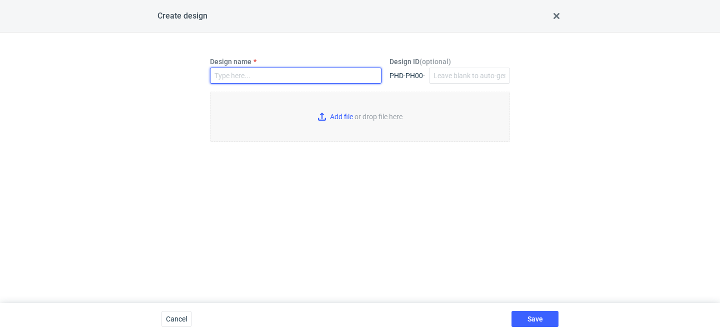
click at [248, 80] on input "Design name" at bounding box center [296, 76] width 172 height 16
type input "UUIL"
click at [320, 125] on input "Add file or drop file here" at bounding box center [360, 117] width 300 height 50
type input "C:\fakepath\adp__custom____UUIL__d0__oR566547746__inside.pdf"
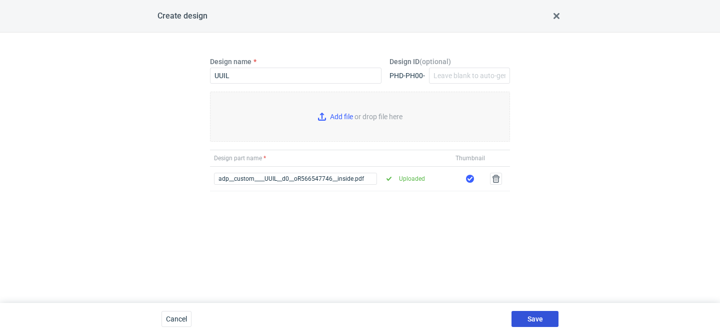
click at [543, 315] on button "Save" at bounding box center [535, 319] width 47 height 16
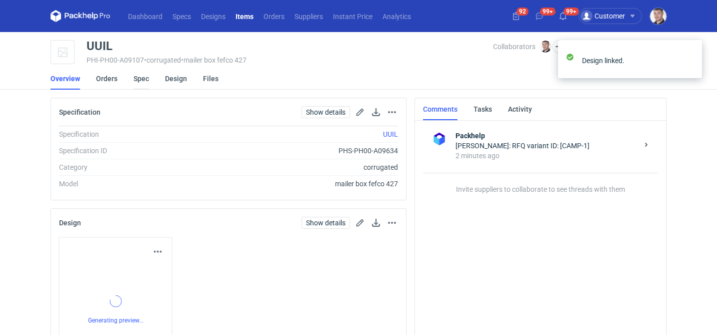
click at [141, 76] on link "Spec" at bounding box center [142, 79] width 16 height 22
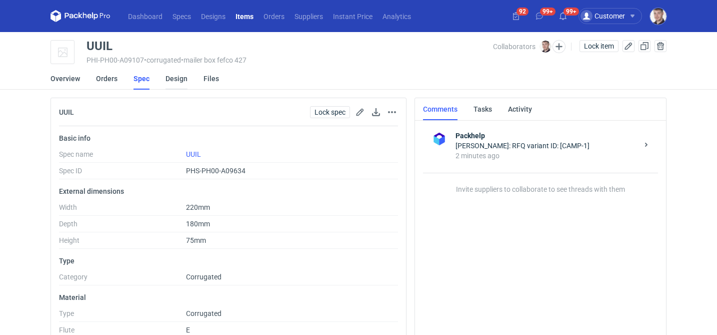
click at [178, 80] on link "Design" at bounding box center [177, 79] width 22 height 22
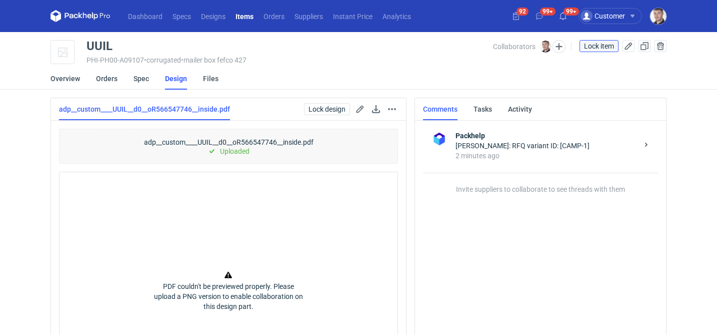
click at [594, 45] on span "Lock item" at bounding box center [599, 46] width 30 height 7
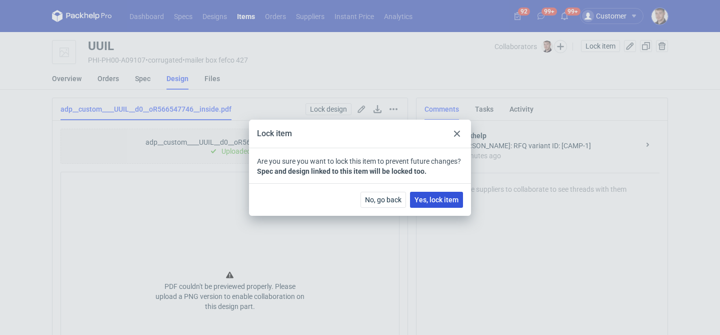
click at [435, 198] on span "Yes, lock item" at bounding box center [437, 199] width 44 height 7
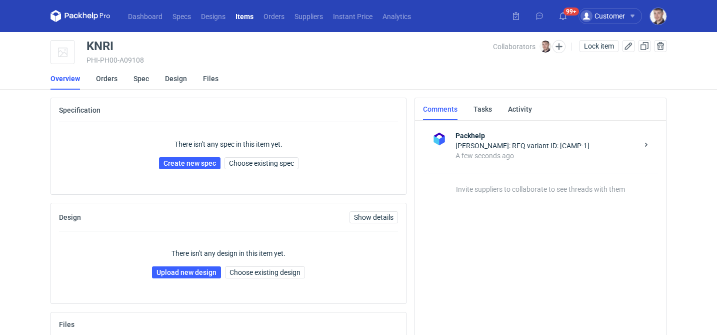
click at [148, 81] on li "Spec" at bounding box center [150, 79] width 32 height 22
click at [146, 81] on link "Spec" at bounding box center [142, 79] width 16 height 22
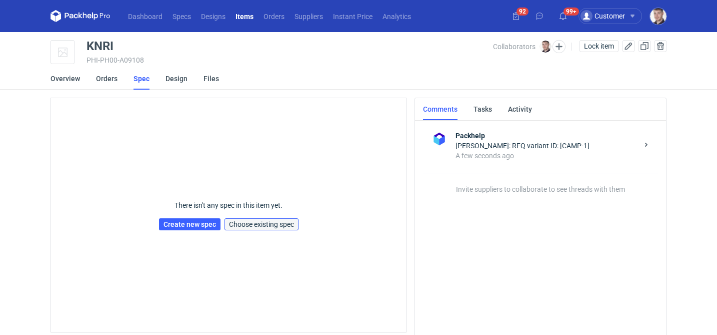
click at [286, 224] on span "Choose existing spec" at bounding box center [261, 224] width 65 height 7
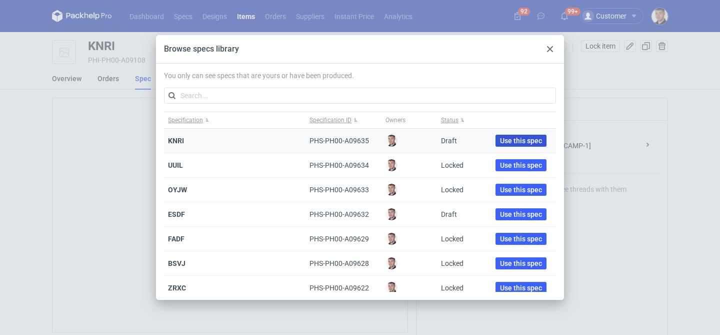
click at [500, 137] on span "Use this spec" at bounding box center [521, 140] width 42 height 7
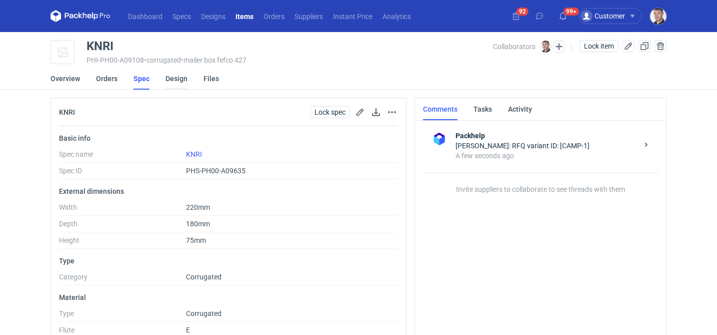
click at [167, 81] on link "Design" at bounding box center [177, 79] width 22 height 22
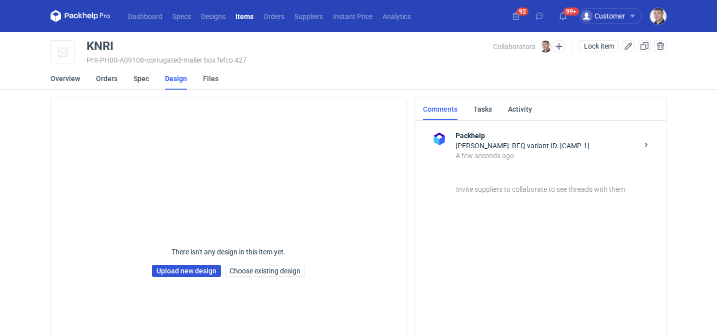
click at [182, 267] on link "Upload new design" at bounding box center [186, 271] width 69 height 12
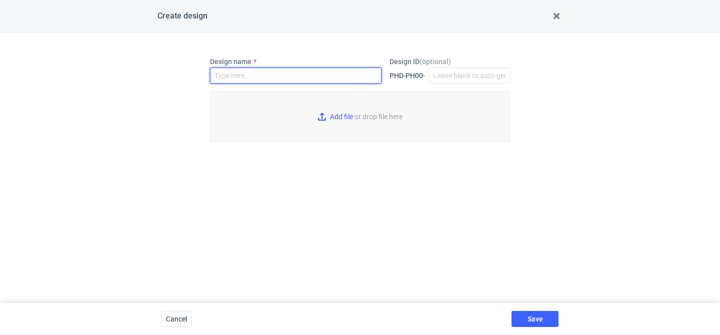
click at [270, 83] on input "Design name" at bounding box center [296, 76] width 172 height 16
type input "KNRI"
click at [335, 99] on input "Add file or drop file here" at bounding box center [360, 117] width 300 height 50
type input "C:\fakepath\adp__custom____KNRI__d0__oR566547746__inside.pdf"
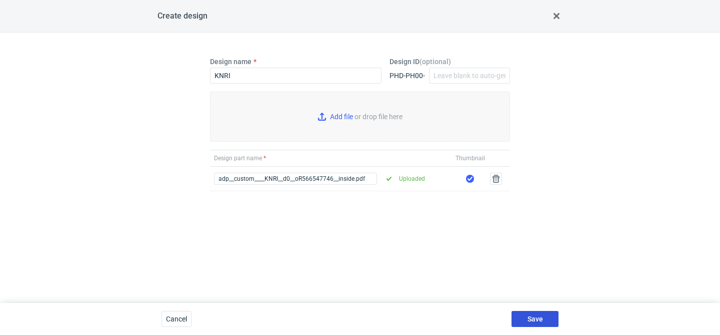
click at [536, 311] on button "Save" at bounding box center [535, 319] width 47 height 16
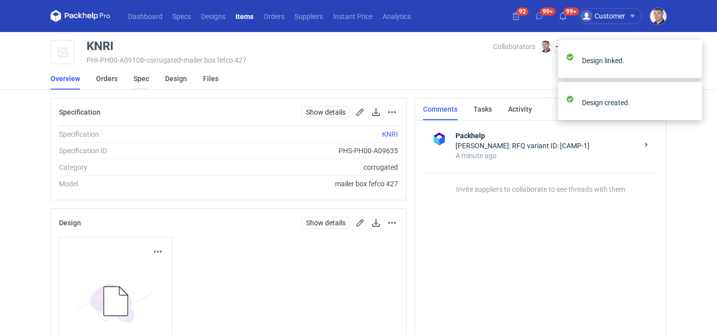
click at [146, 83] on link "Spec" at bounding box center [142, 79] width 16 height 22
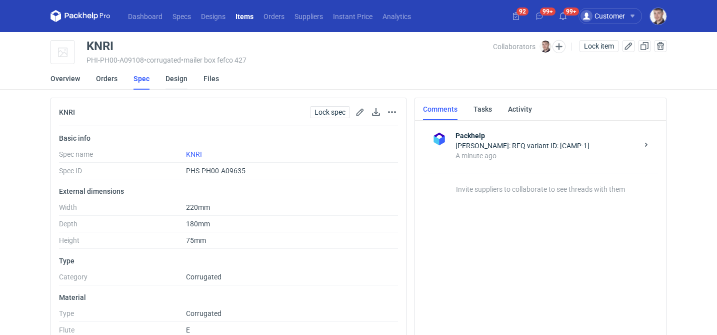
click at [183, 84] on link "Design" at bounding box center [177, 79] width 22 height 22
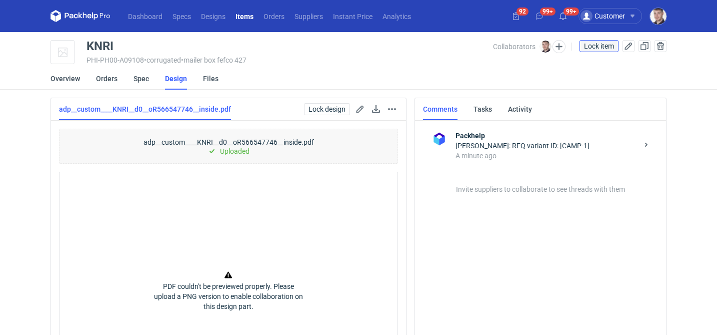
click at [606, 50] on span "Lock item" at bounding box center [599, 46] width 30 height 7
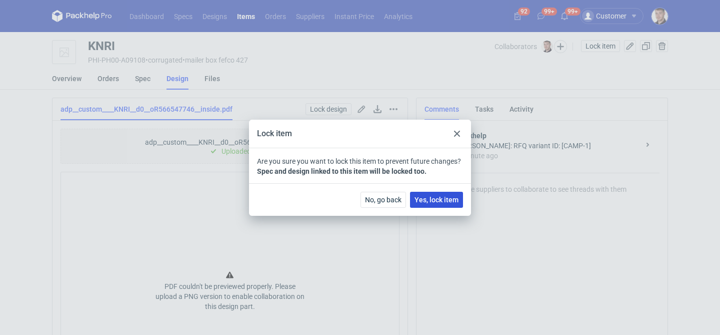
click at [454, 197] on span "Yes, lock item" at bounding box center [437, 199] width 44 height 7
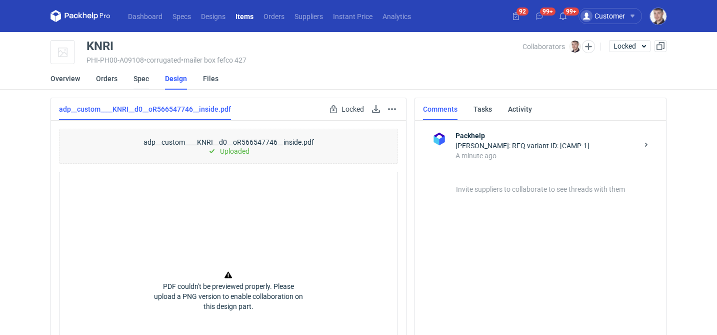
click at [143, 77] on link "Spec" at bounding box center [142, 79] width 16 height 22
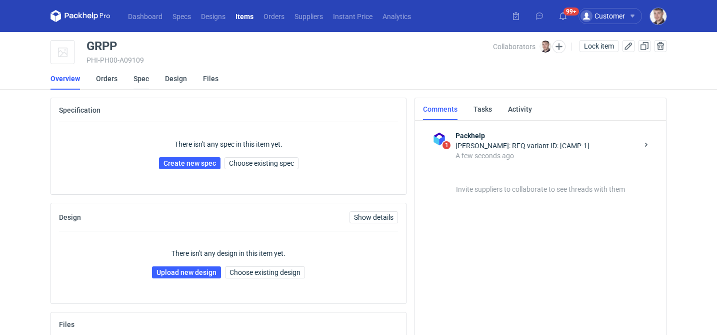
click at [144, 80] on link "Spec" at bounding box center [142, 79] width 16 height 22
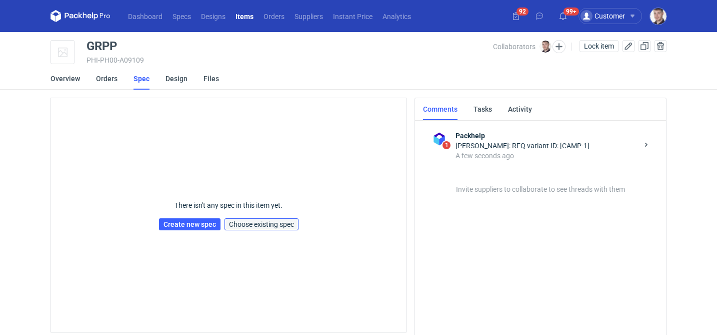
click at [275, 222] on span "Choose existing spec" at bounding box center [261, 224] width 65 height 7
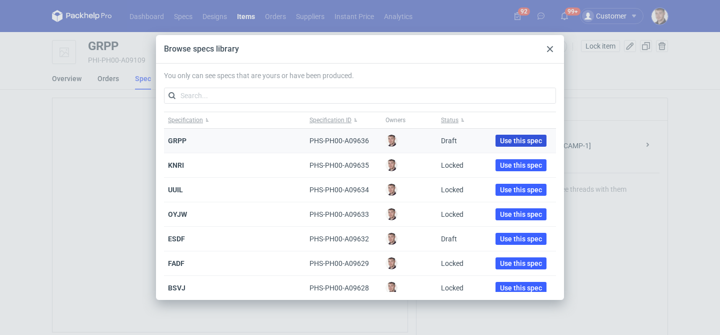
click at [504, 137] on span "Use this spec" at bounding box center [521, 140] width 42 height 7
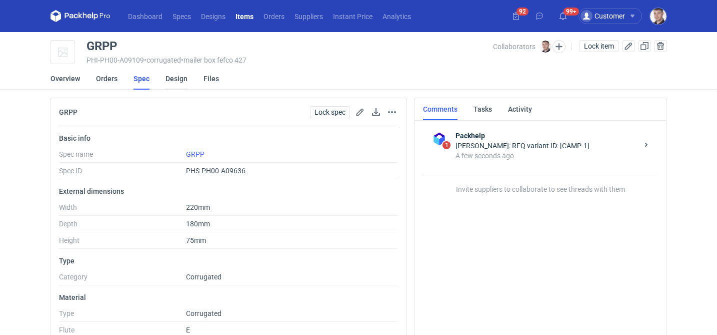
click at [173, 81] on link "Design" at bounding box center [177, 79] width 22 height 22
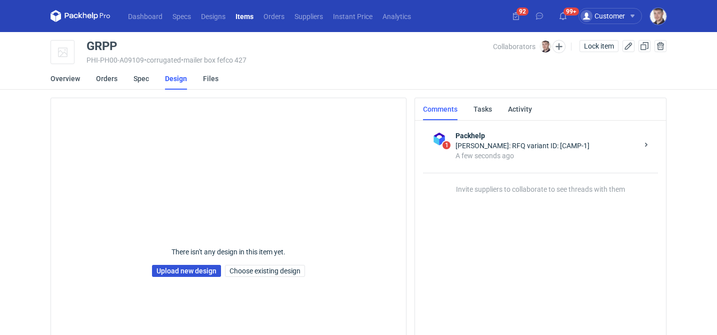
click at [189, 268] on link "Upload new design" at bounding box center [186, 271] width 69 height 12
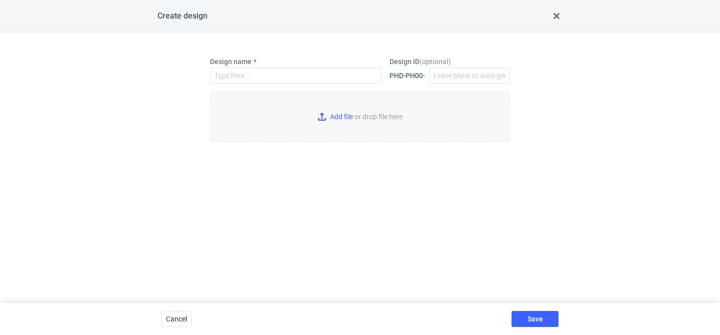
click at [243, 67] on div "Design name" at bounding box center [296, 70] width 172 height 27
click at [236, 77] on input "Design name" at bounding box center [296, 76] width 172 height 16
type input "GRPP"
click at [321, 113] on input "Add file or drop file here" at bounding box center [360, 117] width 300 height 50
type input "C:\fakepath\adp__custom____GRPP__d0__oR566547746__inside.pdf"
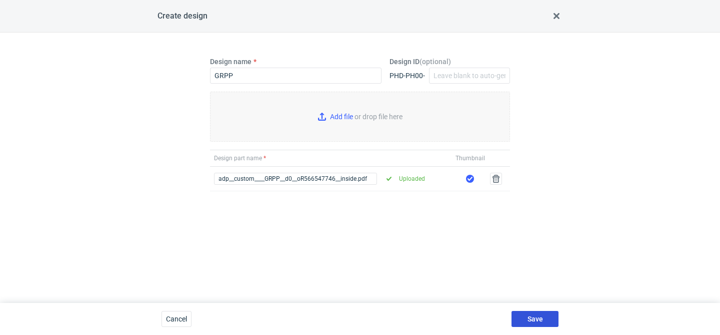
click at [520, 316] on button "Save" at bounding box center [535, 319] width 47 height 16
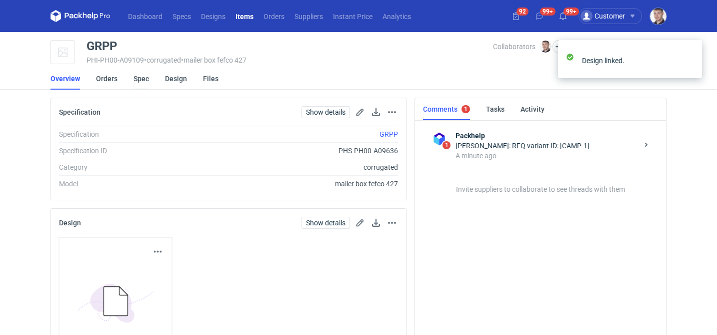
click at [145, 83] on link "Spec" at bounding box center [142, 79] width 16 height 22
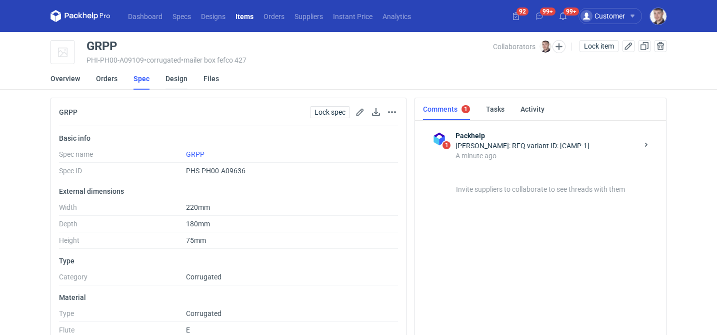
click at [173, 80] on link "Design" at bounding box center [177, 79] width 22 height 22
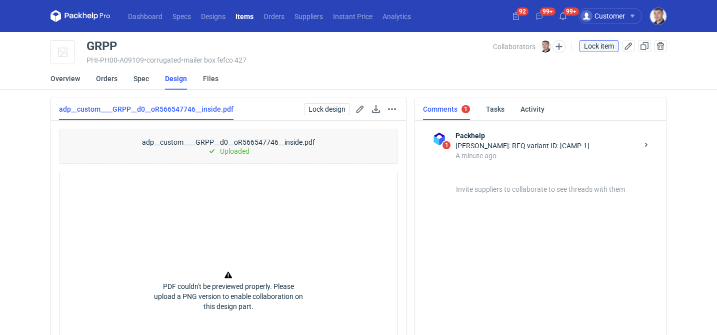
click at [593, 45] on span "Lock item" at bounding box center [599, 46] width 30 height 7
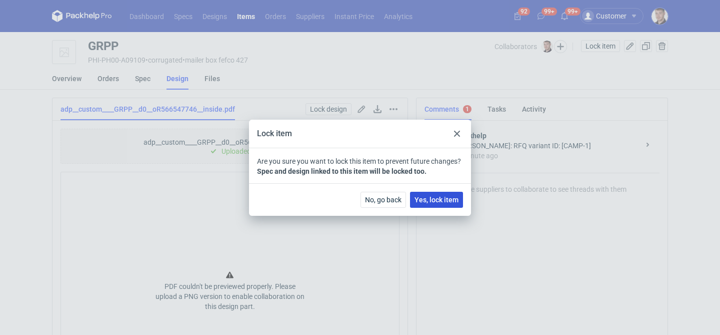
click at [439, 196] on span "Yes, lock item" at bounding box center [437, 199] width 44 height 7
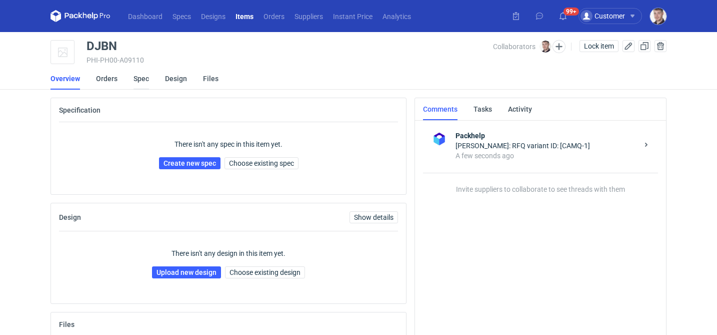
click at [142, 80] on link "Spec" at bounding box center [142, 79] width 16 height 22
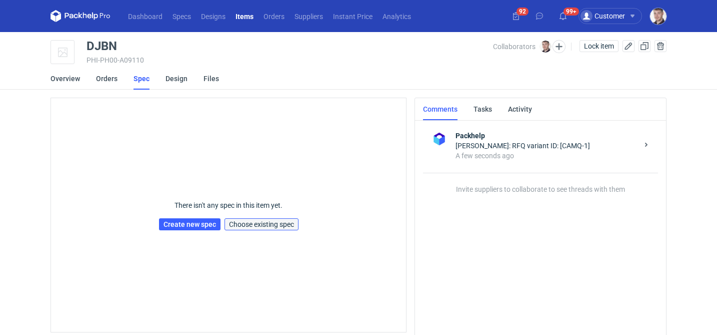
click at [276, 225] on span "Choose existing spec" at bounding box center [261, 224] width 65 height 7
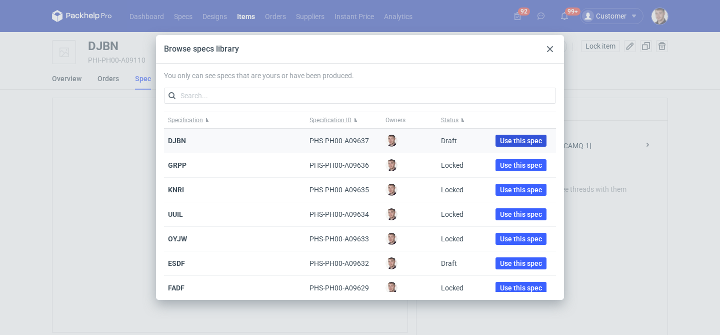
click at [500, 138] on span "Use this spec" at bounding box center [521, 140] width 42 height 7
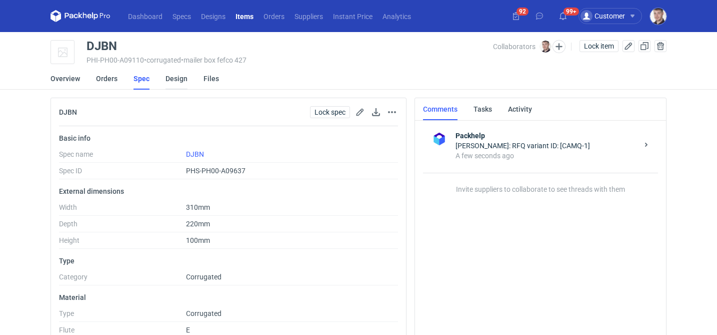
click at [176, 86] on link "Design" at bounding box center [177, 79] width 22 height 22
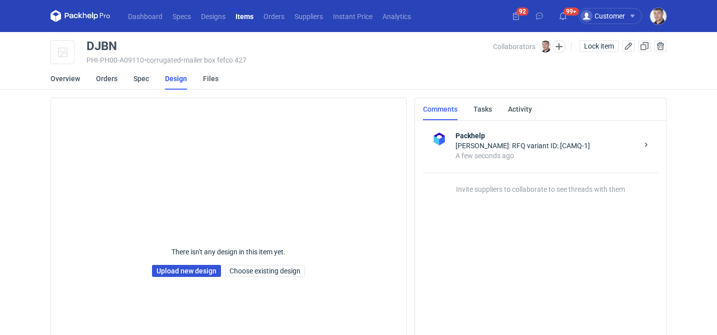
click at [191, 268] on link "Upload new design" at bounding box center [186, 271] width 69 height 12
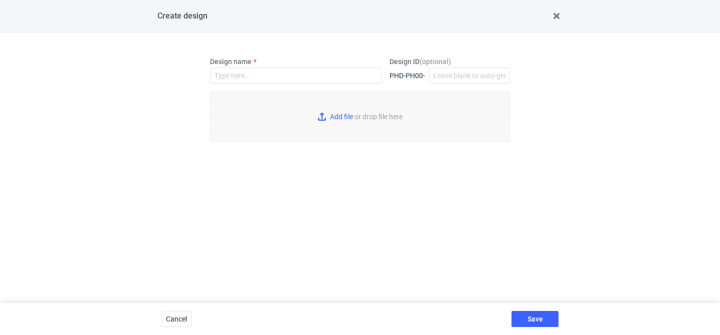
click at [275, 62] on div "Design name" at bounding box center [296, 70] width 172 height 27
click at [272, 69] on input "Design name" at bounding box center [296, 76] width 172 height 16
type input "DJBN"
click at [350, 108] on input "Add file or drop file here" at bounding box center [360, 117] width 300 height 50
type input "C:\fakepath\adp__custom____DJBN__d0__oR566547746__inside.pdf"
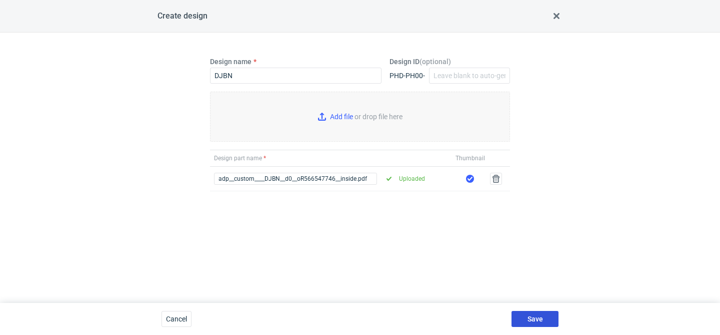
click at [534, 315] on span "Save" at bounding box center [536, 318] width 16 height 7
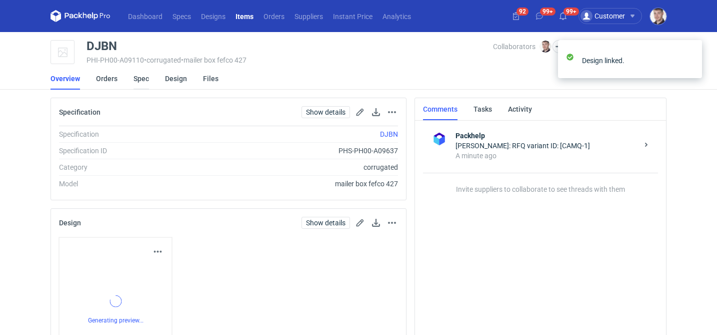
click at [138, 77] on link "Spec" at bounding box center [142, 79] width 16 height 22
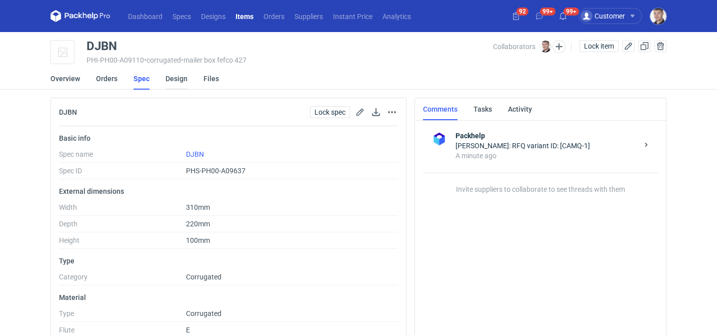
click at [178, 84] on link "Design" at bounding box center [177, 79] width 22 height 22
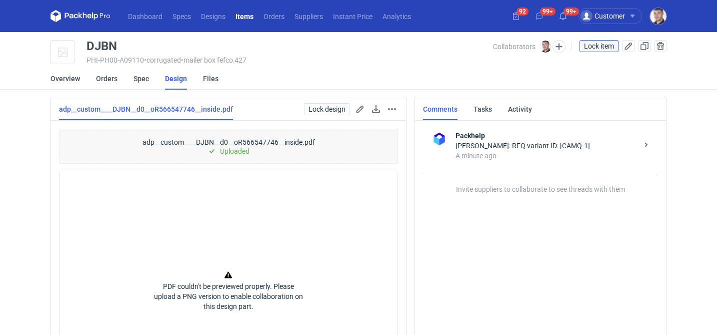
click at [594, 49] on span "Lock item" at bounding box center [599, 46] width 30 height 7
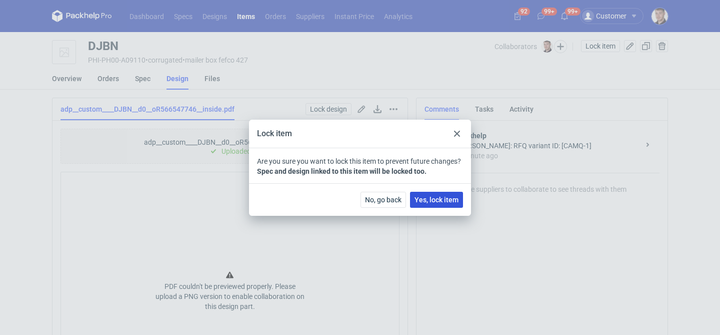
click at [438, 200] on span "Yes, lock item" at bounding box center [437, 199] width 44 height 7
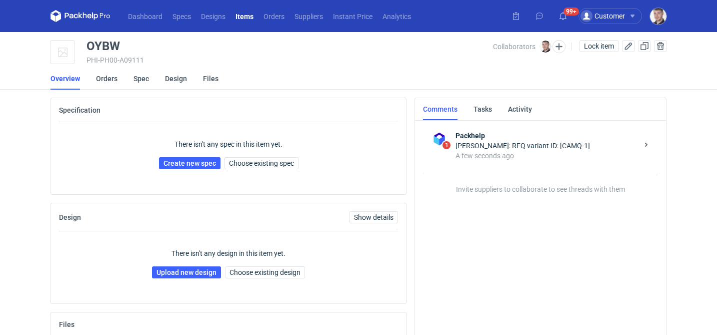
click at [132, 81] on li "Orders" at bounding box center [115, 79] width 38 height 22
click at [140, 80] on link "Spec" at bounding box center [142, 79] width 16 height 22
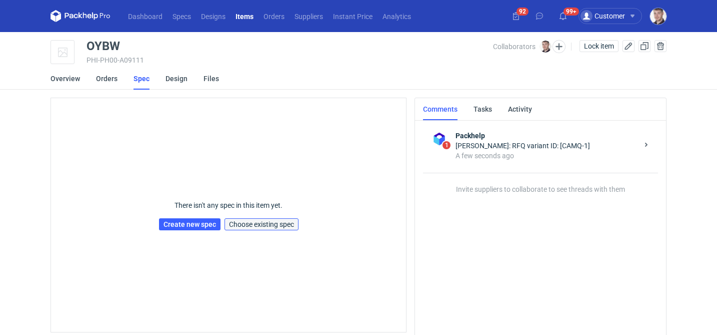
click at [255, 222] on span "Choose existing spec" at bounding box center [261, 224] width 65 height 7
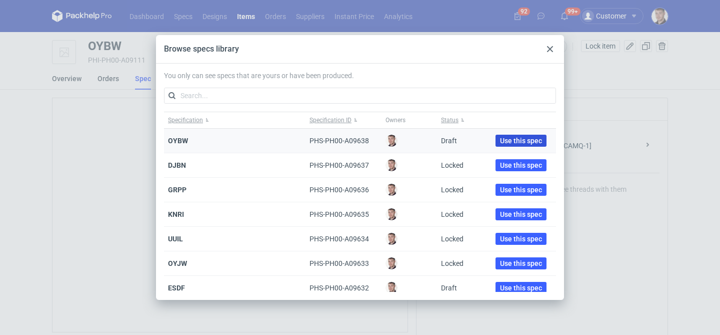
click at [513, 137] on span "Use this spec" at bounding box center [521, 140] width 42 height 7
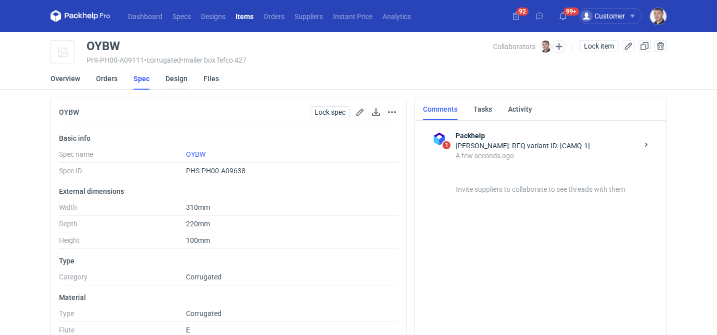
click at [173, 77] on link "Design" at bounding box center [177, 79] width 22 height 22
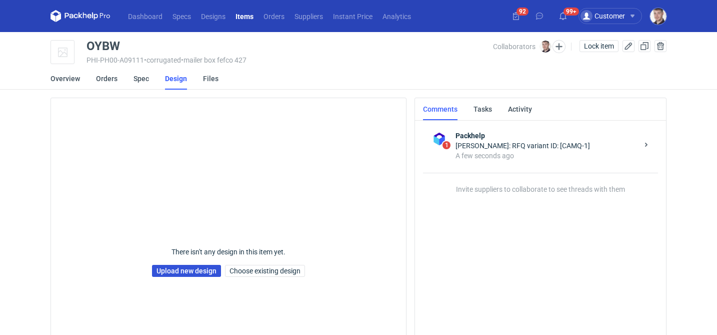
click at [196, 274] on link "Upload new design" at bounding box center [186, 271] width 69 height 12
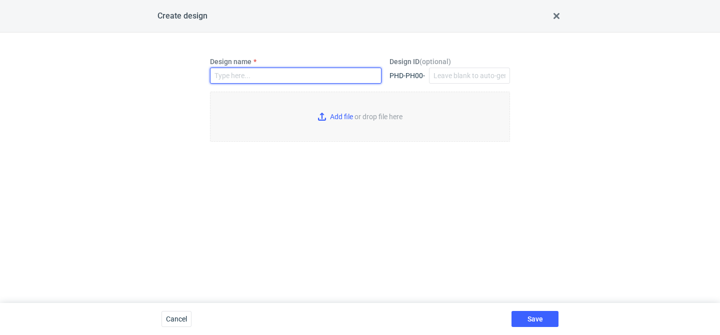
click at [248, 76] on input "Design name" at bounding box center [296, 76] width 172 height 16
type input "OYBW"
click at [331, 114] on input "Add file or drop file here" at bounding box center [360, 117] width 300 height 50
type input "C:\fakepath\adp__custom____OYBW__d0__oR566547746__inside.pdf"
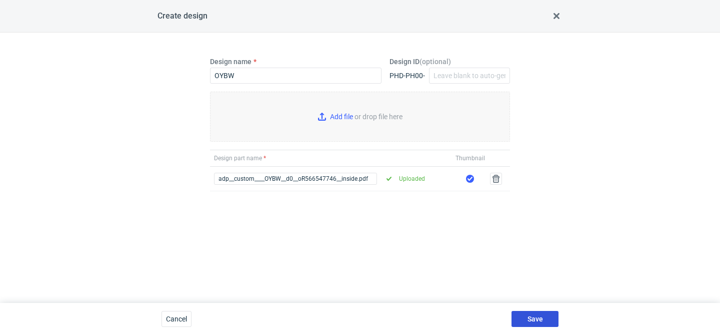
click at [538, 325] on button "Save" at bounding box center [535, 319] width 47 height 16
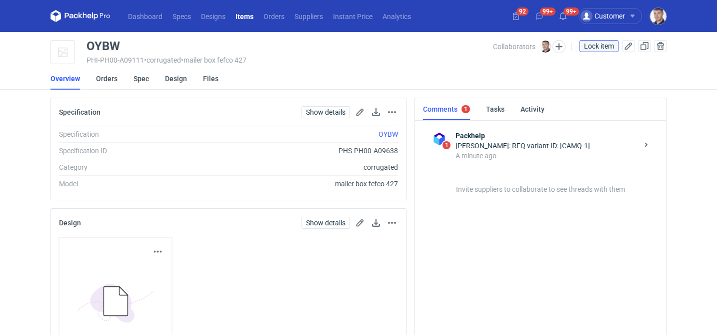
click at [603, 43] on span "Lock item" at bounding box center [599, 46] width 30 height 7
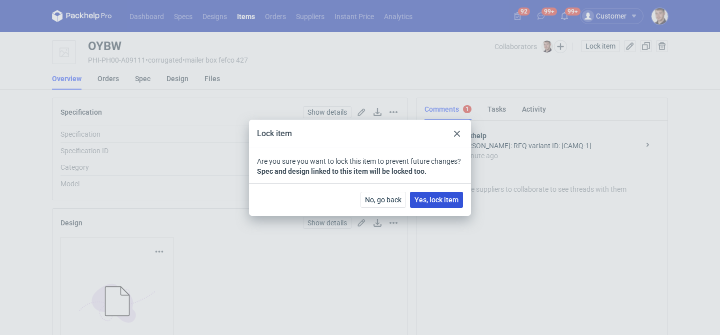
click at [435, 201] on span "Yes, lock item" at bounding box center [437, 199] width 44 height 7
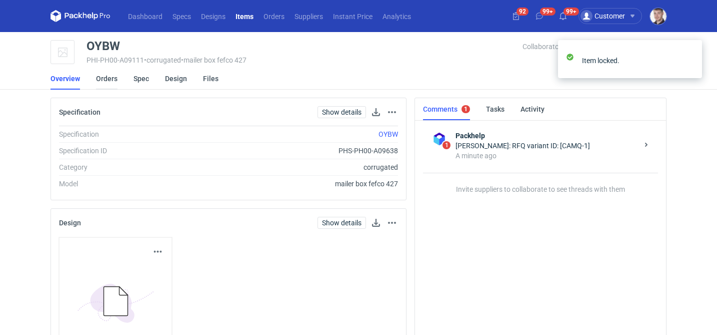
click at [103, 77] on link "Orders" at bounding box center [107, 79] width 22 height 22
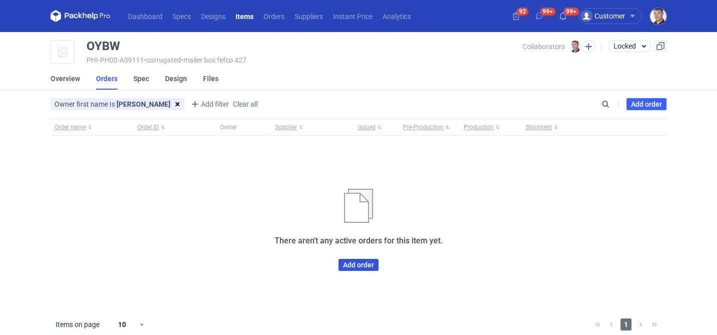
click at [348, 266] on link "Add order" at bounding box center [359, 265] width 40 height 12
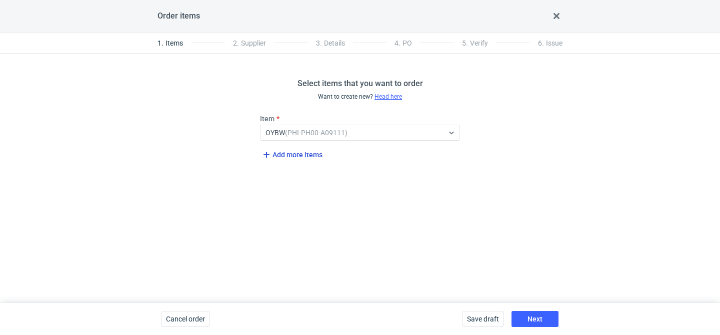
click at [303, 155] on span "Add more items" at bounding box center [292, 155] width 62 height 12
click at [300, 189] on span "Add more items" at bounding box center [292, 190] width 62 height 12
click at [298, 224] on span "Add more items" at bounding box center [292, 225] width 62 height 12
click at [297, 261] on span "Add more items" at bounding box center [292, 260] width 62 height 12
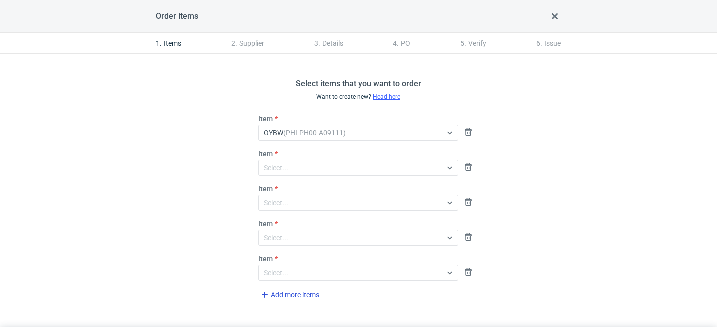
scroll to position [25, 0]
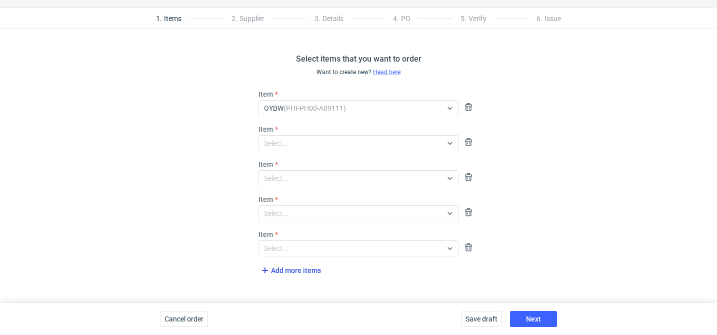
click at [312, 274] on span "Add more items" at bounding box center [290, 270] width 62 height 12
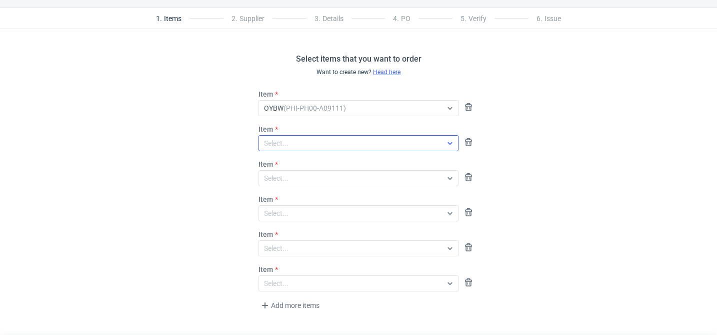
click at [281, 142] on div "Select..." at bounding box center [276, 143] width 25 height 10
type input "uui"
click at [272, 160] on div "UUIL (PHI-PH00-A09107)" at bounding box center [359, 166] width 192 height 14
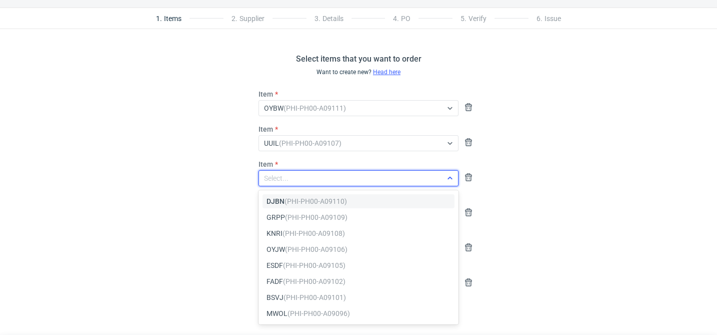
click at [285, 176] on div "Select..." at bounding box center [276, 178] width 25 height 10
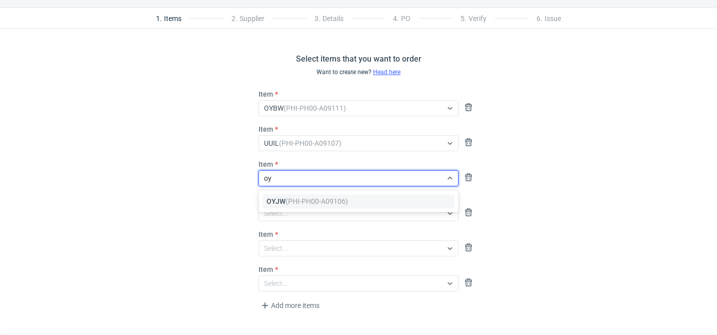
type input "oyj"
click at [346, 198] on em "(PHI-PH00-A09106)" at bounding box center [317, 201] width 63 height 8
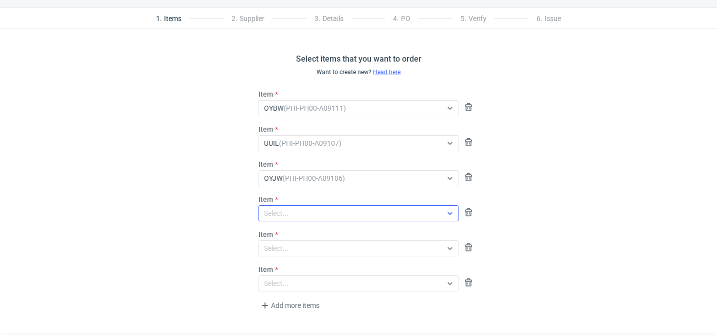
click at [320, 209] on div "Select..." at bounding box center [350, 213] width 183 height 14
click at [299, 214] on div "Select..." at bounding box center [350, 213] width 183 height 14
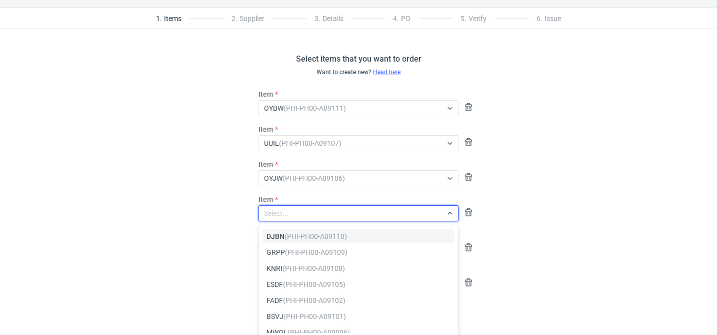
click at [293, 233] on em "(PHI-PH00-A09110)" at bounding box center [316, 236] width 63 height 8
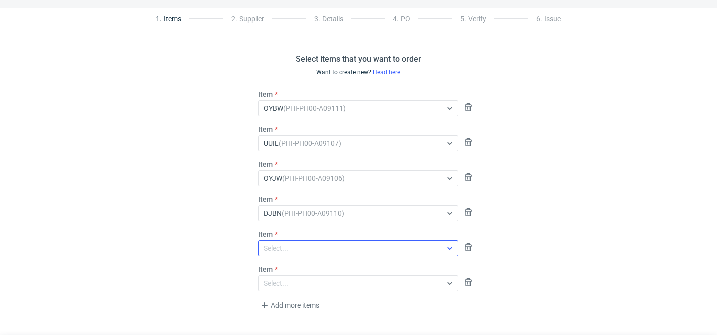
click at [287, 247] on div "Select..." at bounding box center [276, 248] width 25 height 10
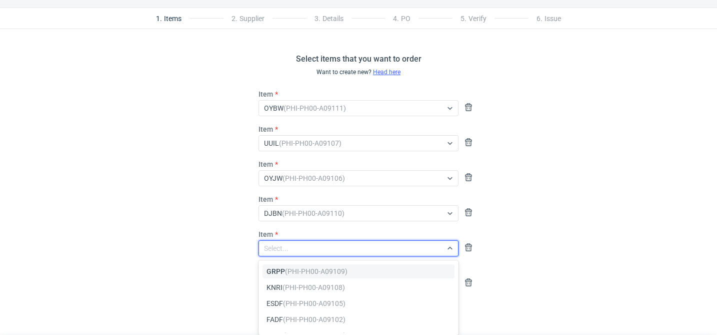
click at [290, 268] on em "(PHI-PH00-A09109)" at bounding box center [316, 271] width 63 height 8
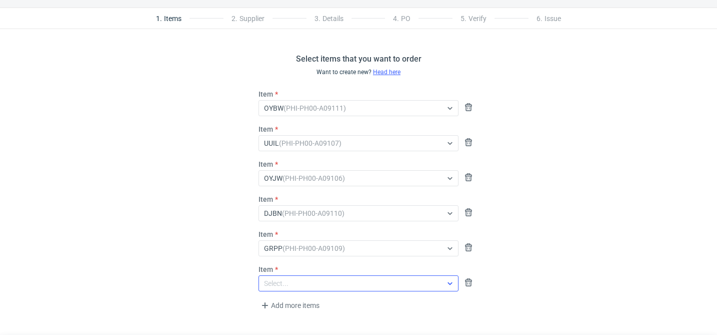
click at [292, 282] on div "Select..." at bounding box center [350, 283] width 183 height 14
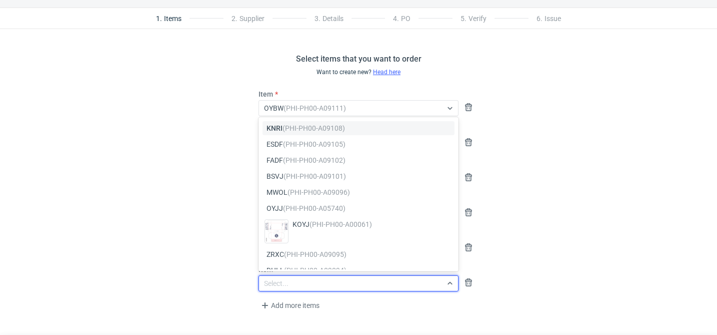
click at [313, 129] on em "(PHI-PH00-A09108)" at bounding box center [314, 128] width 63 height 8
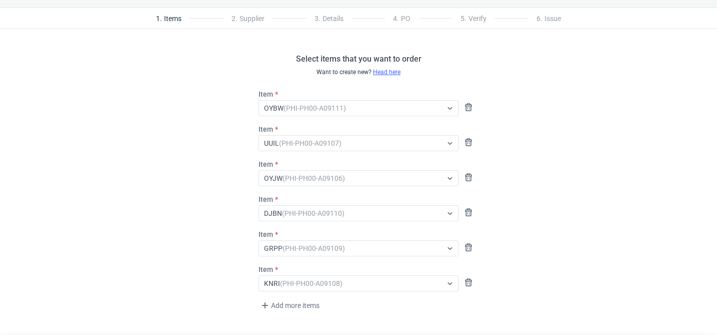
click at [552, 233] on div "Select items that you want to order Want to create new? Head here Item OYBW (PH…" at bounding box center [358, 183] width 717 height 309
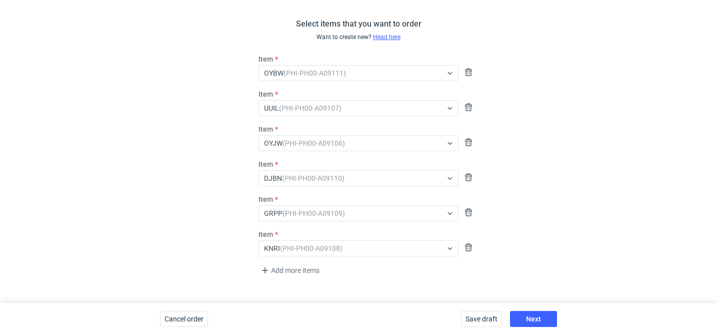
click at [535, 327] on div "Save draft Next" at bounding box center [509, 319] width 104 height 32
click at [539, 316] on span "Next" at bounding box center [533, 318] width 15 height 7
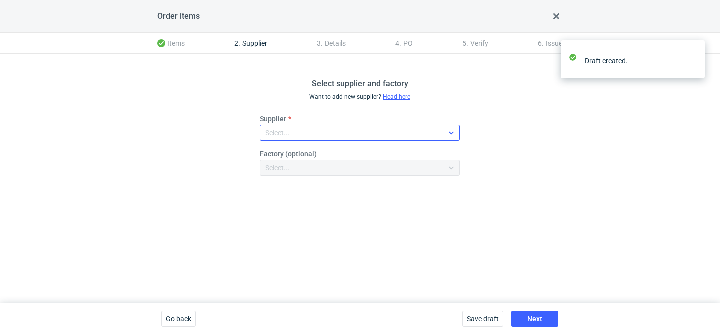
click at [318, 128] on div "Select..." at bounding box center [352, 133] width 183 height 14
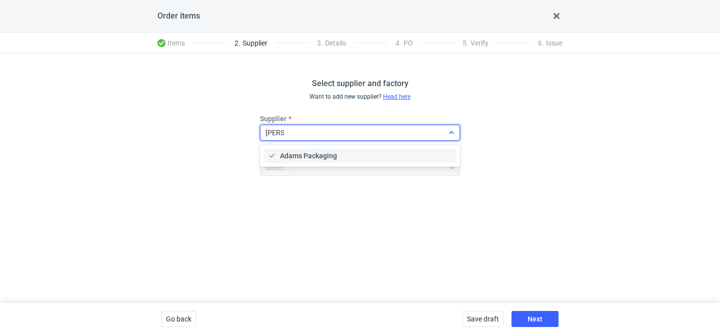
type input "adams"
click at [300, 156] on span "Adams Packaging" at bounding box center [308, 156] width 57 height 10
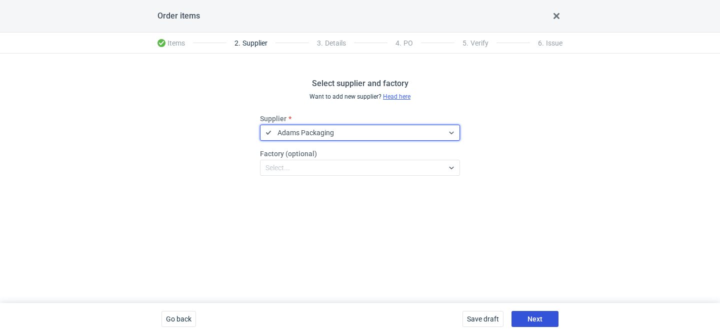
click at [526, 312] on button "Next" at bounding box center [535, 319] width 47 height 16
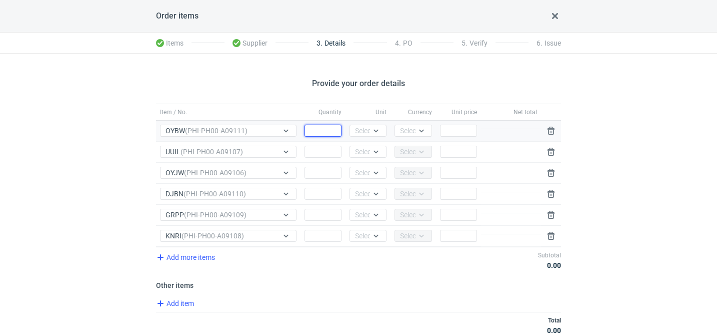
click at [326, 132] on input "Quantity" at bounding box center [323, 131] width 37 height 12
type input "3000"
click at [368, 135] on div "Select..." at bounding box center [367, 131] width 25 height 10
click at [367, 144] on div "pcs kg m³ pgs" at bounding box center [369, 176] width 31 height 66
click at [367, 146] on div "pcs" at bounding box center [368, 152] width 29 height 14
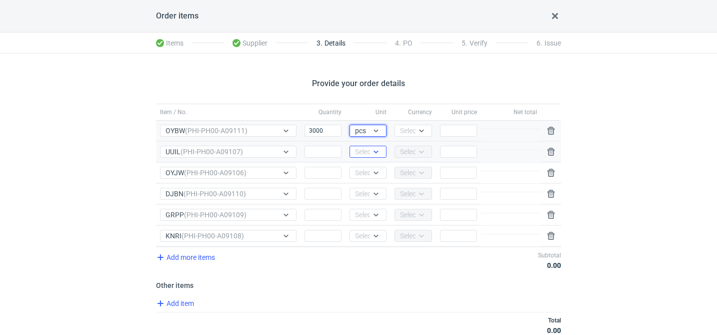
click at [365, 154] on div "Select..." at bounding box center [367, 152] width 25 height 10
click at [365, 166] on div "pcs" at bounding box center [368, 173] width 29 height 14
click at [364, 175] on div "Select..." at bounding box center [367, 173] width 25 height 10
click at [364, 191] on span "pcs" at bounding box center [363, 194] width 11 height 10
click at [364, 191] on div "Select..." at bounding box center [367, 194] width 25 height 10
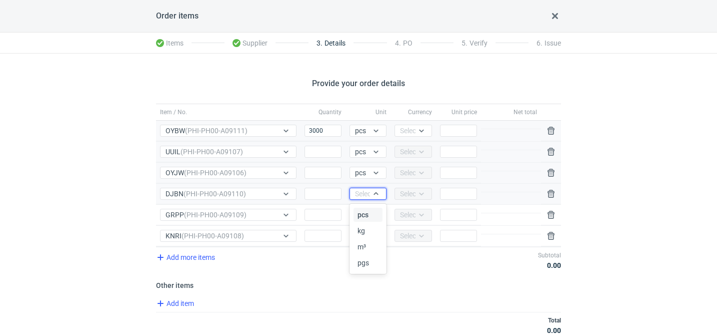
click at [363, 208] on div "pcs" at bounding box center [368, 215] width 29 height 14
click at [363, 218] on div "Select..." at bounding box center [367, 215] width 25 height 10
click at [362, 235] on span "pcs" at bounding box center [363, 236] width 11 height 10
click at [362, 235] on div "Select..." at bounding box center [367, 236] width 25 height 10
click at [362, 251] on div "pcs" at bounding box center [368, 257] width 29 height 14
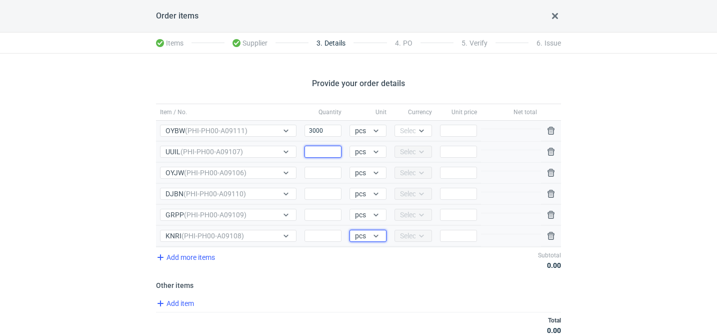
click at [313, 153] on input "Quantity" at bounding box center [323, 152] width 37 height 12
type input "50000"
click at [310, 177] on input "Quantity" at bounding box center [323, 173] width 37 height 12
type input "20000"
click at [307, 187] on div "Quantity" at bounding box center [323, 194] width 45 height 21
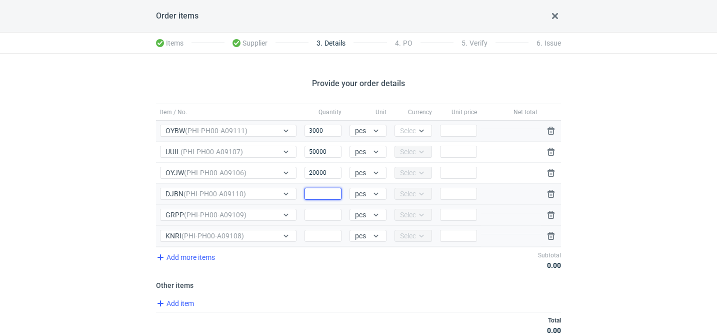
click at [327, 188] on input "Quantity" at bounding box center [323, 194] width 37 height 12
type input "3000"
click at [314, 215] on input "Quantity" at bounding box center [323, 215] width 37 height 12
type input "7000"
click at [322, 235] on input "Quantity" at bounding box center [323, 236] width 37 height 12
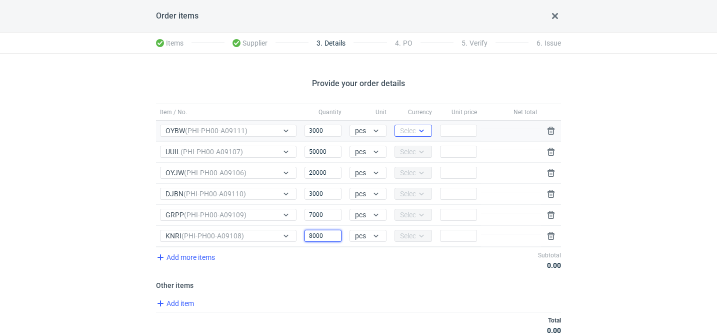
type input "8000"
click at [418, 133] on icon at bounding box center [422, 131] width 8 height 8
click at [411, 153] on span "PLN" at bounding box center [410, 152] width 14 height 10
click at [455, 129] on input "Price" at bounding box center [458, 131] width 37 height 12
click at [463, 216] on input "Price" at bounding box center [458, 215] width 37 height 12
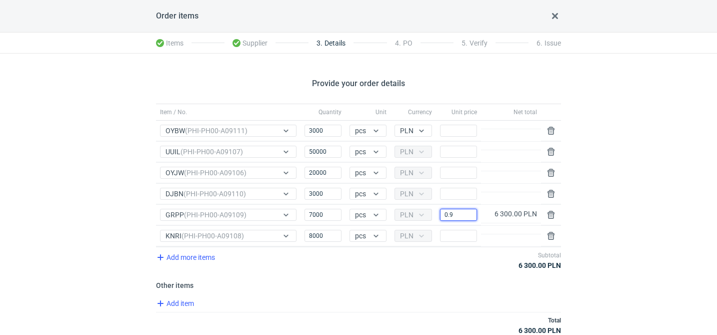
type input "0.9"
click at [462, 151] on input "Price" at bounding box center [458, 152] width 37 height 12
type input "0.9"
click at [466, 244] on div "Price" at bounding box center [458, 236] width 45 height 21
type input "0.9"
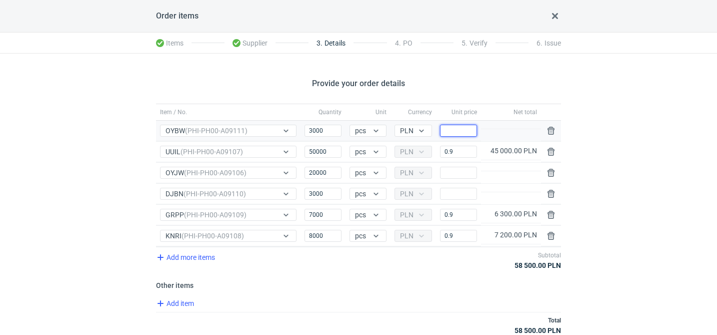
click at [455, 134] on input "Price" at bounding box center [458, 131] width 37 height 12
click at [458, 132] on input "1.64" at bounding box center [458, 131] width 37 height 12
type input "1.64"
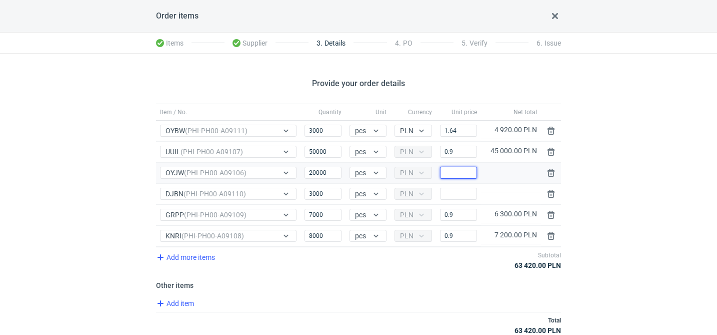
click at [453, 174] on input "Price" at bounding box center [458, 173] width 37 height 12
paste input "1.64"
type input "1.64"
click at [453, 193] on input "Price" at bounding box center [458, 194] width 37 height 12
paste input "1.64"
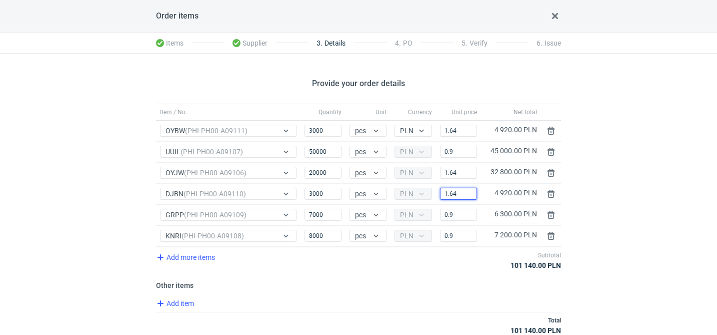
scroll to position [68, 0]
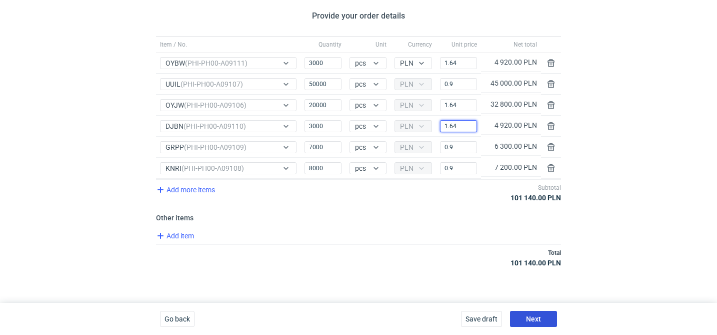
type input "1.64"
click at [545, 312] on button "Next" at bounding box center [533, 319] width 47 height 16
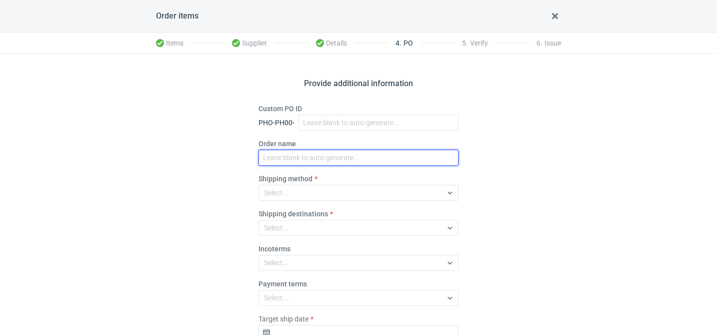
click at [279, 162] on input "Order name" at bounding box center [359, 158] width 200 height 16
paste input "R566547746"
type input "R566547746_OYJW, DJBN, [PERSON_NAME], [PERSON_NAME], OYBW, UUIL"
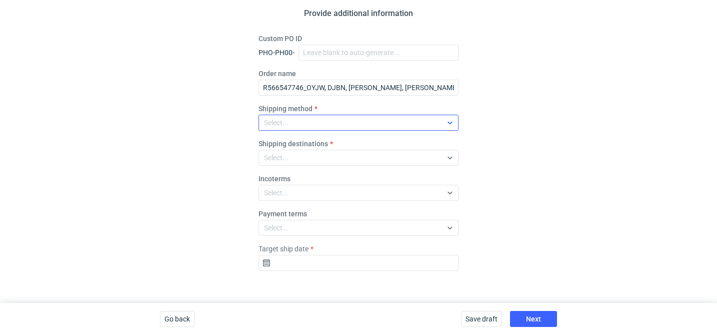
click at [368, 127] on div "Select..." at bounding box center [350, 123] width 183 height 14
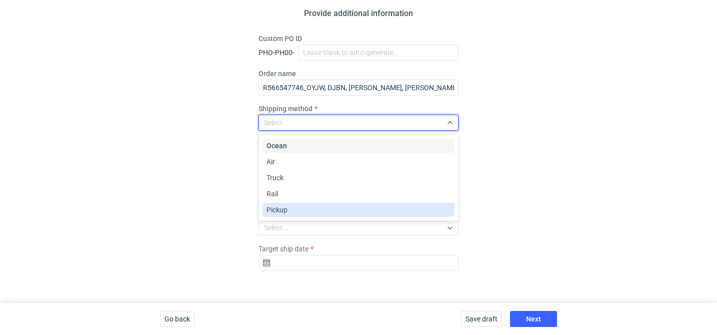
click at [314, 209] on div "Pickup" at bounding box center [359, 210] width 184 height 10
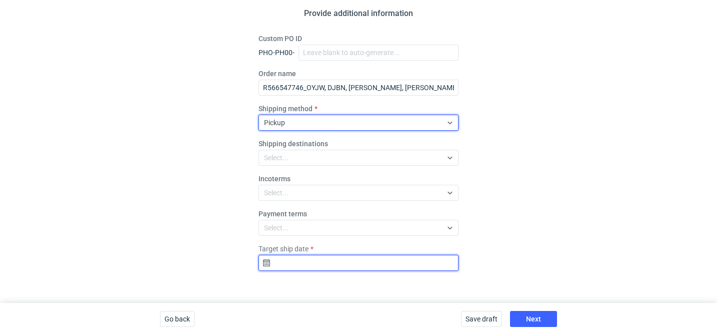
click at [309, 264] on input "Target ship date" at bounding box center [359, 263] width 200 height 16
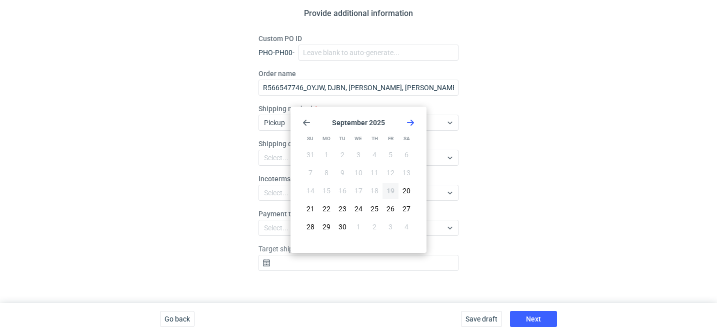
click at [412, 123] on icon "Go forward 1 month" at bounding box center [411, 123] width 8 height 8
click at [338, 171] on button "7" at bounding box center [343, 173] width 16 height 16
type input "2025-10-07"
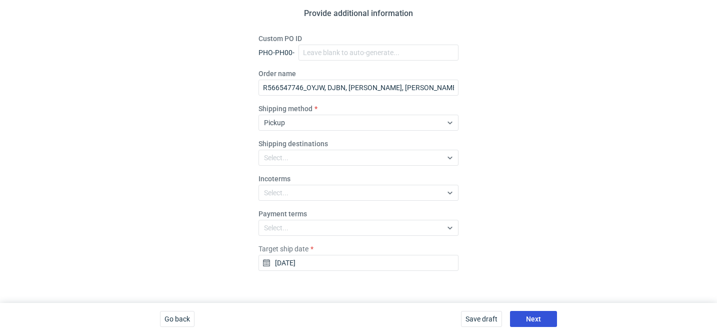
click at [531, 319] on span "Next" at bounding box center [533, 318] width 15 height 7
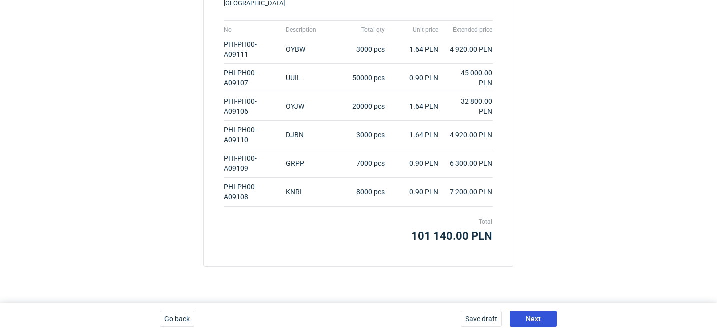
click at [535, 320] on span "Next" at bounding box center [533, 318] width 15 height 7
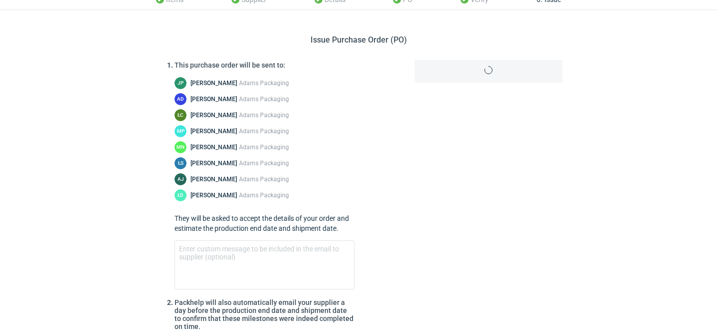
scroll to position [157, 0]
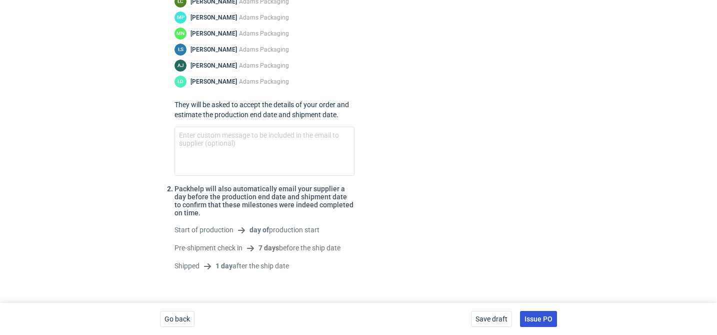
click at [542, 320] on span "Issue PO" at bounding box center [539, 318] width 28 height 7
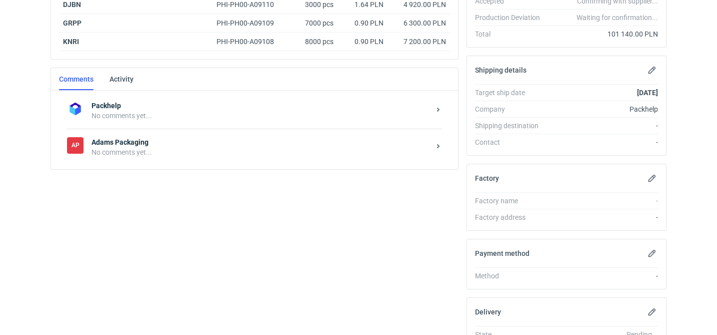
scroll to position [278, 0]
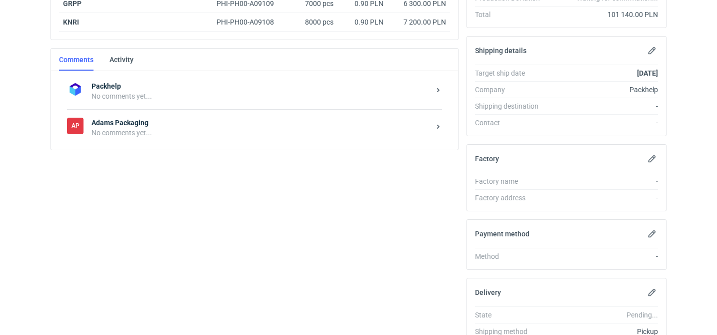
click at [344, 141] on div "AP Adams Packaging No comments yet..." at bounding box center [254, 127] width 375 height 37
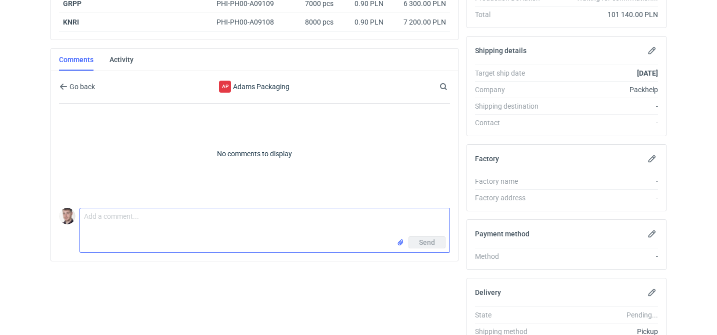
click at [185, 232] on textarea "Comment message" at bounding box center [265, 222] width 370 height 28
paste textarea "CAMP - 3"
paste textarea "CAMQ - 3"
type textarea "wycena CAMP - 3 oraz CAMQ - 3"
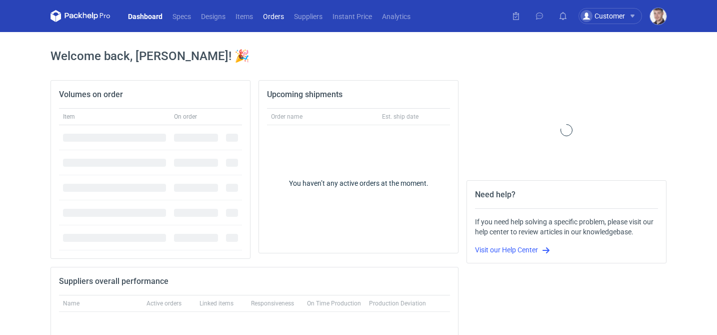
click at [277, 16] on link "Orders" at bounding box center [273, 16] width 31 height 12
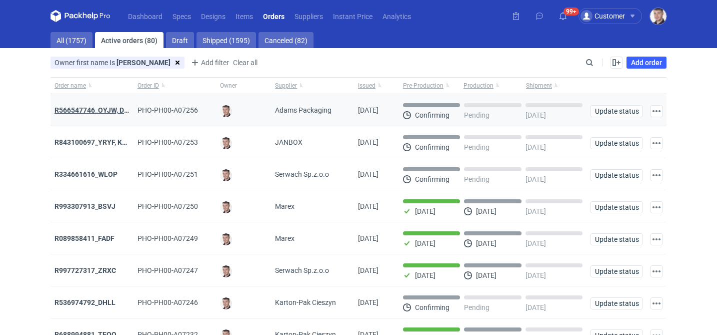
click at [103, 110] on strong "R566547746_OYJW, DJBN, [PERSON_NAME], [PERSON_NAME], OYBW, UUIL" at bounding box center [174, 110] width 238 height 8
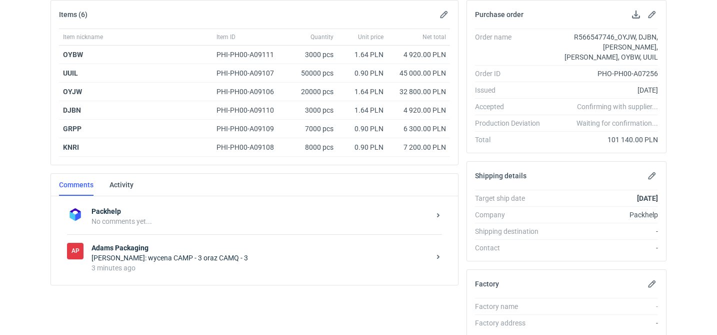
scroll to position [156, 0]
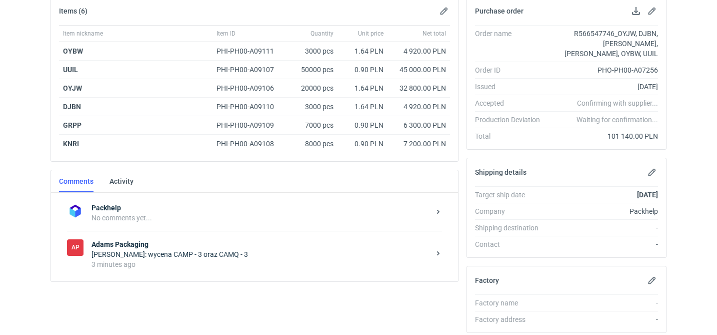
click at [209, 260] on div "3 minutes ago" at bounding box center [261, 264] width 339 height 10
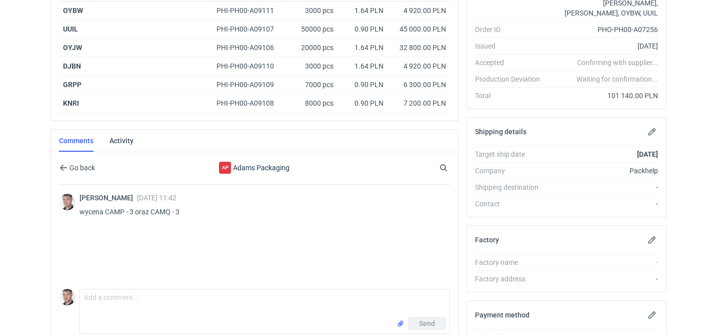
scroll to position [204, 0]
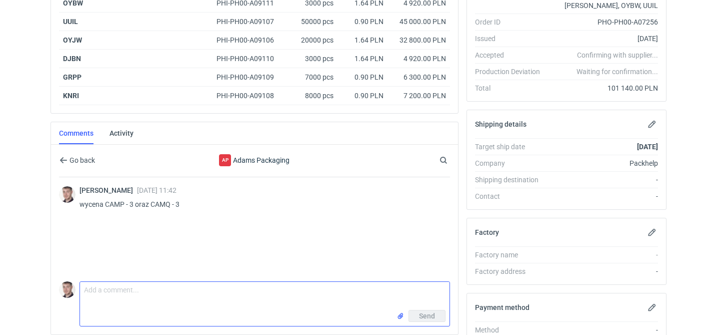
click at [157, 294] on textarea "Comment message" at bounding box center [265, 296] width 370 height 28
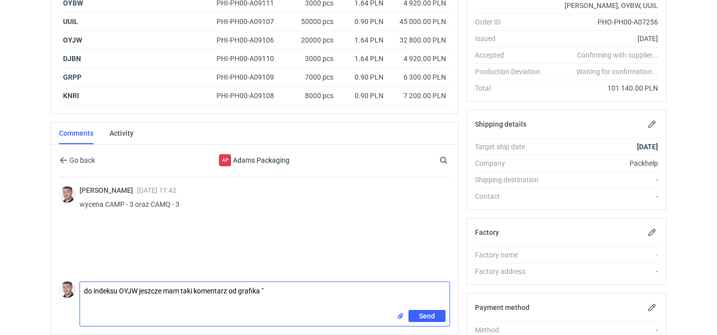
paste textarea "proszę o dodanie zalewek"
type textarea "do indeksu OYJW jeszcze mam taki komentarz od grafika " proszę o dodanie zalewe…"
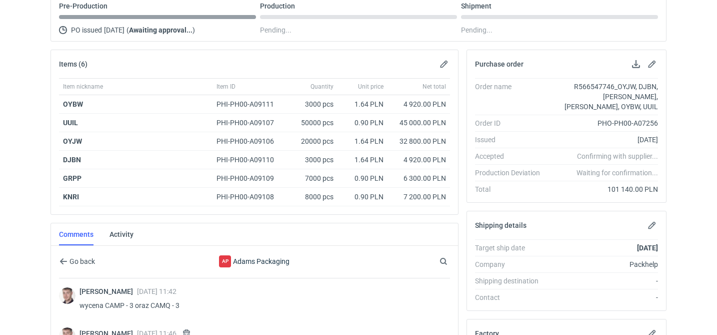
scroll to position [0, 0]
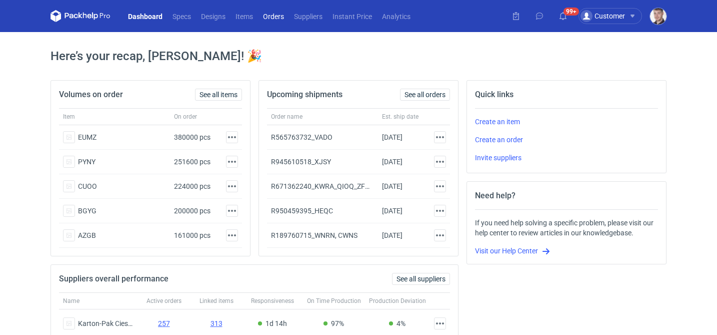
click at [264, 15] on link "Orders" at bounding box center [273, 16] width 31 height 12
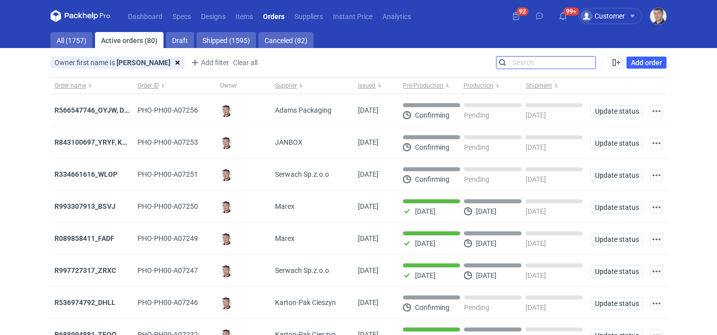
click at [588, 59] on input "Search" at bounding box center [546, 63] width 99 height 12
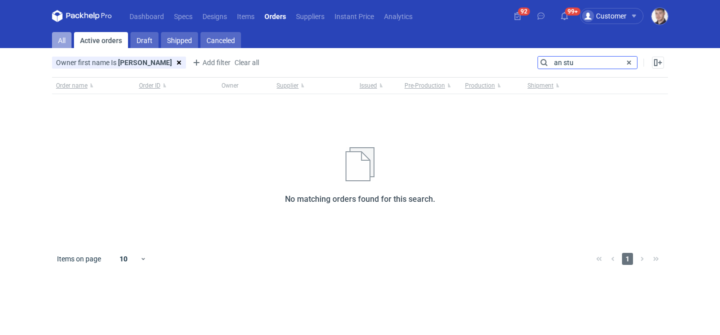
type input "an stu"
click at [63, 41] on link "All" at bounding box center [62, 40] width 20 height 16
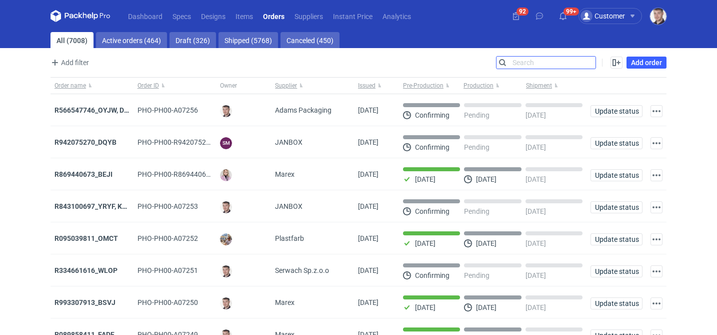
click at [523, 65] on input "Search" at bounding box center [546, 63] width 99 height 12
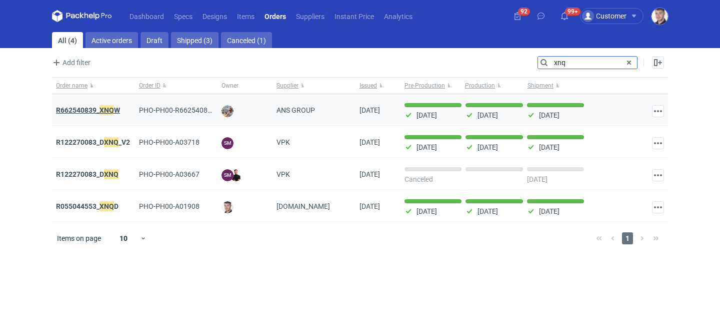
type input "xnq"
click at [104, 110] on em "XNQ" at bounding box center [107, 110] width 15 height 11
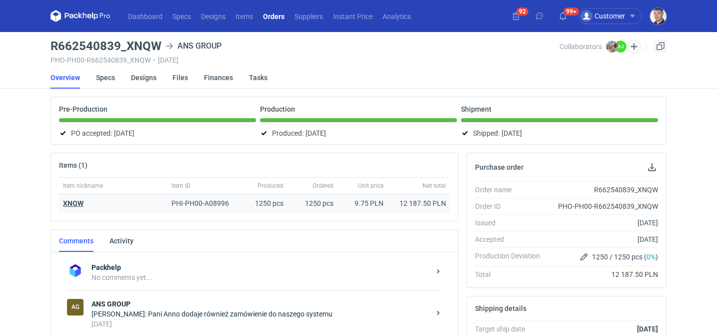
click at [76, 200] on strong "XNQW" at bounding box center [73, 203] width 21 height 8
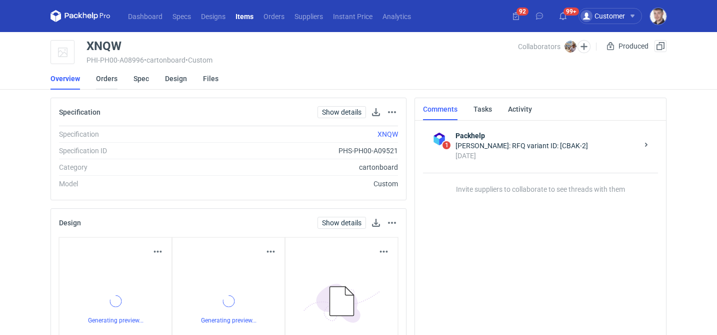
click at [109, 79] on link "Orders" at bounding box center [107, 79] width 22 height 22
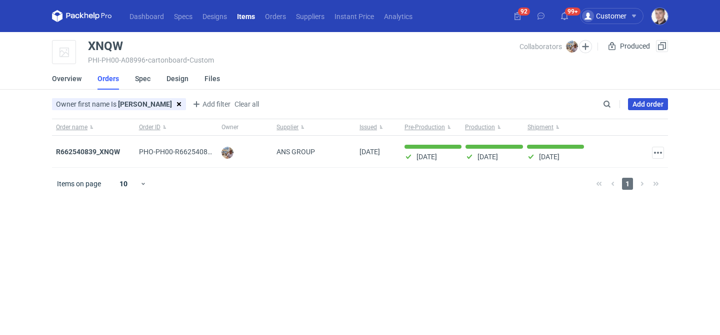
click at [640, 104] on link "Add order" at bounding box center [648, 104] width 40 height 12
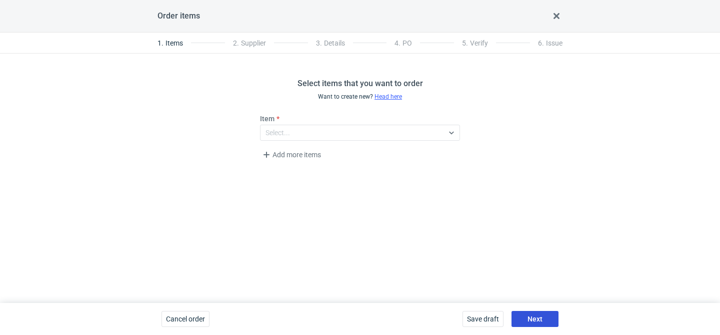
click at [541, 316] on span "Next" at bounding box center [535, 318] width 15 height 7
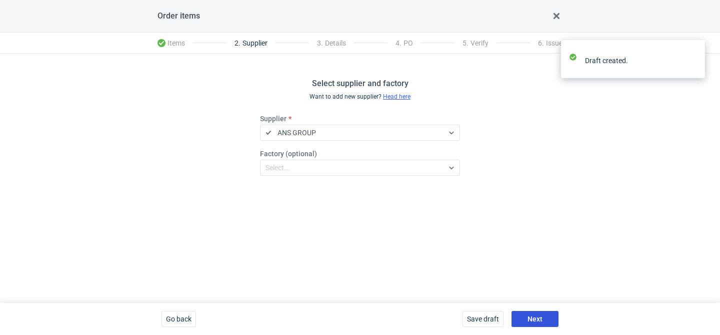
click at [541, 316] on span "Next" at bounding box center [535, 318] width 15 height 7
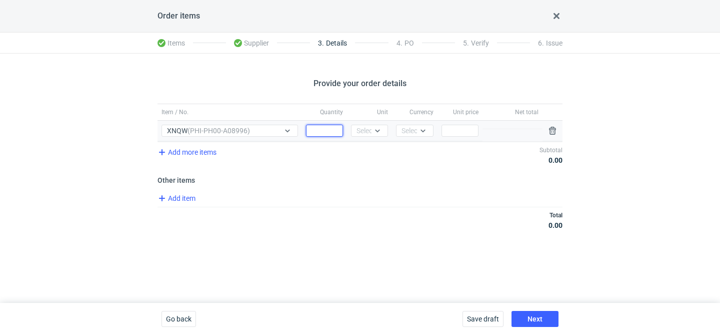
click at [321, 131] on input "Quantity" at bounding box center [324, 131] width 37 height 12
type input "1000"
click at [370, 135] on div "Select..." at bounding box center [369, 131] width 25 height 10
click at [370, 152] on span "pcs" at bounding box center [364, 152] width 11 height 10
click at [411, 128] on div "Select..." at bounding box center [414, 131] width 25 height 10
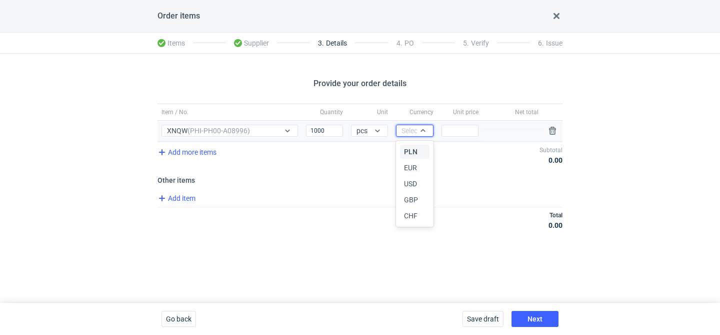
click at [411, 145] on div "PLN" at bounding box center [414, 152] width 29 height 14
click at [456, 130] on input "Price" at bounding box center [460, 131] width 37 height 12
type input "0"
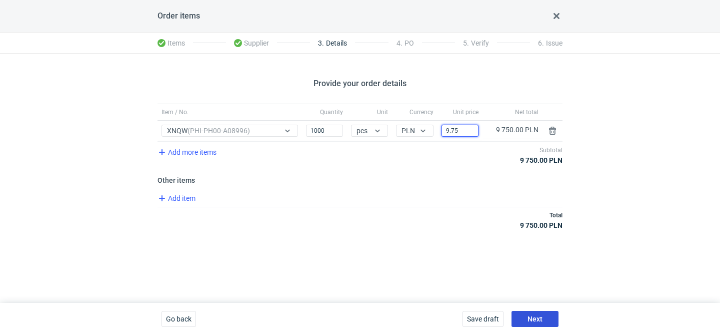
type input "9.75"
click at [532, 317] on span "Next" at bounding box center [535, 318] width 15 height 7
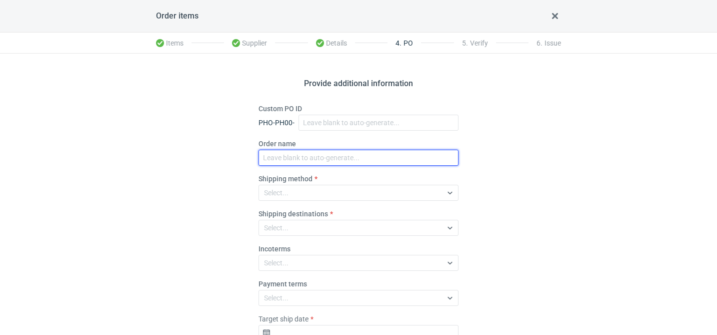
click at [297, 162] on input "Order name" at bounding box center [359, 158] width 200 height 16
paste input "R429260953"
type input "R429260953_IKXL"
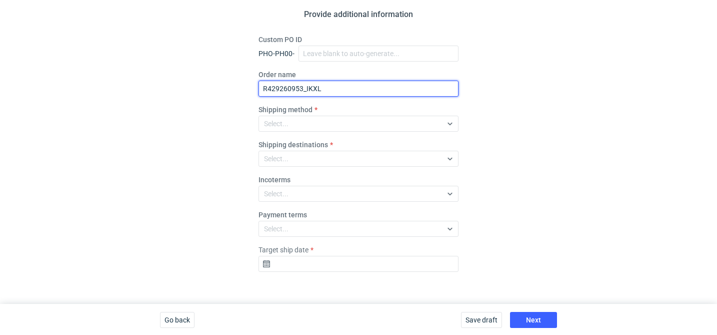
scroll to position [70, 0]
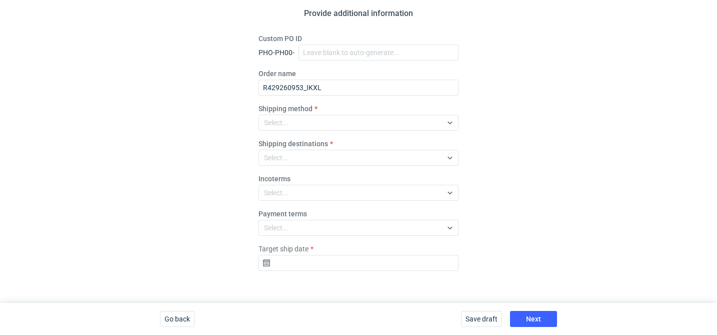
click at [298, 131] on fieldset "Custom PO ID PHO-PH00- Order name R429260953_IKXL Shipping method Select... Shi…" at bounding box center [359, 156] width 200 height 245
click at [305, 115] on div "Select..." at bounding box center [359, 123] width 200 height 16
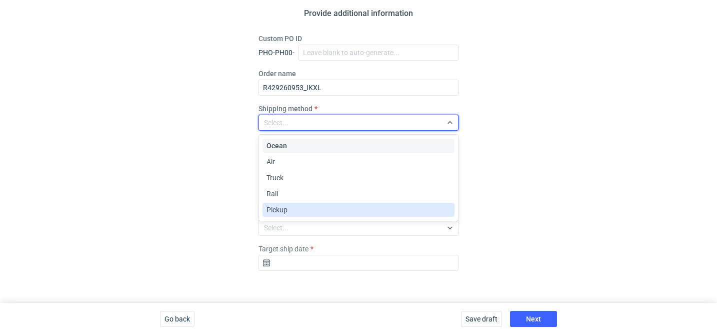
click at [272, 203] on div "Pickup" at bounding box center [359, 210] width 192 height 14
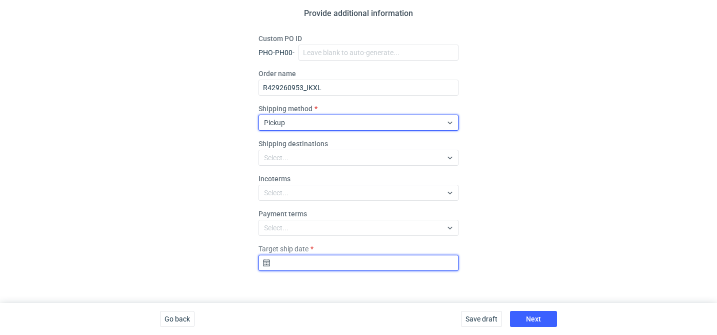
click at [349, 263] on input "Target ship date" at bounding box center [359, 263] width 200 height 16
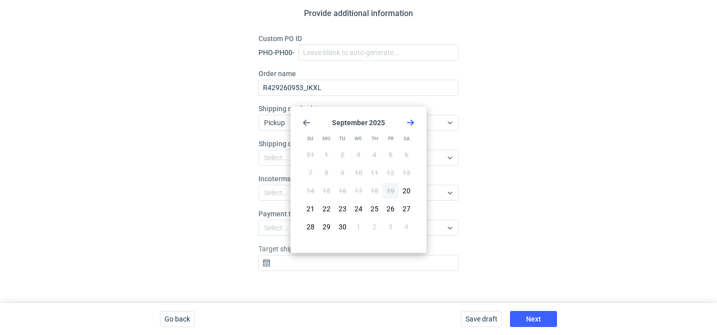
click at [414, 125] on icon "Go forward 1 month" at bounding box center [411, 123] width 8 height 8
click at [393, 172] on span "10" at bounding box center [391, 173] width 8 height 10
type input "[DATE]"
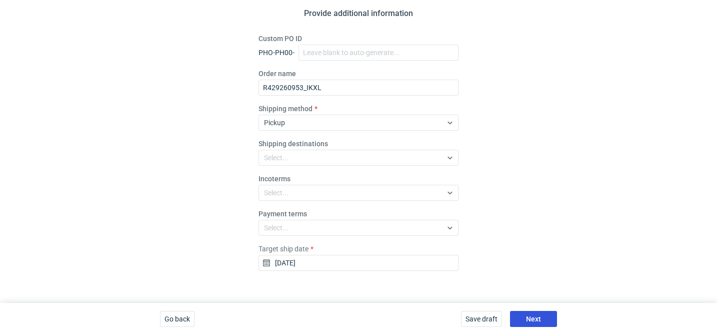
click at [533, 315] on span "Next" at bounding box center [533, 318] width 15 height 7
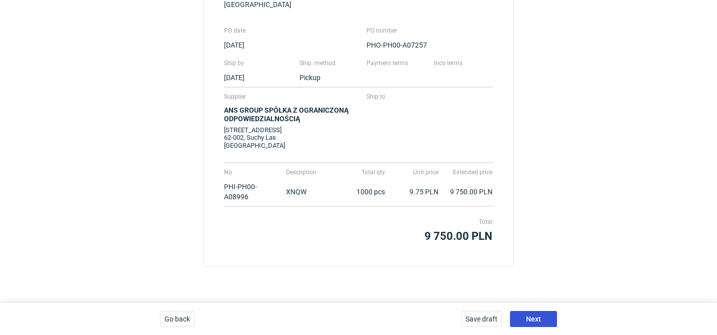
click at [538, 319] on span "Next" at bounding box center [533, 318] width 15 height 7
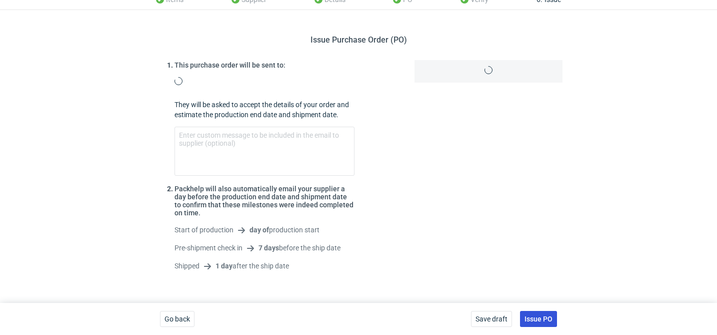
scroll to position [45, 0]
click at [538, 319] on span "Issue PO" at bounding box center [539, 318] width 28 height 7
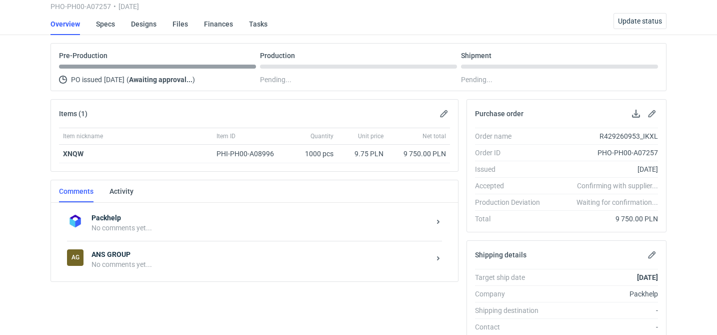
scroll to position [58, 0]
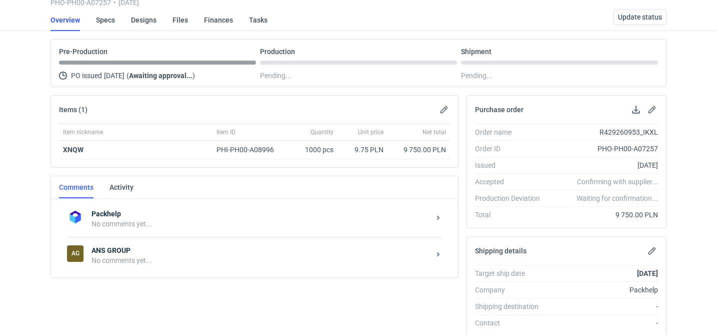
click at [188, 251] on strong "ANS GROUP" at bounding box center [261, 250] width 339 height 10
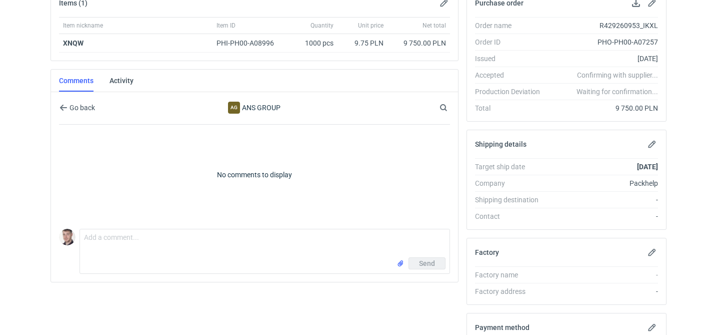
scroll to position [186, 0]
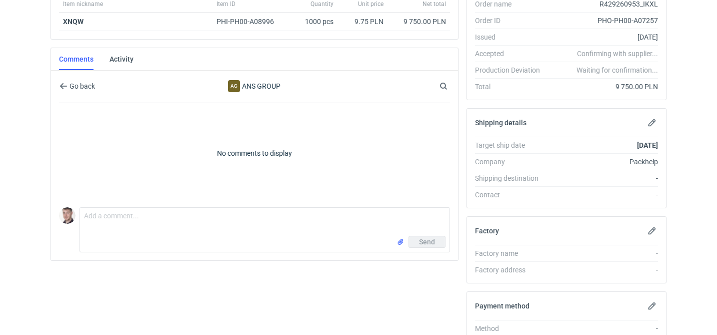
click at [162, 241] on div "Send" at bounding box center [265, 244] width 370 height 16
click at [165, 224] on textarea "Comment message" at bounding box center [265, 222] width 370 height 28
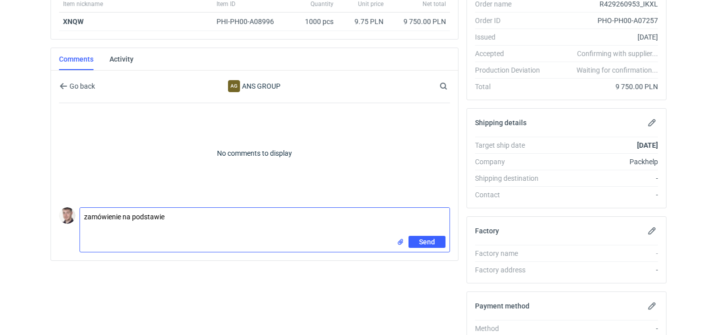
paste textarea "CBKP - 1"
paste textarea "powtórki zamówienia R662540839_XNQW"
click at [110, 226] on textarea "zamówienie na podstawie CBKP - 1 powtórki zamówienia R662540839_XNQW" at bounding box center [265, 222] width 370 height 28
click at [248, 224] on textarea "zamówienie na podstawie CBKP - 1 powtórka zamówienia R662540839_XNQW" at bounding box center [265, 222] width 370 height 28
type textarea "zamówienie na podstawie CBKP - 1 powtórka zamówienia R662540839_XNQW 1:1"
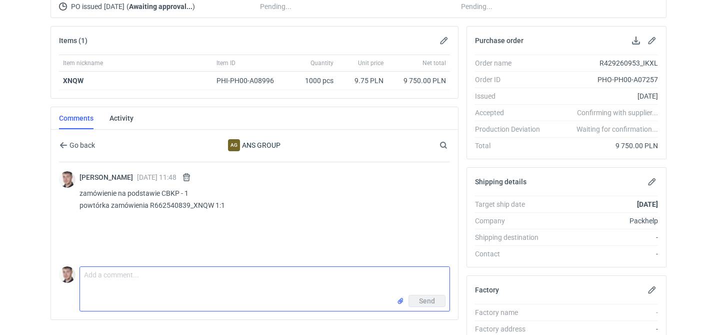
scroll to position [0, 0]
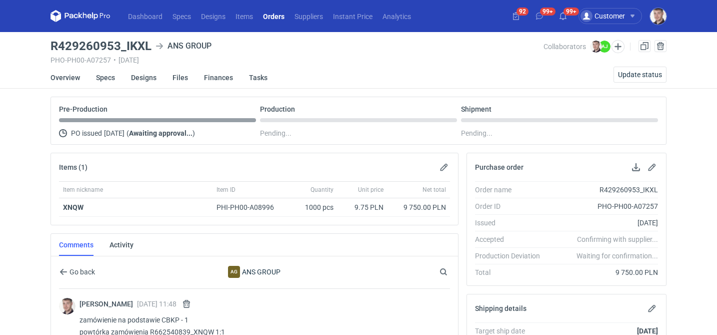
click at [279, 16] on link "Orders" at bounding box center [274, 16] width 32 height 12
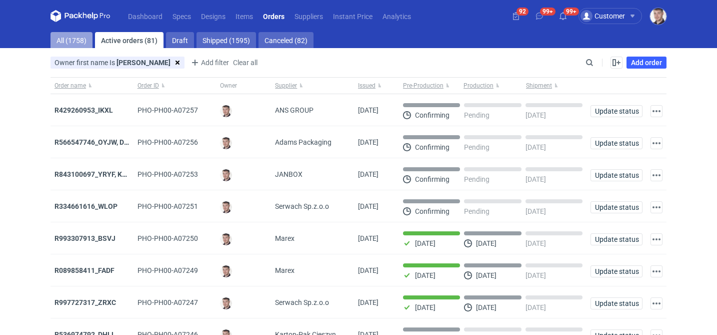
click at [70, 42] on link "All (1758)" at bounding box center [72, 40] width 42 height 16
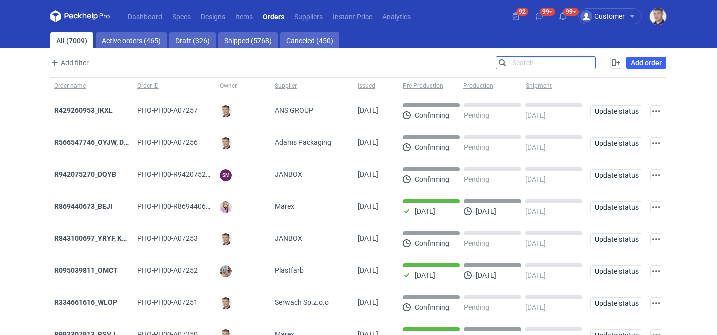
click at [588, 60] on input "Search" at bounding box center [546, 63] width 99 height 12
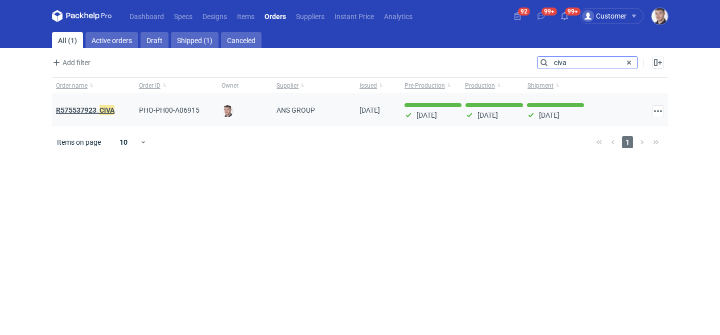
type input "civa"
click at [85, 107] on strong "R575537923_ CIVA" at bounding box center [85, 110] width 59 height 11
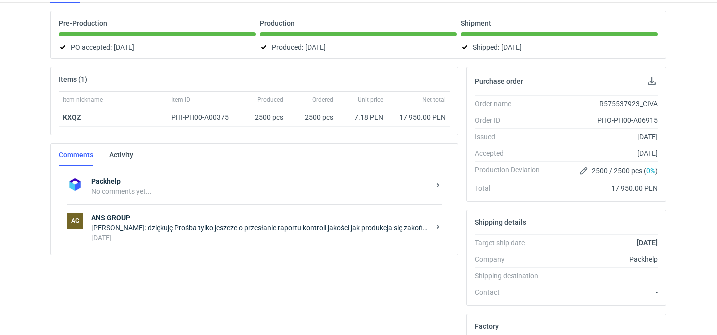
click at [186, 228] on div "[PERSON_NAME]: dziękuję Prośba tylko jeszcze o przesłanie raportu kontroli jako…" at bounding box center [261, 228] width 339 height 10
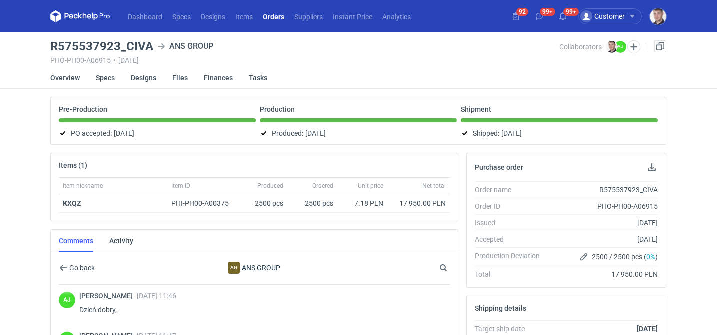
click at [276, 12] on link "Orders" at bounding box center [274, 16] width 32 height 12
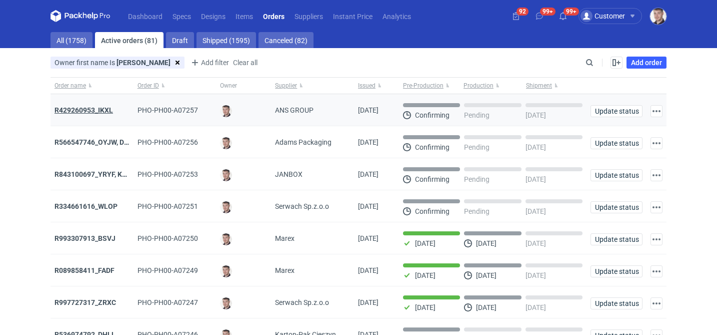
click at [90, 109] on strong "R429260953_IKXL" at bounding box center [84, 110] width 59 height 8
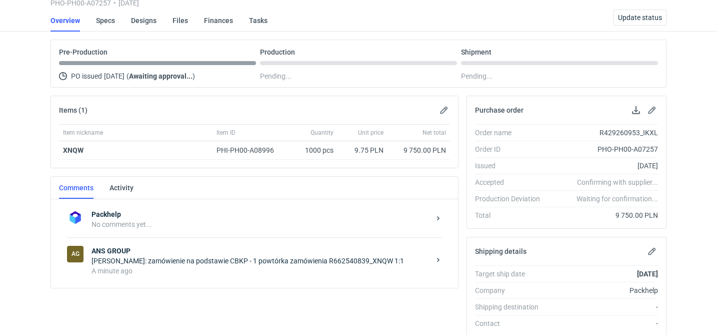
scroll to position [66, 0]
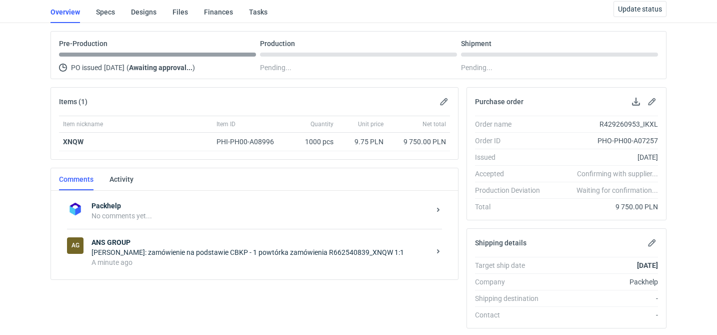
click at [200, 235] on div "AG ANS GROUP [PERSON_NAME]: zamówienie na podstawie CBKP - 1 powtórka zamówieni…" at bounding box center [254, 252] width 375 height 47
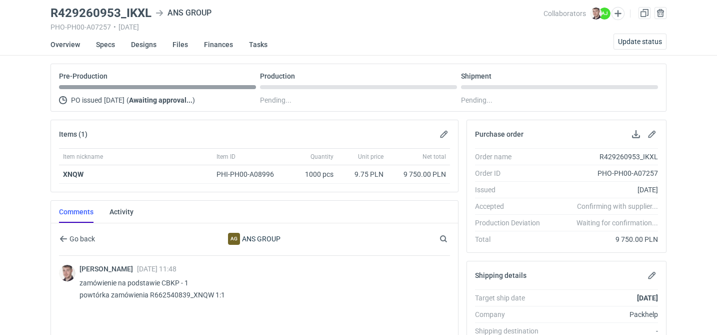
scroll to position [3, 0]
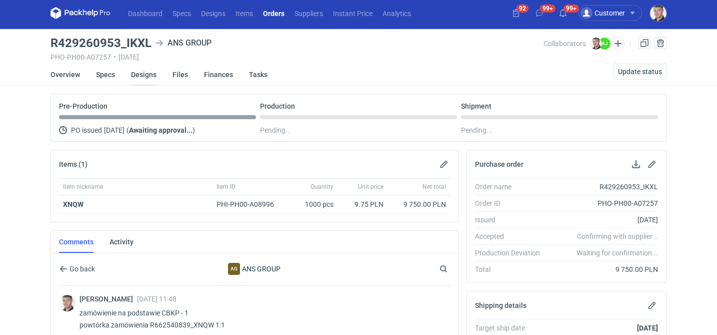
click at [152, 76] on link "Designs" at bounding box center [144, 75] width 26 height 22
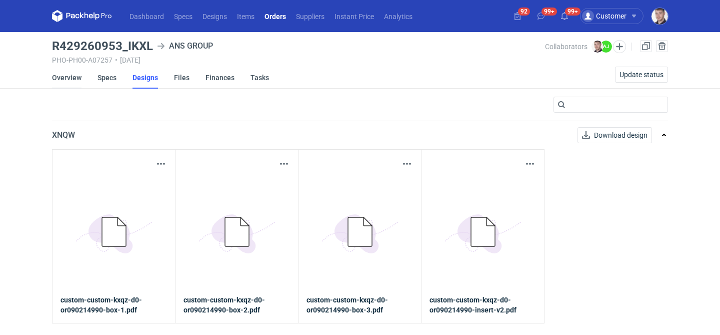
click at [71, 75] on link "Overview" at bounding box center [67, 78] width 30 height 22
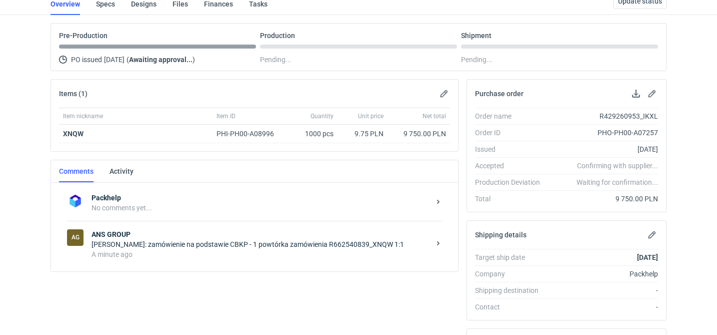
scroll to position [118, 0]
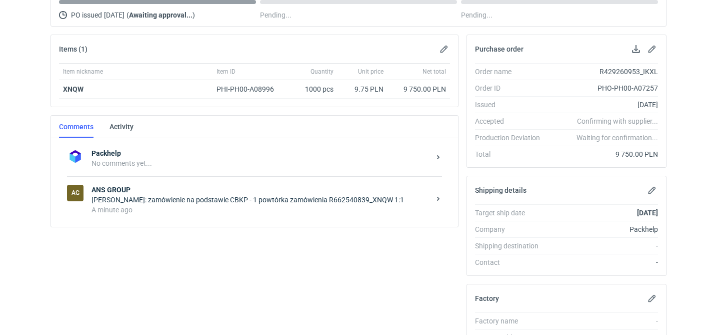
click at [186, 193] on strong "ANS GROUP" at bounding box center [261, 190] width 339 height 10
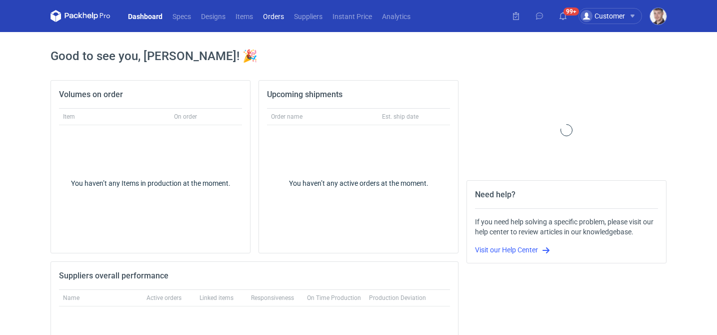
click at [278, 20] on link "Orders" at bounding box center [273, 16] width 31 height 12
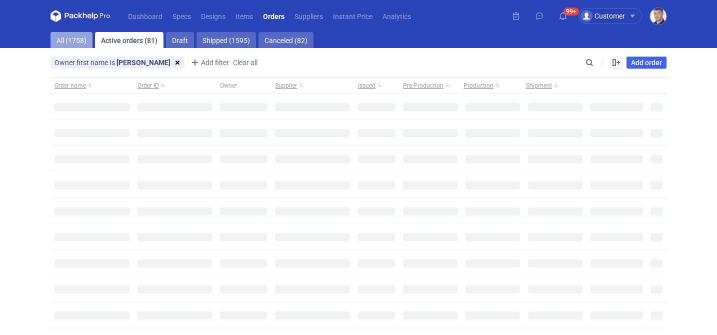
click at [86, 40] on link "All (1758)" at bounding box center [72, 40] width 42 height 16
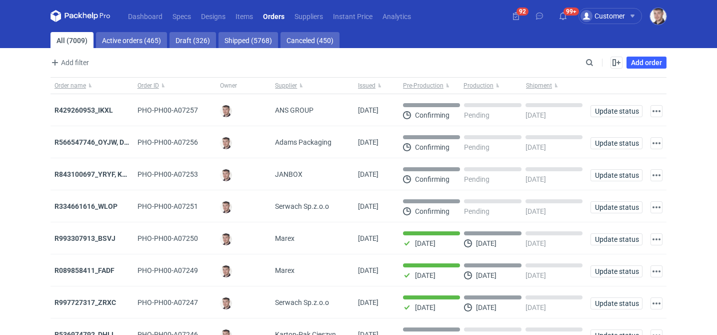
click at [579, 60] on div "Add filter Owner first name Owner last name Issued Supplier" at bounding box center [317, 63] width 533 height 12
click at [586, 60] on input "Search" at bounding box center [546, 63] width 99 height 12
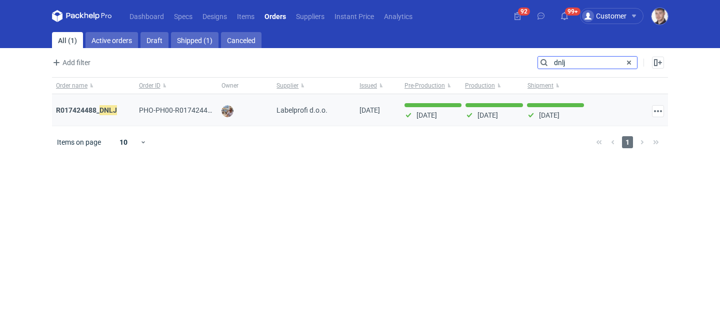
type input "dnlj"
click at [98, 105] on div "R017424488_ DNLJ" at bounding box center [93, 110] width 75 height 10
click at [94, 109] on strong "R017424488_ DNLJ" at bounding box center [86, 110] width 61 height 11
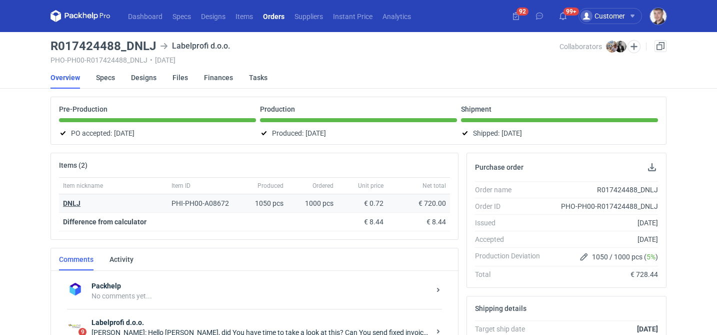
click at [72, 200] on strong "DNLJ" at bounding box center [72, 203] width 18 height 8
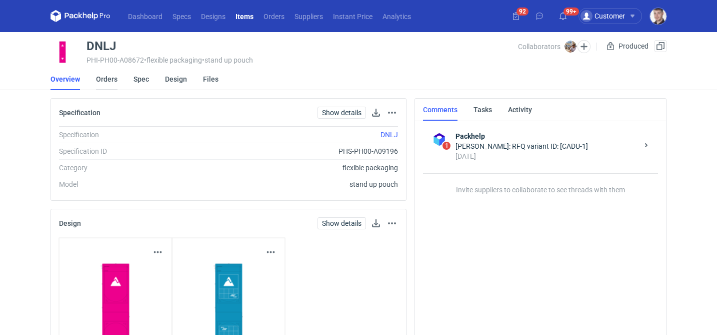
click at [112, 83] on link "Orders" at bounding box center [107, 79] width 22 height 22
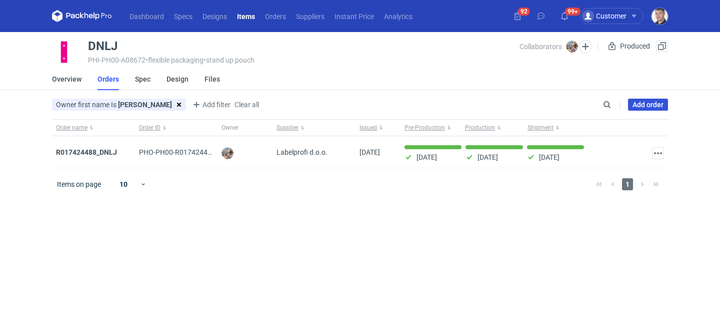
click at [657, 104] on link "Add order" at bounding box center [648, 105] width 40 height 12
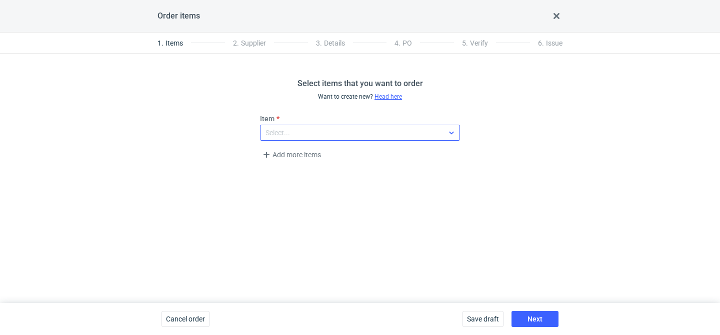
click at [387, 138] on div "Select..." at bounding box center [352, 133] width 183 height 14
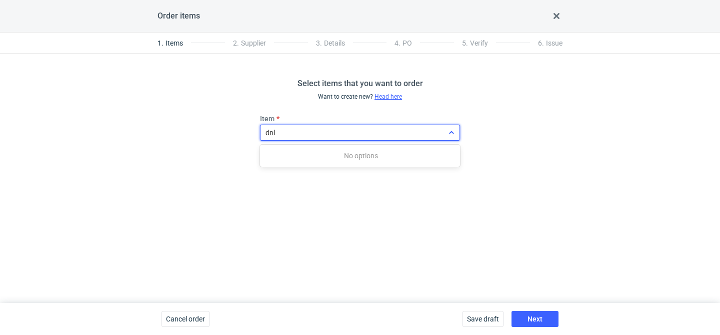
type input "dnlj"
click at [316, 156] on em "(PHI-PH00-A08672)" at bounding box center [343, 156] width 63 height 8
click at [292, 153] on span "Add more items" at bounding box center [292, 155] width 62 height 12
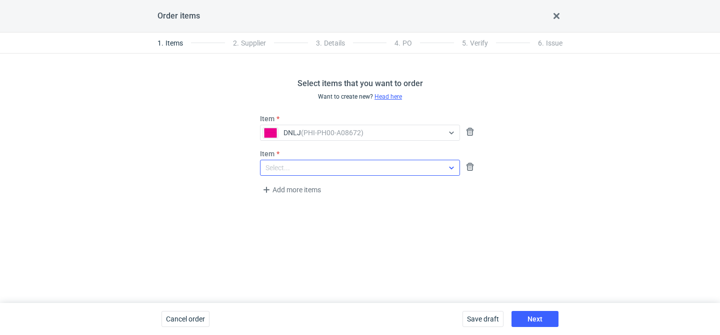
click at [294, 171] on div "Select..." at bounding box center [352, 168] width 183 height 14
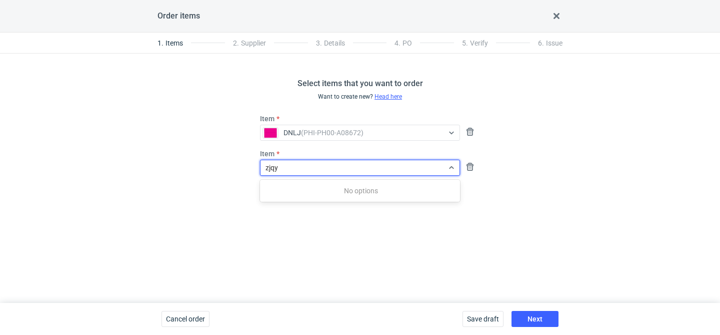
type input "zjqy"
type input "kwdy"
click at [311, 187] on em "(PHI-PH00-A08499)" at bounding box center [319, 191] width 63 height 8
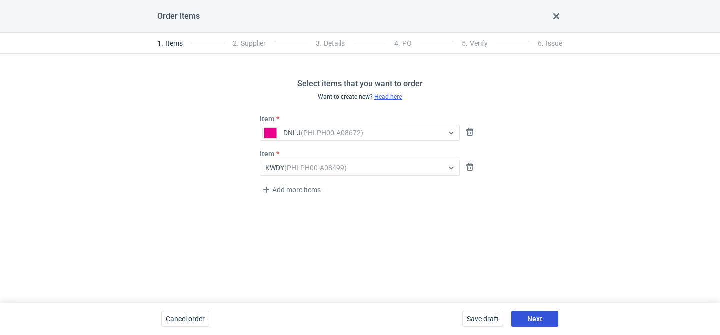
click at [546, 318] on button "Next" at bounding box center [535, 319] width 47 height 16
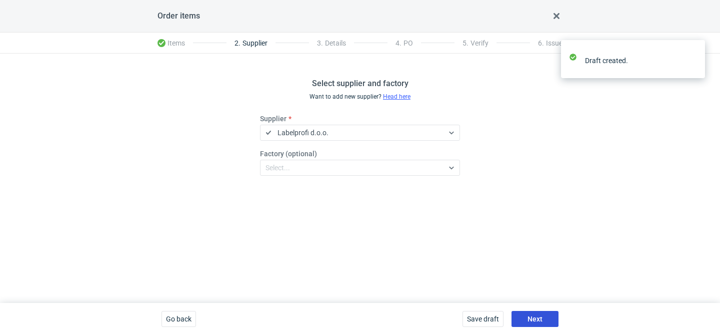
click at [535, 312] on button "Next" at bounding box center [535, 319] width 47 height 16
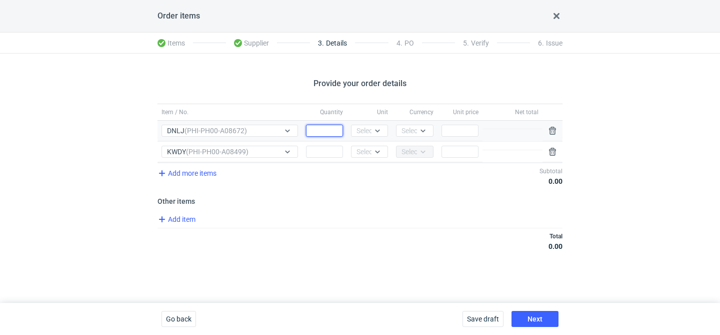
click at [313, 133] on input "Quantity" at bounding box center [324, 131] width 37 height 12
type input "1050"
click at [310, 149] on input "Quantity" at bounding box center [324, 152] width 37 height 12
type input "1500"
click at [365, 130] on div "Select..." at bounding box center [369, 131] width 25 height 10
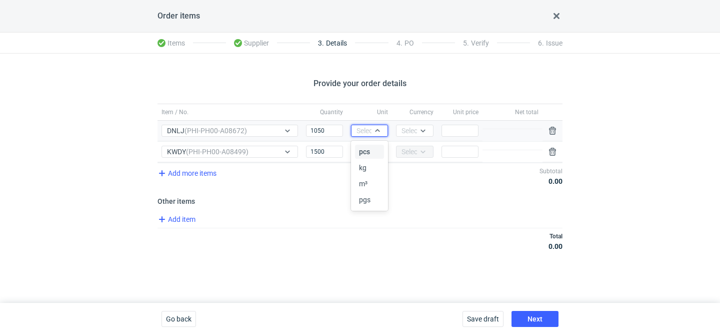
click at [362, 150] on span "pcs" at bounding box center [364, 152] width 11 height 10
click at [362, 150] on div "Select..." at bounding box center [369, 152] width 25 height 10
click at [362, 166] on div "pcs" at bounding box center [369, 173] width 29 height 14
click at [408, 133] on div "Select..." at bounding box center [414, 131] width 25 height 10
click at [407, 144] on div "PLN EUR USD GBP CHF" at bounding box center [415, 184] width 31 height 82
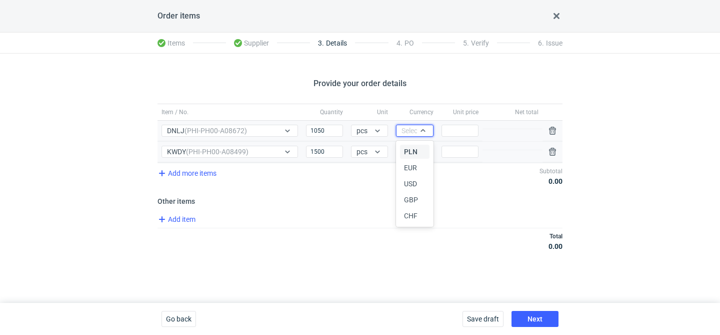
click at [418, 148] on div "PLN" at bounding box center [414, 152] width 21 height 10
click at [463, 127] on input "Price" at bounding box center [460, 131] width 37 height 12
type input "0.69"
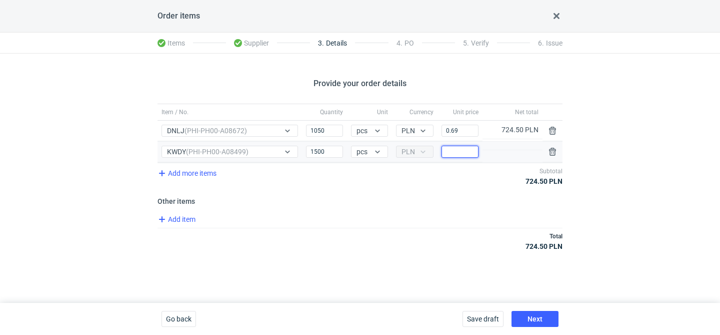
click at [454, 157] on input "Price" at bounding box center [460, 152] width 37 height 12
type input "0.62"
click at [401, 128] on div "PLN" at bounding box center [407, 131] width 20 height 10
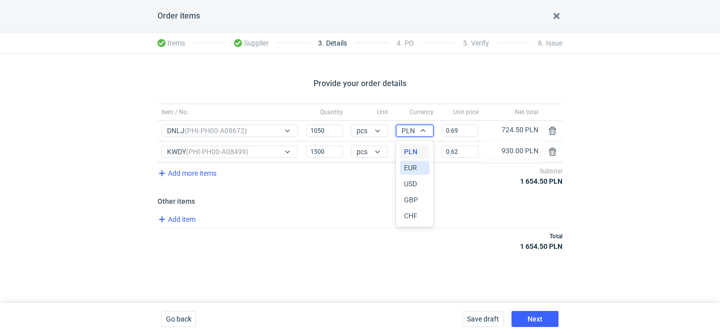
click at [413, 167] on span "EUR" at bounding box center [410, 168] width 13 height 10
click at [545, 323] on button "Next" at bounding box center [535, 319] width 47 height 16
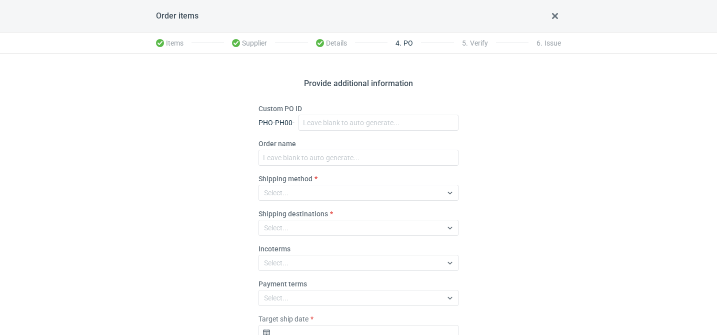
click at [291, 146] on label "Order name" at bounding box center [278, 144] width 38 height 10
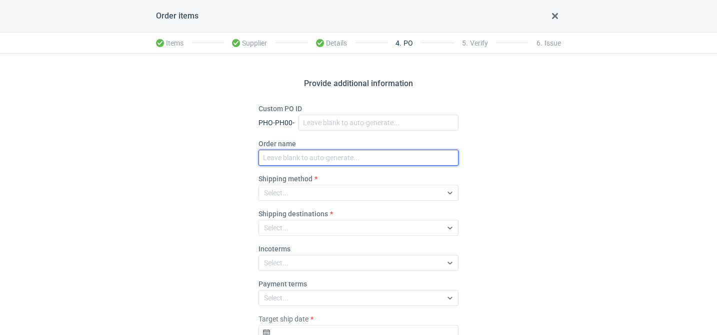
click at [291, 150] on input "Order name" at bounding box center [359, 158] width 200 height 16
click at [289, 152] on input "Order name" at bounding box center [359, 158] width 200 height 16
paste input "R907729164"
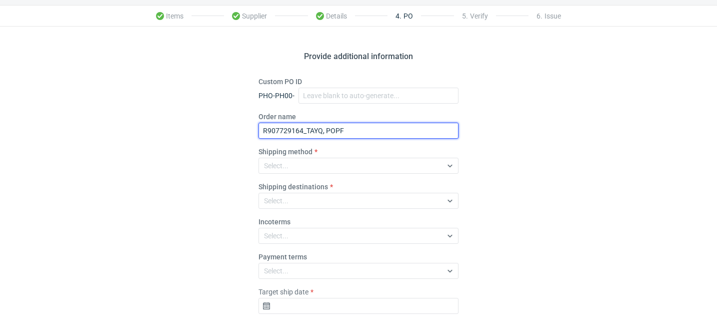
scroll to position [53, 0]
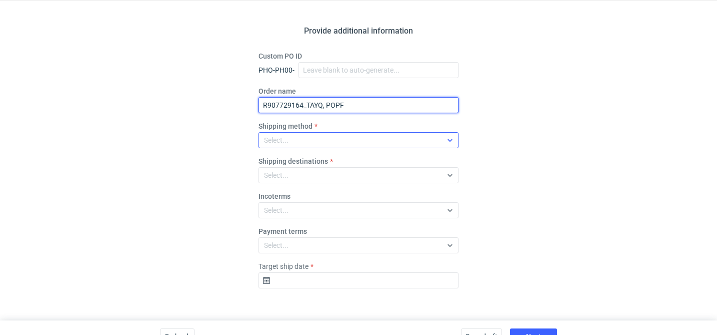
type input "R907729164_TAYQ, POPF"
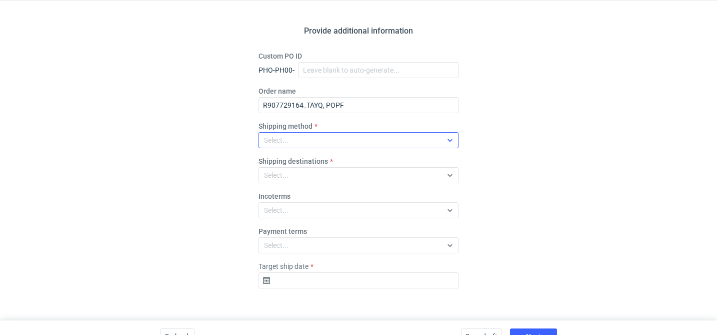
click at [314, 137] on div "Select..." at bounding box center [350, 140] width 183 height 14
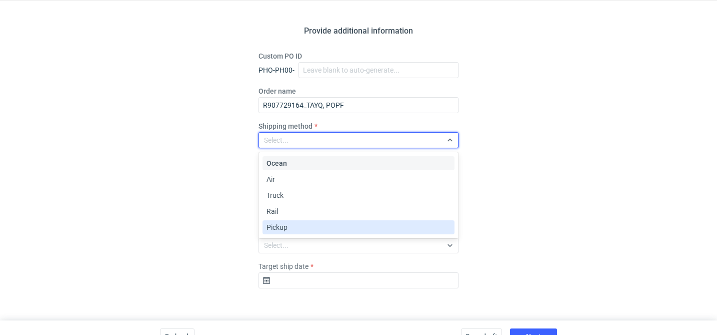
click at [291, 228] on div "Pickup" at bounding box center [359, 227] width 184 height 10
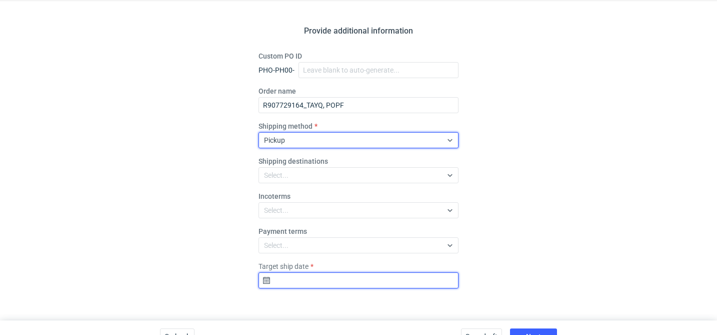
click at [370, 275] on input "Target ship date" at bounding box center [359, 280] width 200 height 16
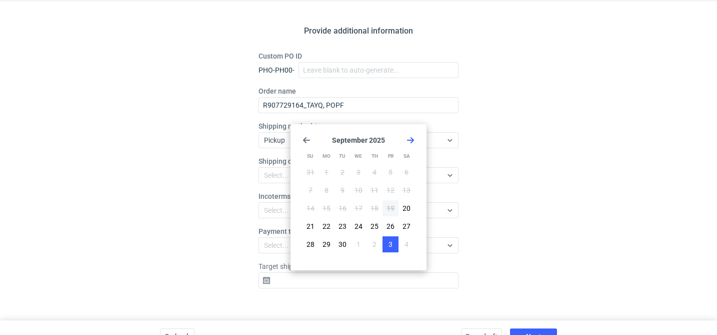
click at [393, 241] on button "3" at bounding box center [391, 244] width 16 height 16
type input "2025-10-03"
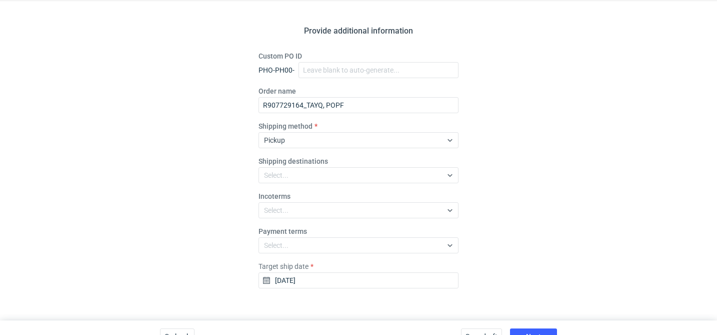
click at [589, 263] on div "Provide additional information Custom PO ID PHO-PH00- Order name R907729164_TAY…" at bounding box center [358, 160] width 717 height 319
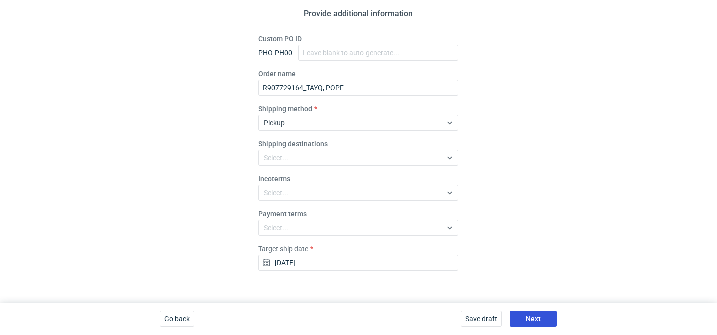
click at [531, 311] on button "Next" at bounding box center [533, 319] width 47 height 16
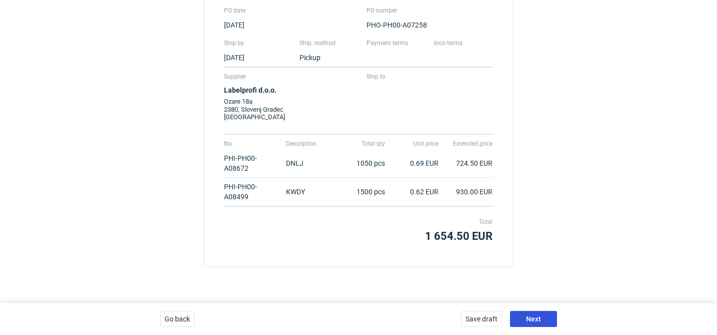
click at [547, 316] on button "Next" at bounding box center [533, 319] width 47 height 16
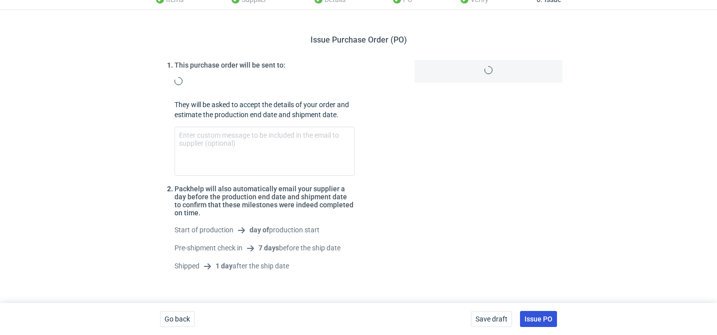
scroll to position [45, 0]
click at [547, 319] on span "Issue PO" at bounding box center [539, 318] width 28 height 7
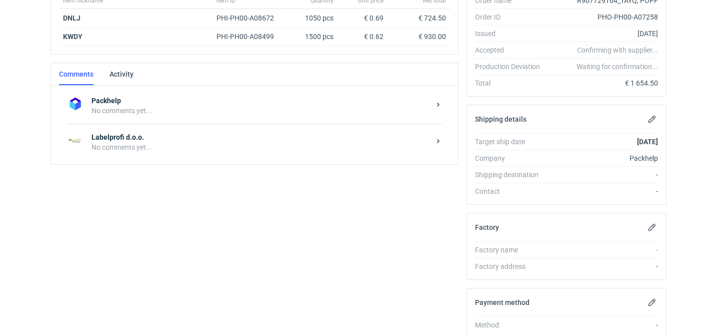
scroll to position [180, 0]
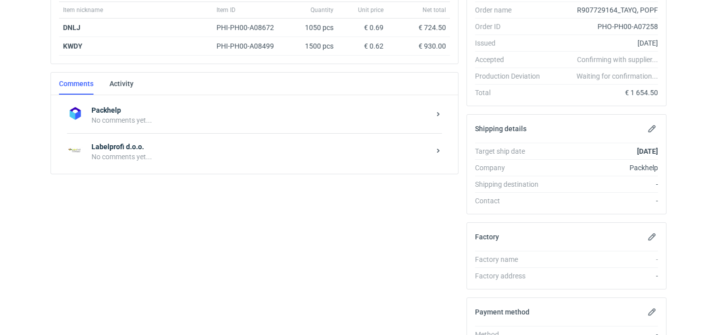
click at [211, 145] on strong "Labelprofi d.o.o." at bounding box center [261, 147] width 339 height 10
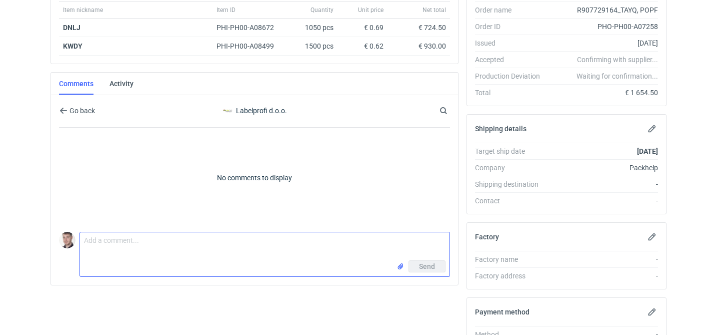
click at [153, 248] on textarea "Comment message" at bounding box center [265, 246] width 370 height 28
paste textarea "order based on estimates"
click at [197, 241] on textarea "order based on estimates" at bounding box center [265, 246] width 370 height 28
paste textarea "CBLM-1"
paste textarea "CBLL-1"
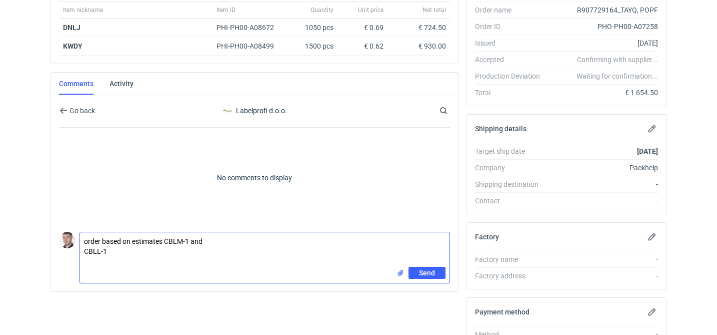
click at [85, 251] on textarea "order based on estimates CBLM-1 and CBLL-1" at bounding box center [265, 249] width 370 height 35
click at [252, 242] on textarea "order based on estimates CBLM-1 and CBLL-1" at bounding box center [265, 249] width 370 height 35
paste textarea "both indexes are 1:1 repeats"
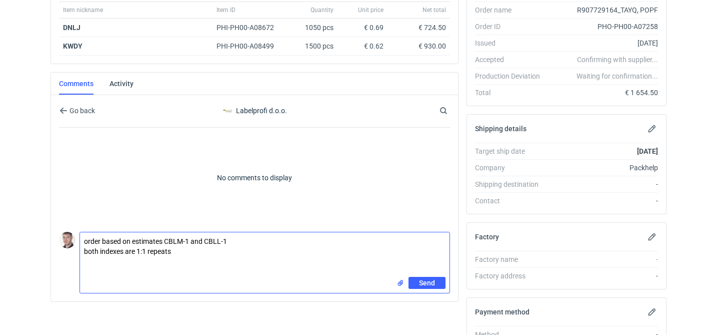
paste textarea "delivery to the address in Poland as in the attachment"
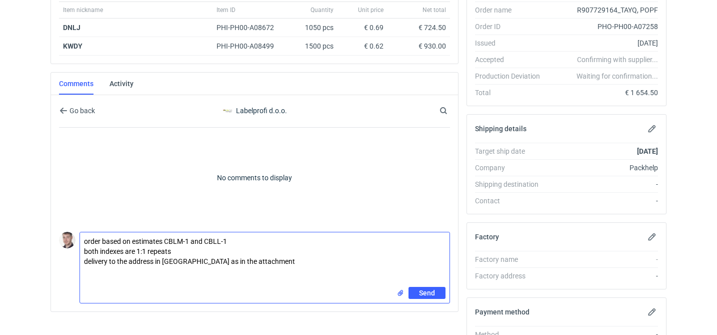
type textarea "order based on estimates CBLM-1 and CBLL-1 both indexes are 1:1 repeats deliver…"
click at [401, 290] on input "file" at bounding box center [401, 293] width 8 height 11
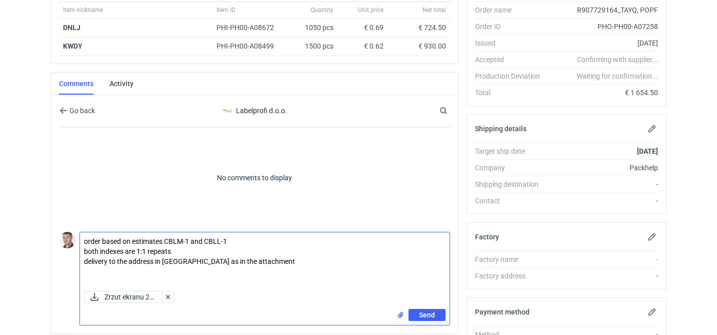
click at [273, 263] on textarea "order based on estimates CBLM-1 and CBLL-1 both indexes are 1:1 repeats deliver…" at bounding box center [265, 259] width 370 height 55
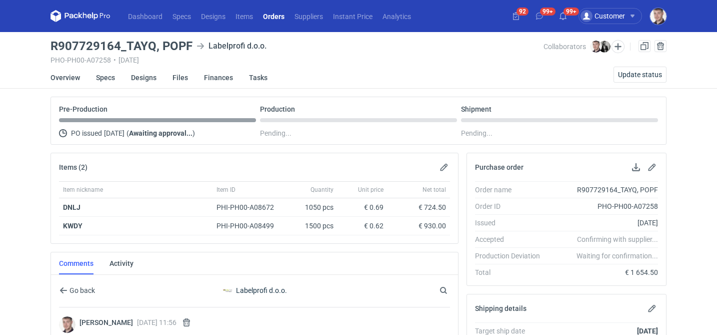
click at [277, 19] on link "Orders" at bounding box center [274, 16] width 32 height 12
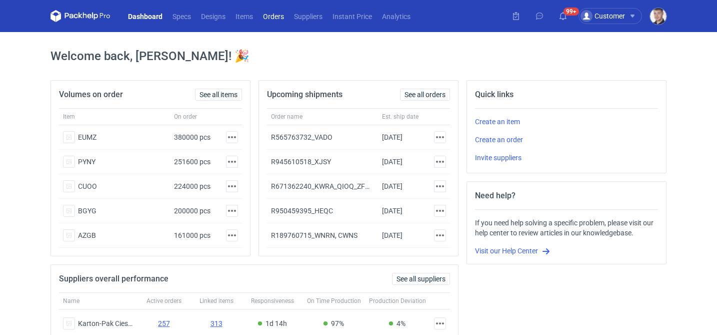
click at [281, 20] on link "Orders" at bounding box center [273, 16] width 31 height 12
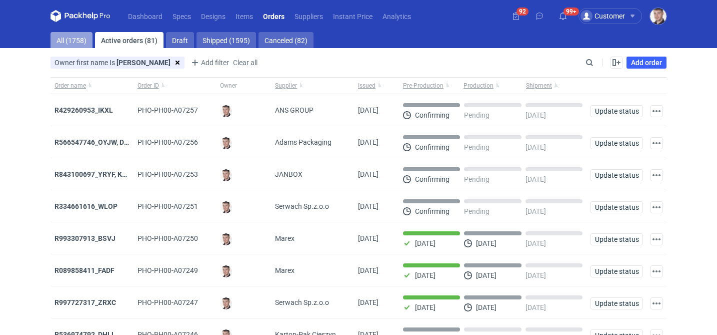
click at [80, 41] on link "All (1758)" at bounding box center [72, 40] width 42 height 16
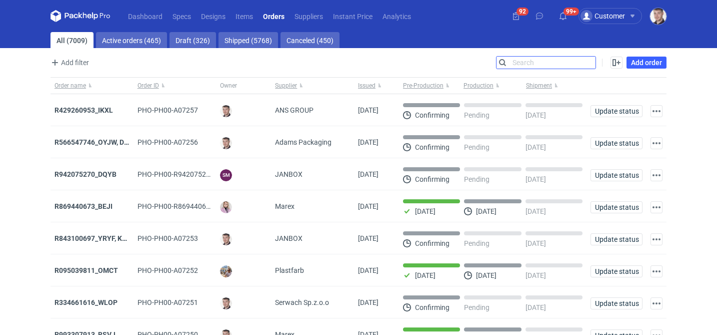
click at [587, 64] on input "Search" at bounding box center [546, 63] width 99 height 12
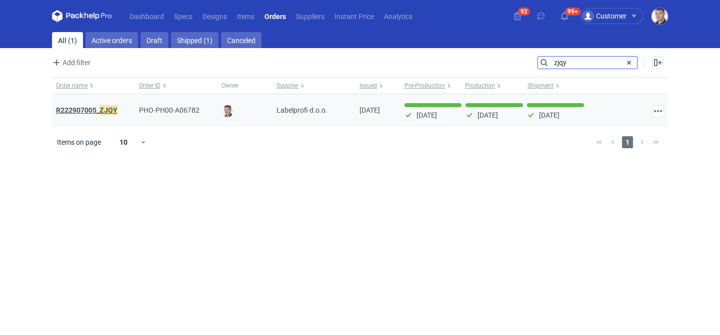
type input "zjqy"
click at [107, 113] on em "ZJQY" at bounding box center [109, 110] width 18 height 11
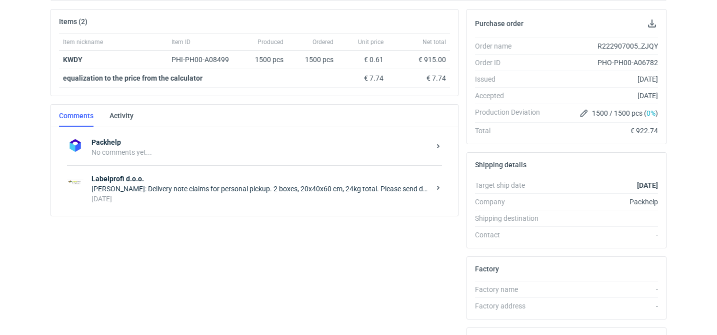
click at [186, 203] on div "[DATE]" at bounding box center [261, 199] width 339 height 10
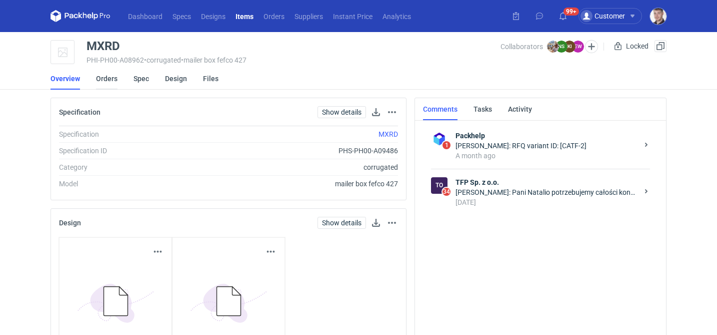
click at [101, 82] on link "Orders" at bounding box center [107, 79] width 22 height 22
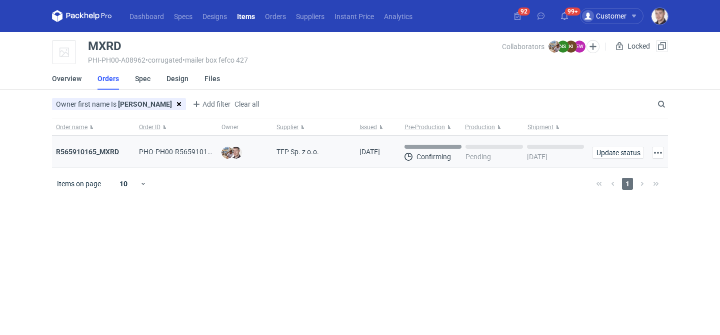
click at [113, 153] on strong "R565910165_MXRD" at bounding box center [87, 152] width 63 height 8
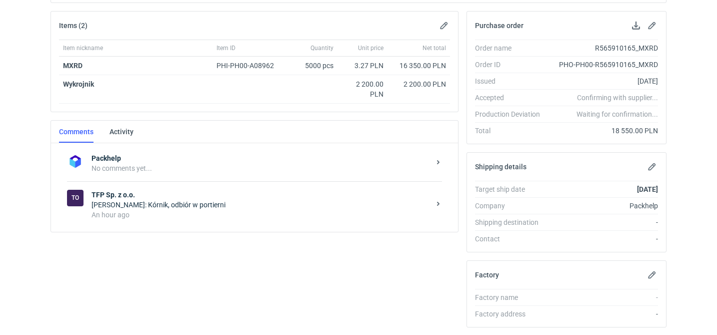
click at [229, 215] on div "An hour ago" at bounding box center [261, 215] width 339 height 10
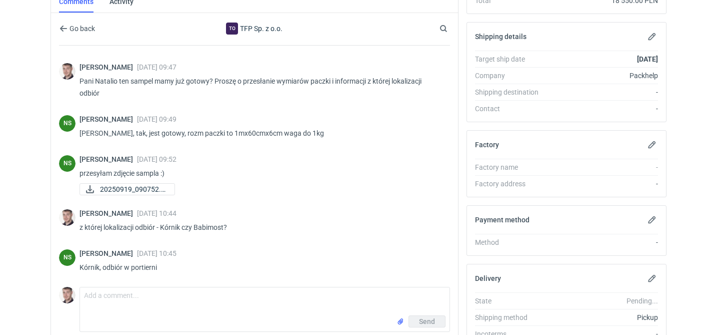
scroll to position [324, 0]
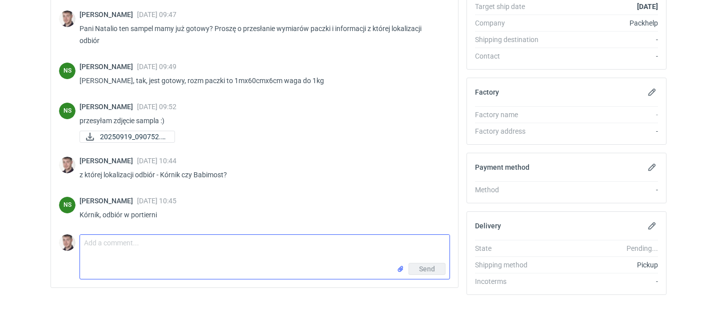
click at [146, 247] on textarea "Comment message" at bounding box center [265, 249] width 370 height 28
type textarea "etykieta na paczkę"
click at [403, 270] on input "file" at bounding box center [401, 269] width 8 height 11
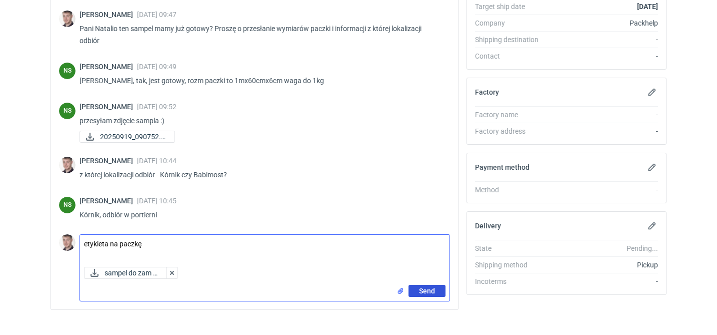
click at [427, 296] on button "Send" at bounding box center [427, 291] width 37 height 12
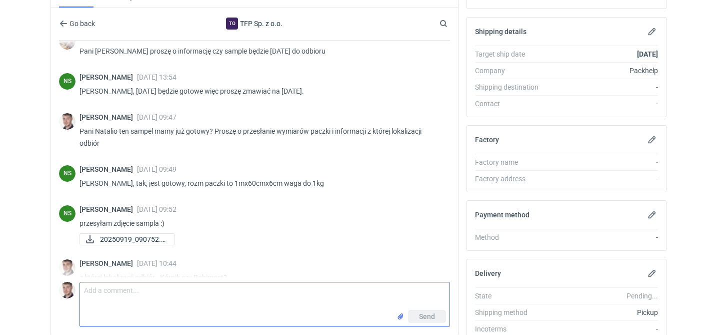
scroll to position [749, 0]
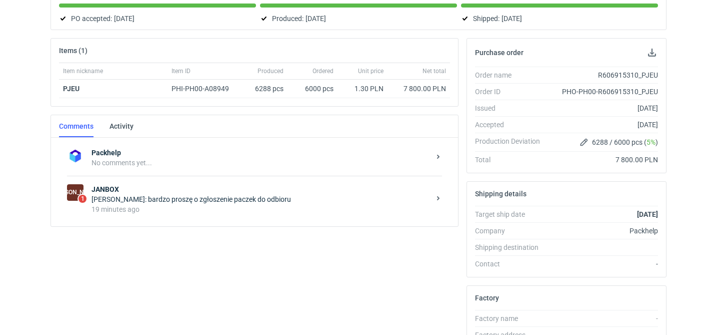
click at [241, 207] on div "19 minutes ago" at bounding box center [261, 209] width 339 height 10
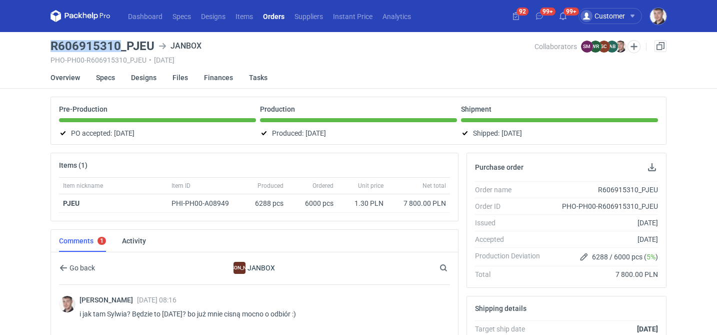
drag, startPoint x: 48, startPoint y: 45, endPoint x: 119, endPoint y: 44, distance: 70.6
click at [119, 44] on main "R606915310_PJEU JANBOX PHO-PH00-R606915310_PJEU • [DATE] Collaborators SM [PERS…" at bounding box center [359, 338] width 624 height 613
copy h3 "R606915310"
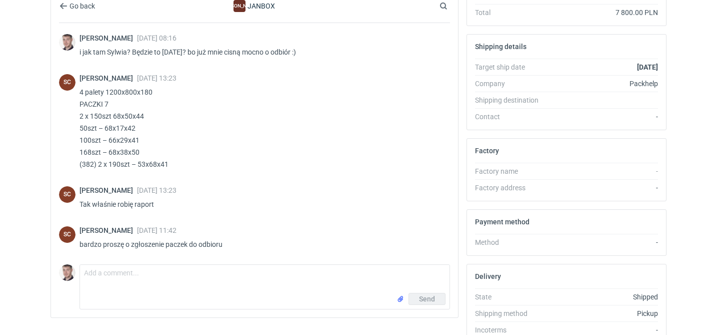
scroll to position [310, 0]
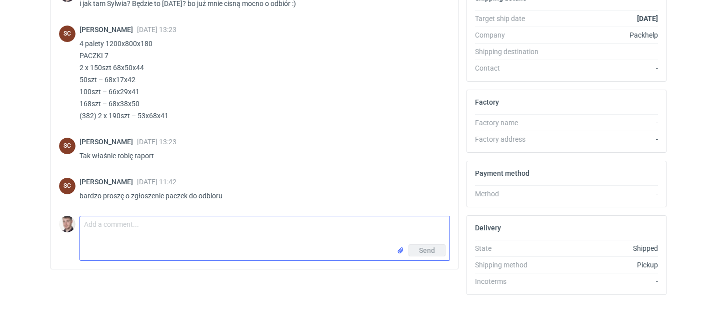
click at [175, 220] on textarea "Comment message" at bounding box center [265, 230] width 370 height 28
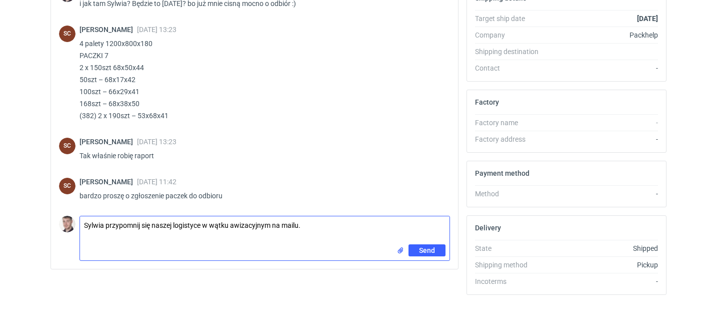
type textarea "Sylwia przypomnij się naszej logistyce w wątku awizacyjnym na mailu."
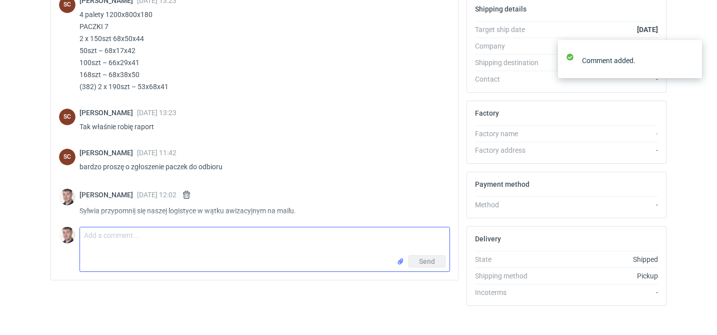
scroll to position [730, 0]
